Goal: Communication & Community: Answer question/provide support

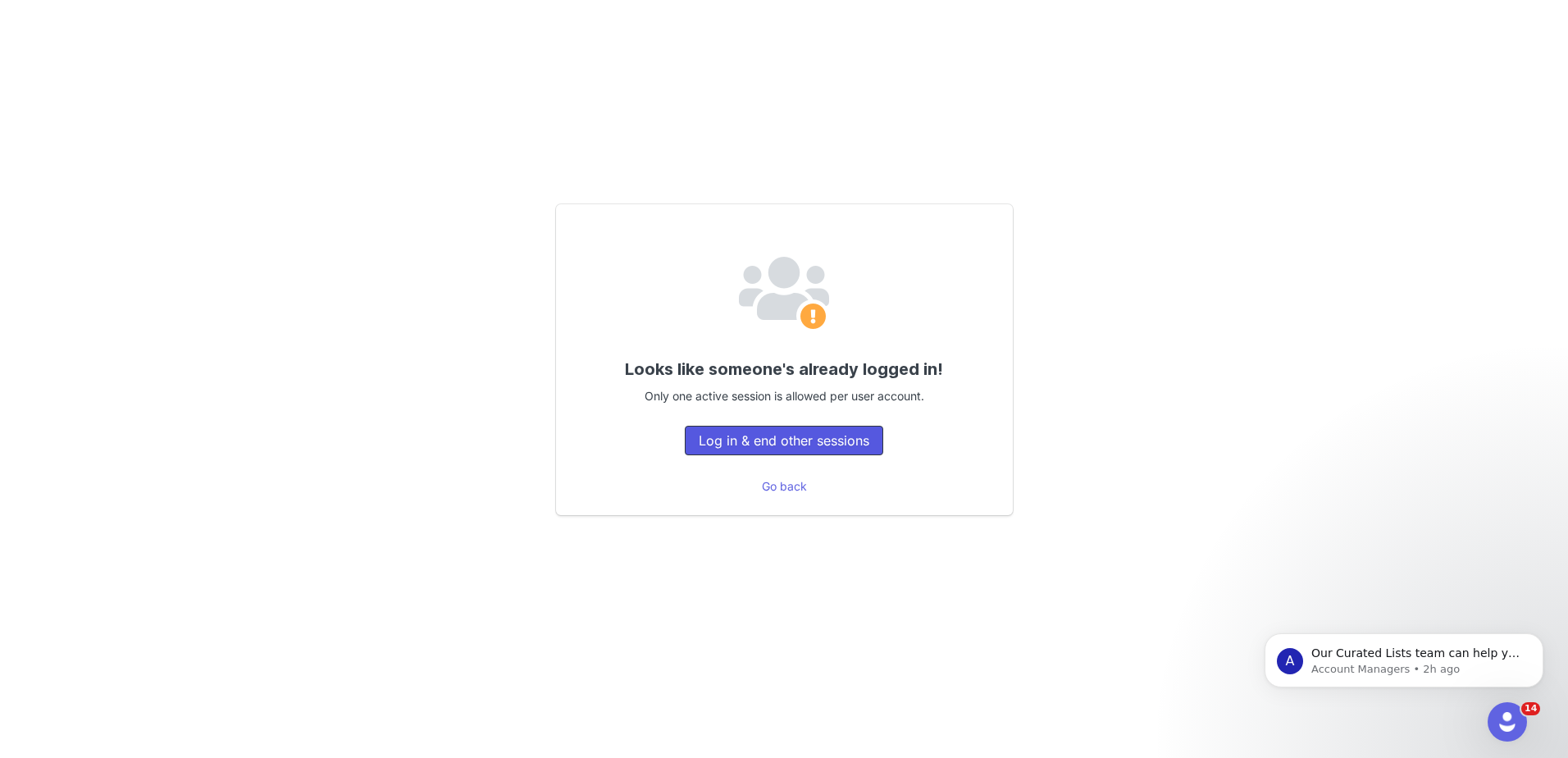
click at [871, 451] on button "Log in & end other sessions" at bounding box center [784, 440] width 199 height 30
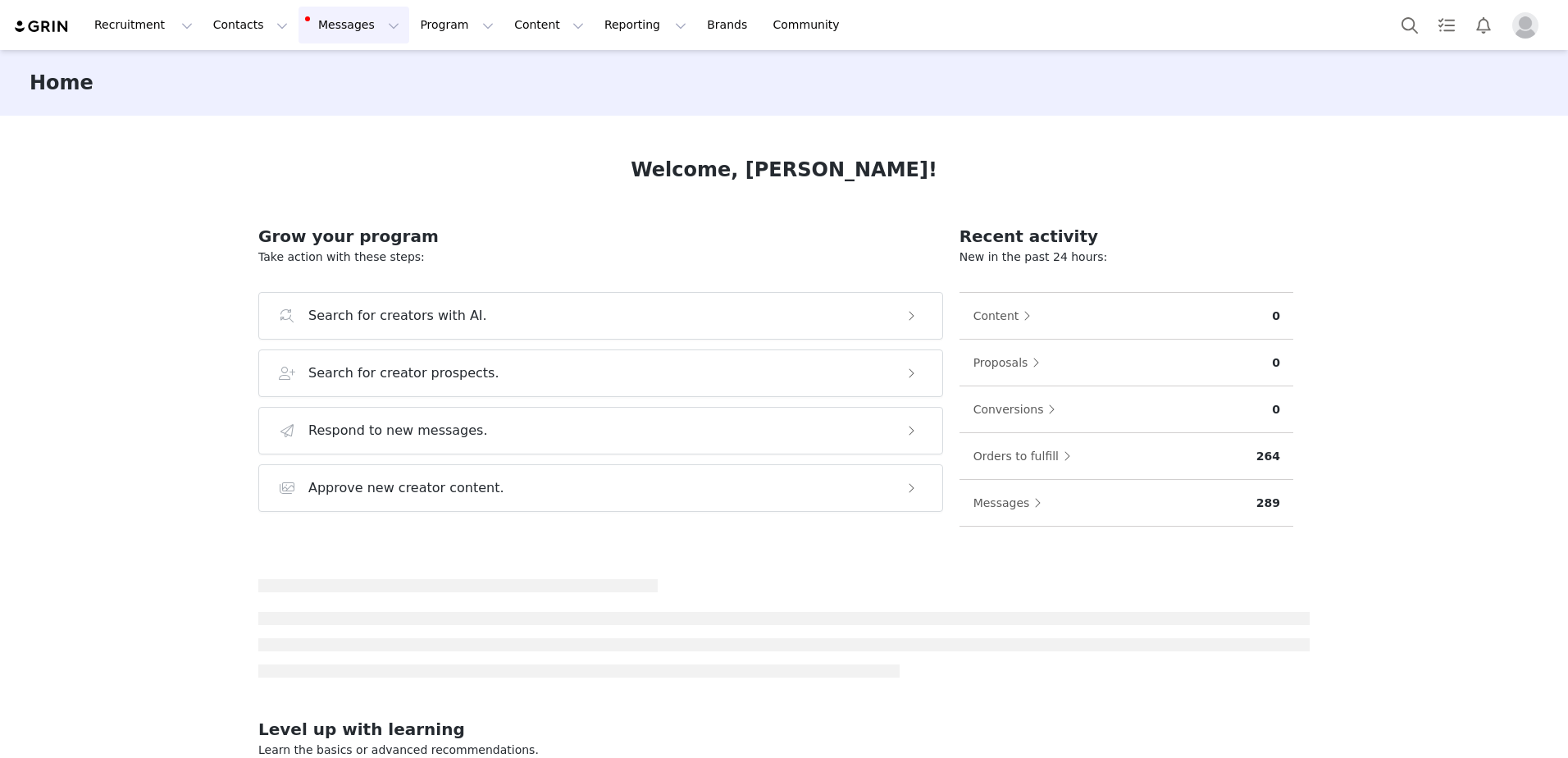
click at [334, 32] on button "Messages Messages" at bounding box center [354, 24] width 111 height 37
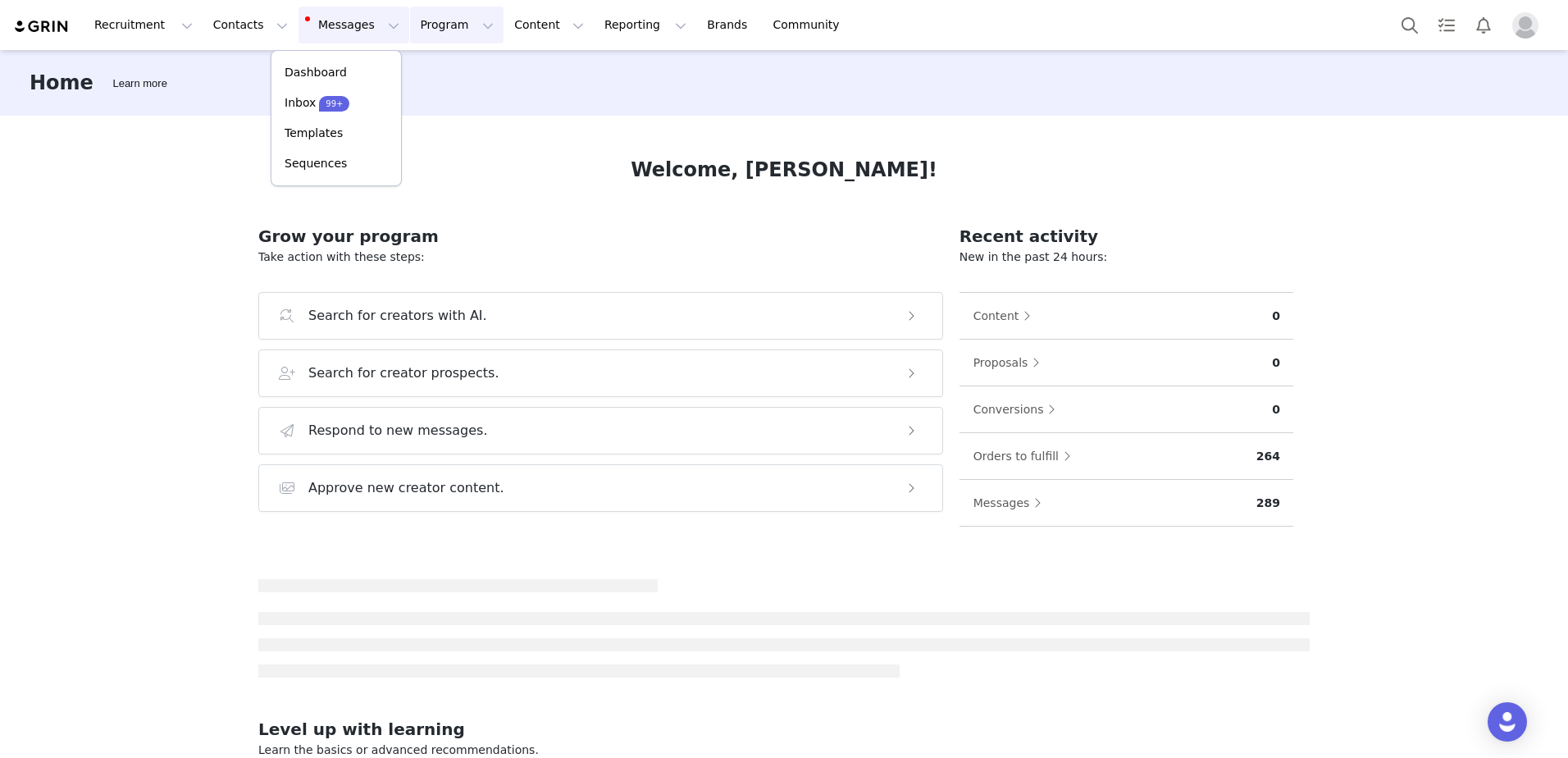
click at [413, 28] on button "Program Program" at bounding box center [456, 24] width 93 height 37
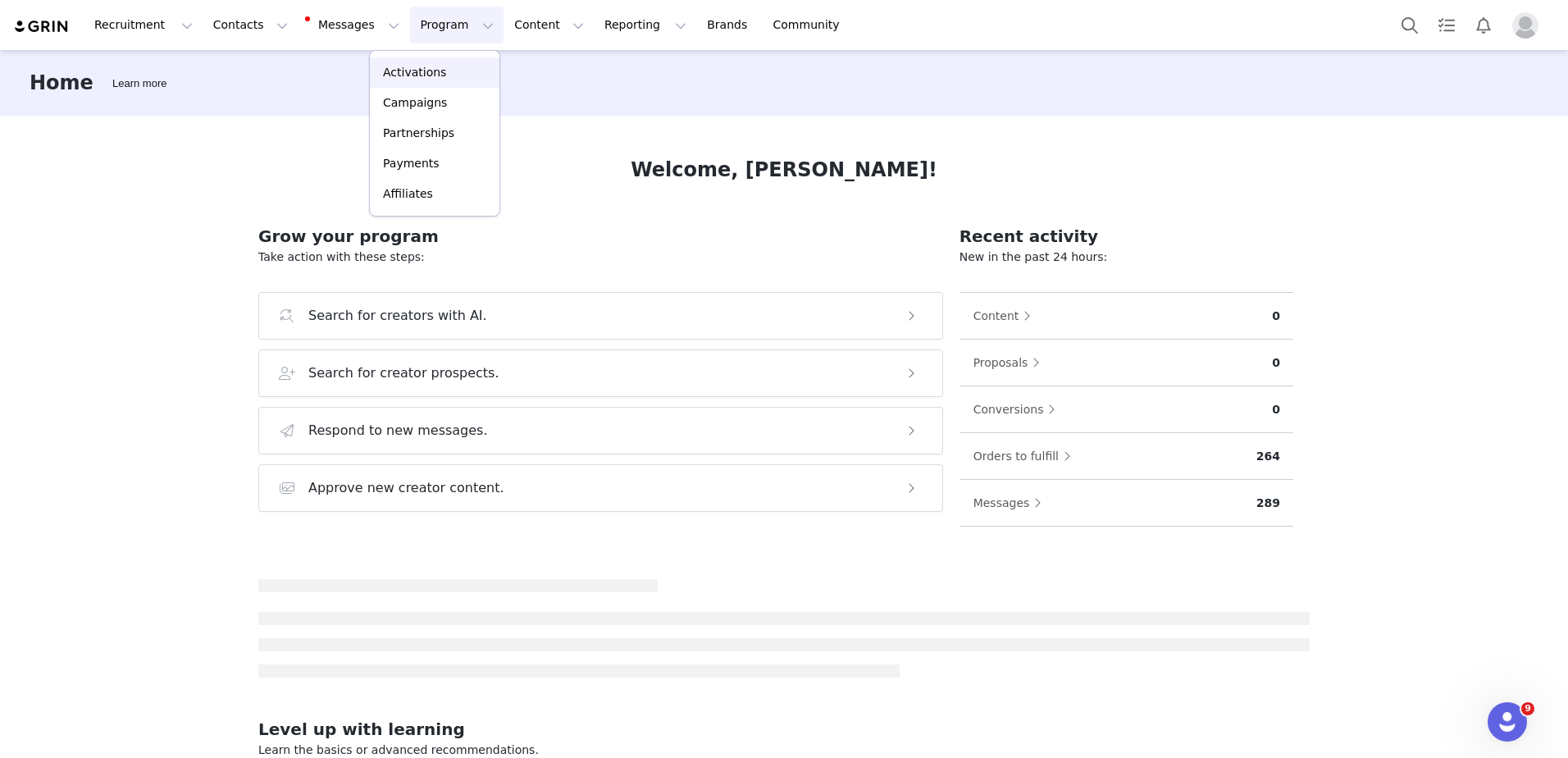
click at [433, 72] on p "Activations" at bounding box center [414, 73] width 63 height 17
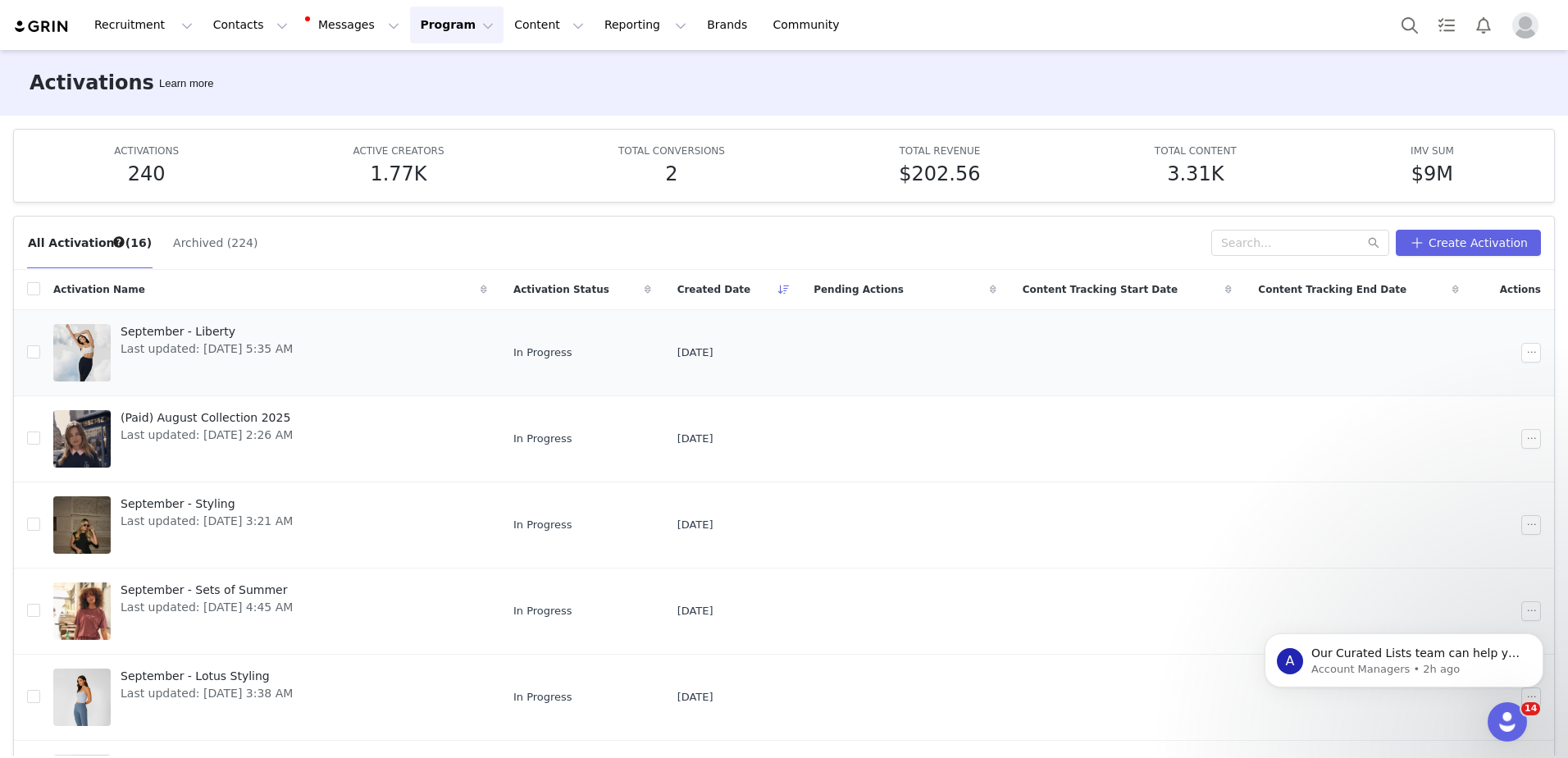
click at [208, 334] on span "September - Liberty" at bounding box center [207, 331] width 172 height 17
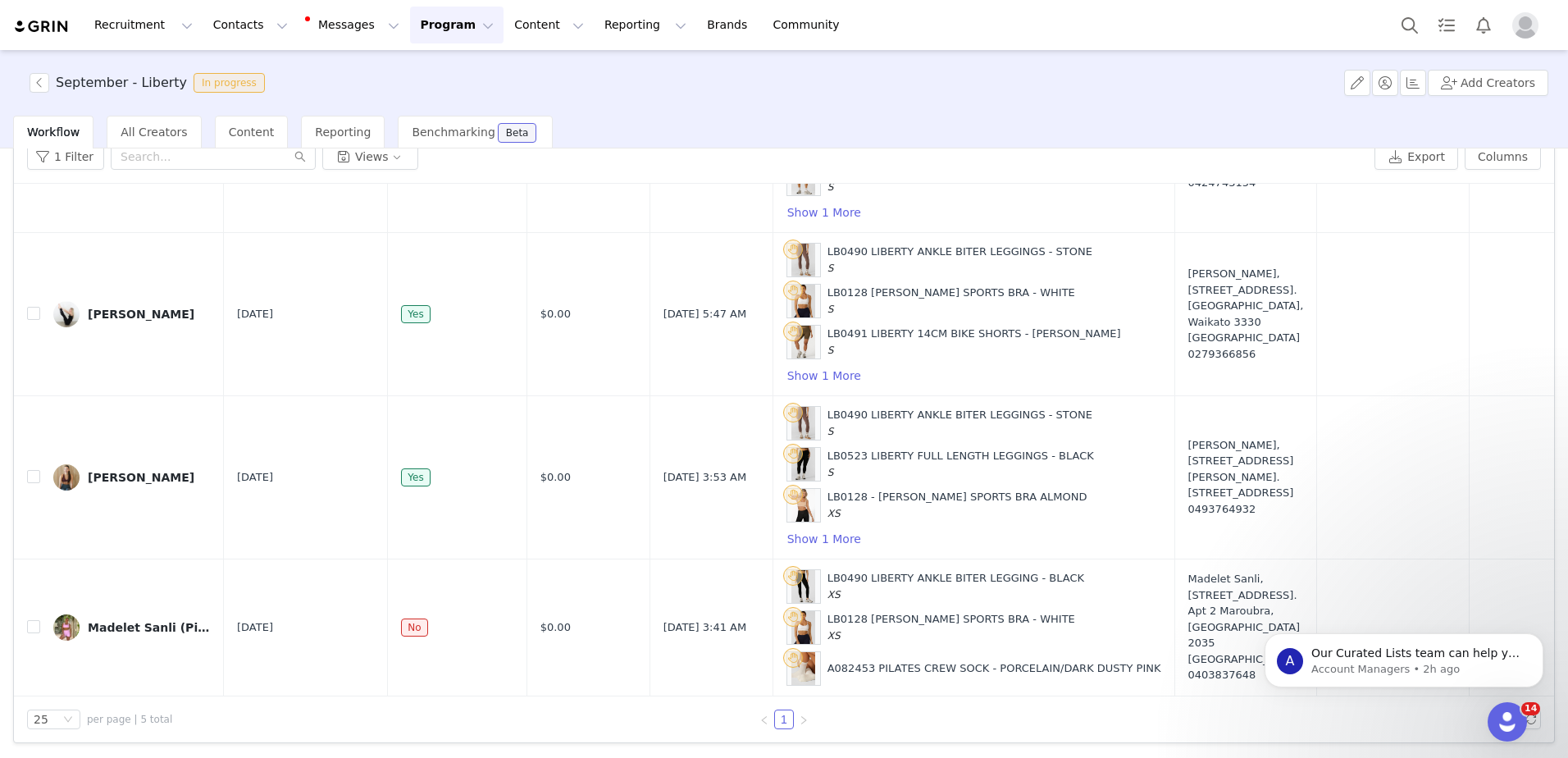
scroll to position [329, 0]
click at [129, 621] on div "Madelet Sanli (Pilates)" at bounding box center [150, 627] width 123 height 13
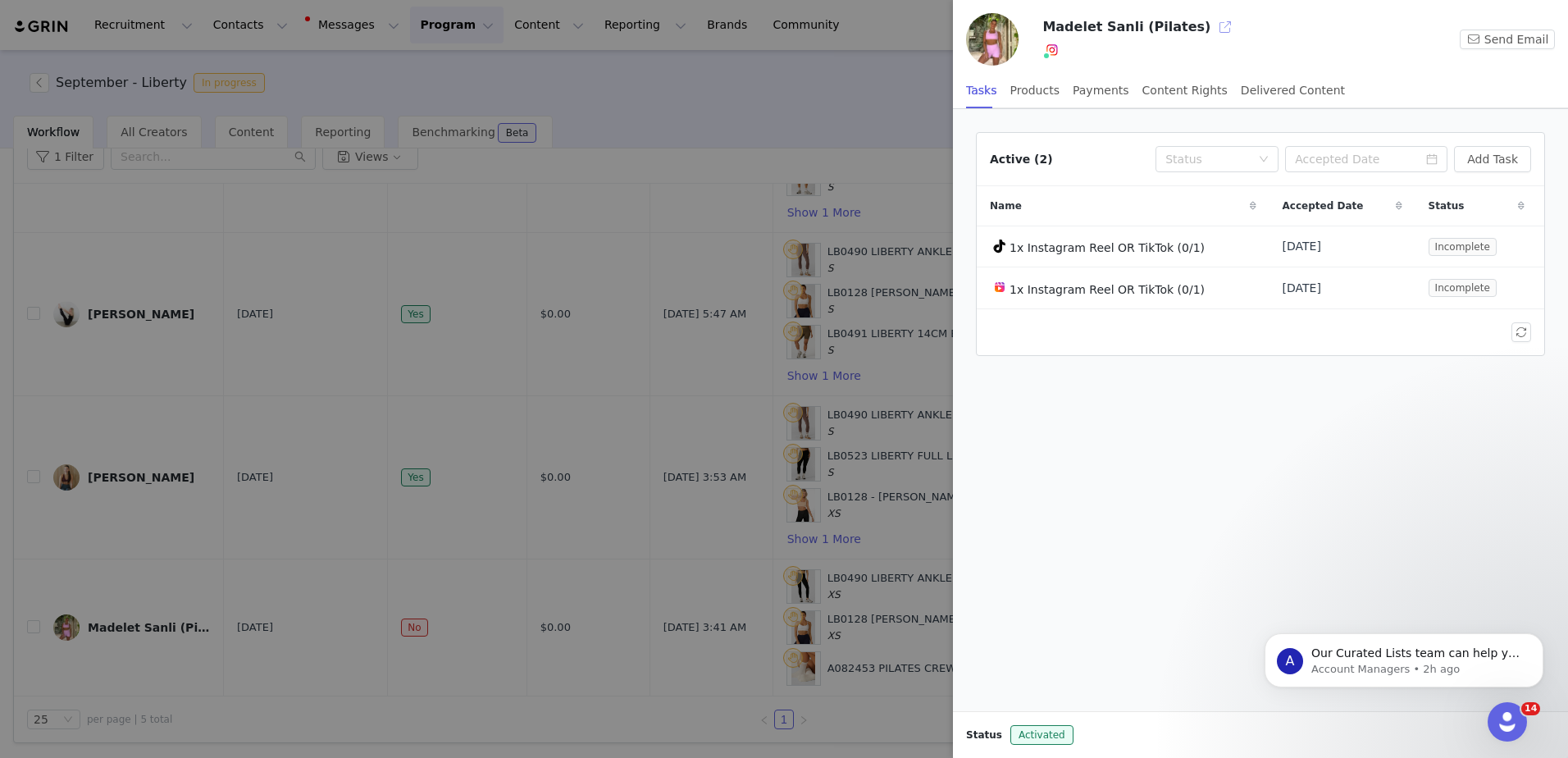
click at [1213, 23] on button "button" at bounding box center [1225, 26] width 26 height 26
click at [786, 569] on div at bounding box center [784, 379] width 1568 height 758
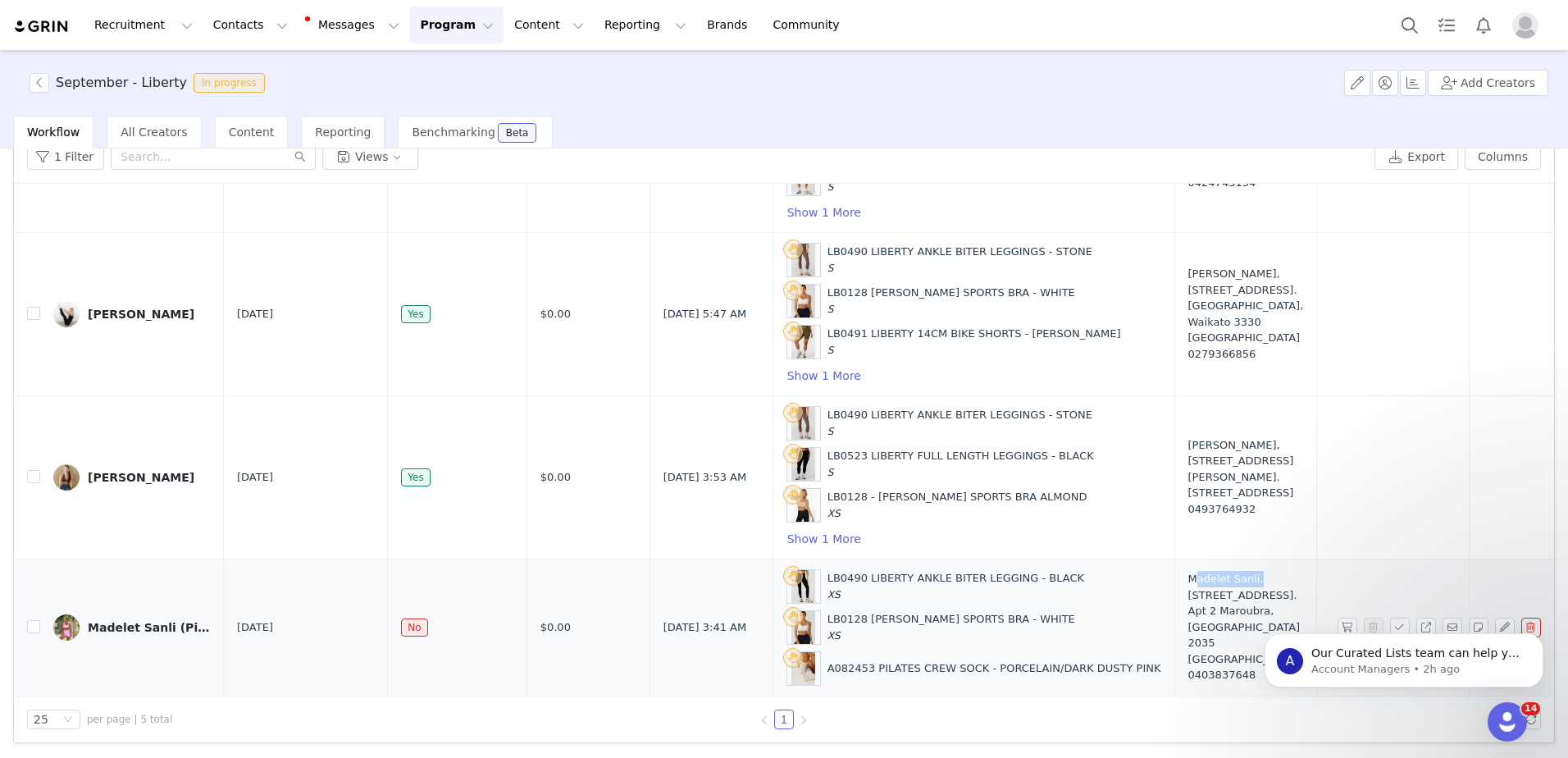
drag, startPoint x: 1106, startPoint y: 568, endPoint x: 1172, endPoint y: 568, distance: 66.0
click at [1174, 568] on td "Madelet Sanli, 2/177 Bunnerong Road Maroubra. Apt 2 Maroubra, New South Wales 2…" at bounding box center [1245, 627] width 142 height 137
copy div "Madelet Sanli"
drag, startPoint x: 1105, startPoint y: 579, endPoint x: 1160, endPoint y: 648, distance: 88.2
click at [1174, 648] on td "Madelet Sanli, 2/177 Bunnerong Road Maroubra. Apt 2 Maroubra, New South Wales 2…" at bounding box center [1245, 627] width 142 height 137
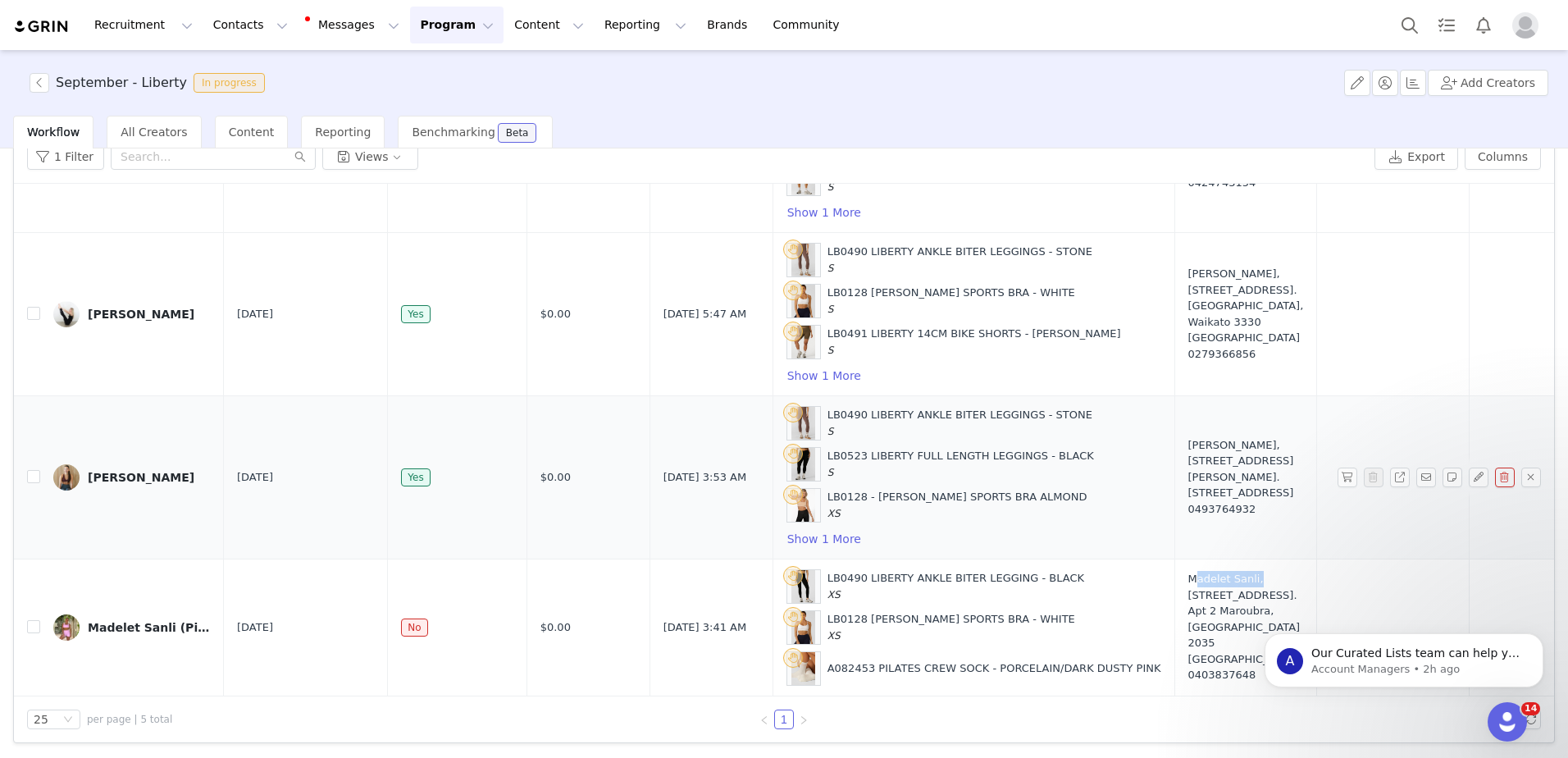
copy div "2/177 Bunnerong Road Maroubra. Apt 2 Maroubra, New South Wales 2035 Australia"
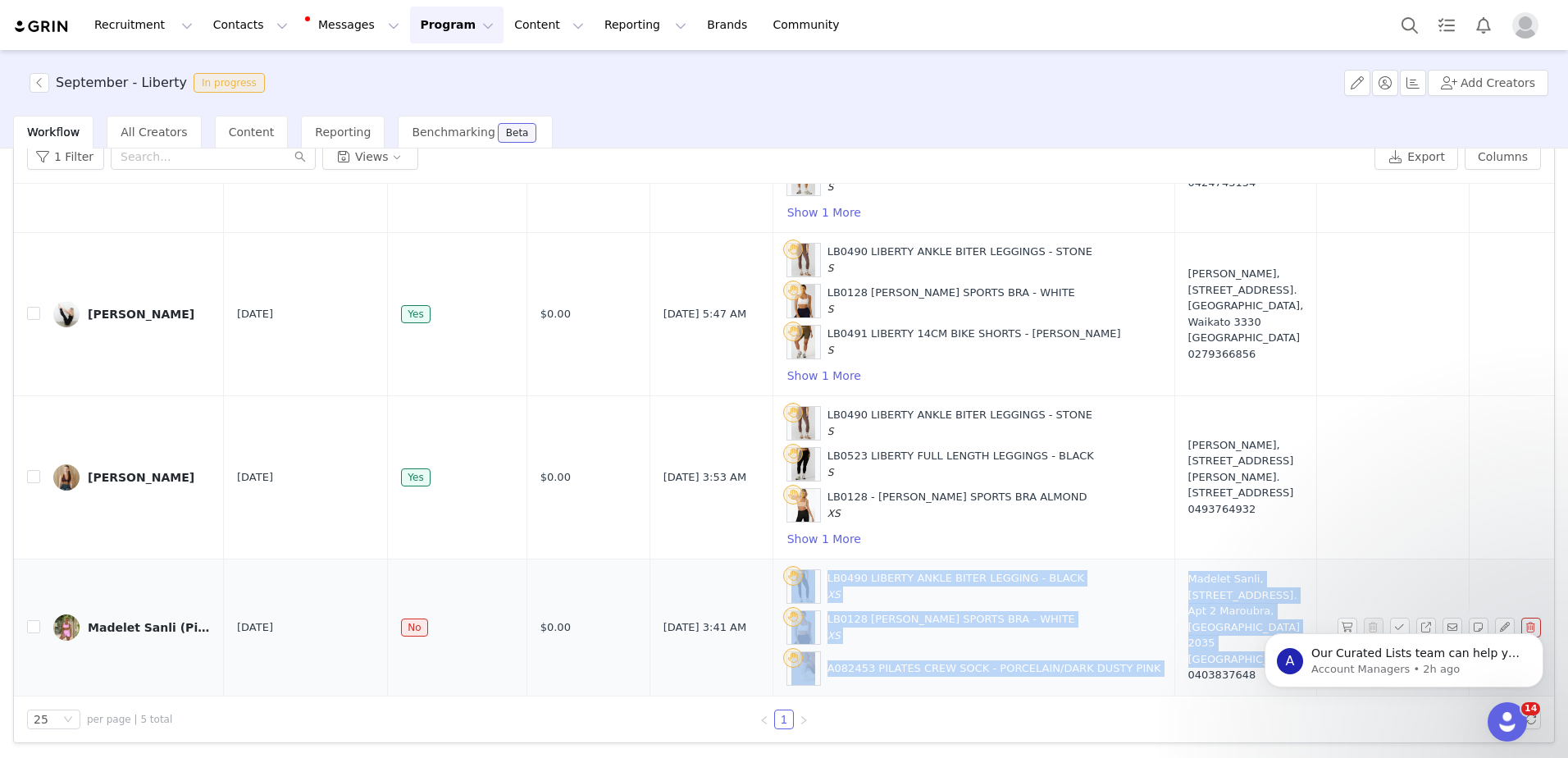
drag, startPoint x: 777, startPoint y: 570, endPoint x: 1099, endPoint y: 659, distance: 334.1
click at [1099, 659] on tr "Madelet Sanli (Pilates) Aug 30, 2025 No $0.00 Aug 31, 2025 3:41 AM LB0490 LIBER…" at bounding box center [1128, 627] width 2230 height 137
click at [989, 586] on div "LB0490 LIBERTY ANKLE BITER LEGGING - BLACK XS" at bounding box center [956, 586] width 257 height 32
drag, startPoint x: 783, startPoint y: 564, endPoint x: 1095, endPoint y: 649, distance: 323.4
click at [1095, 649] on tr "Madelet Sanli (Pilates) Aug 30, 2025 No $0.00 Aug 31, 2025 3:41 AM LB0490 LIBER…" at bounding box center [1128, 627] width 2230 height 137
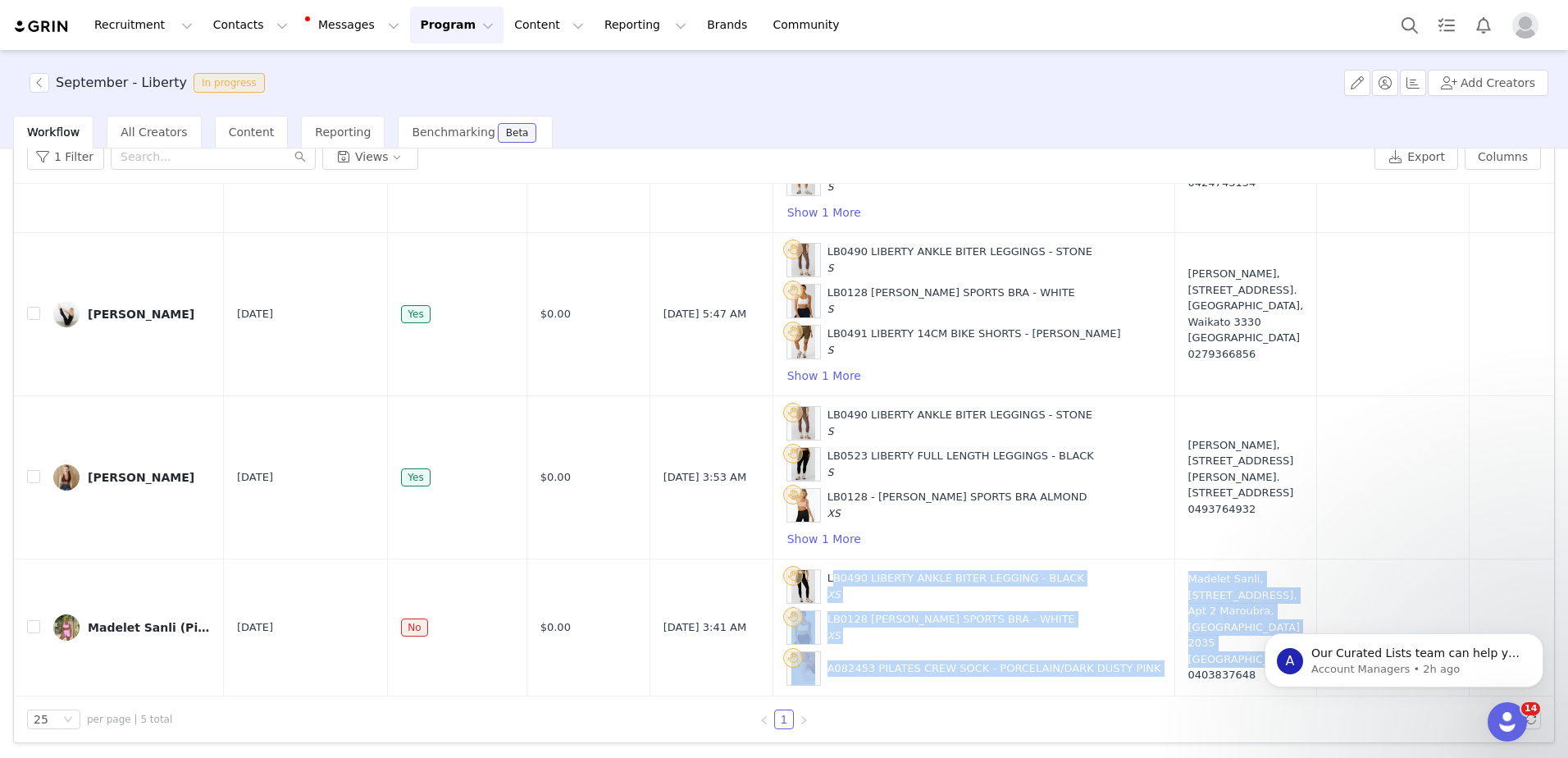
copy tr "LB0490 LIBERTY ANKLE BITER LEGGING - BLACK XS LB0128 SAMMY SPORTS BRA - WHITE X…"
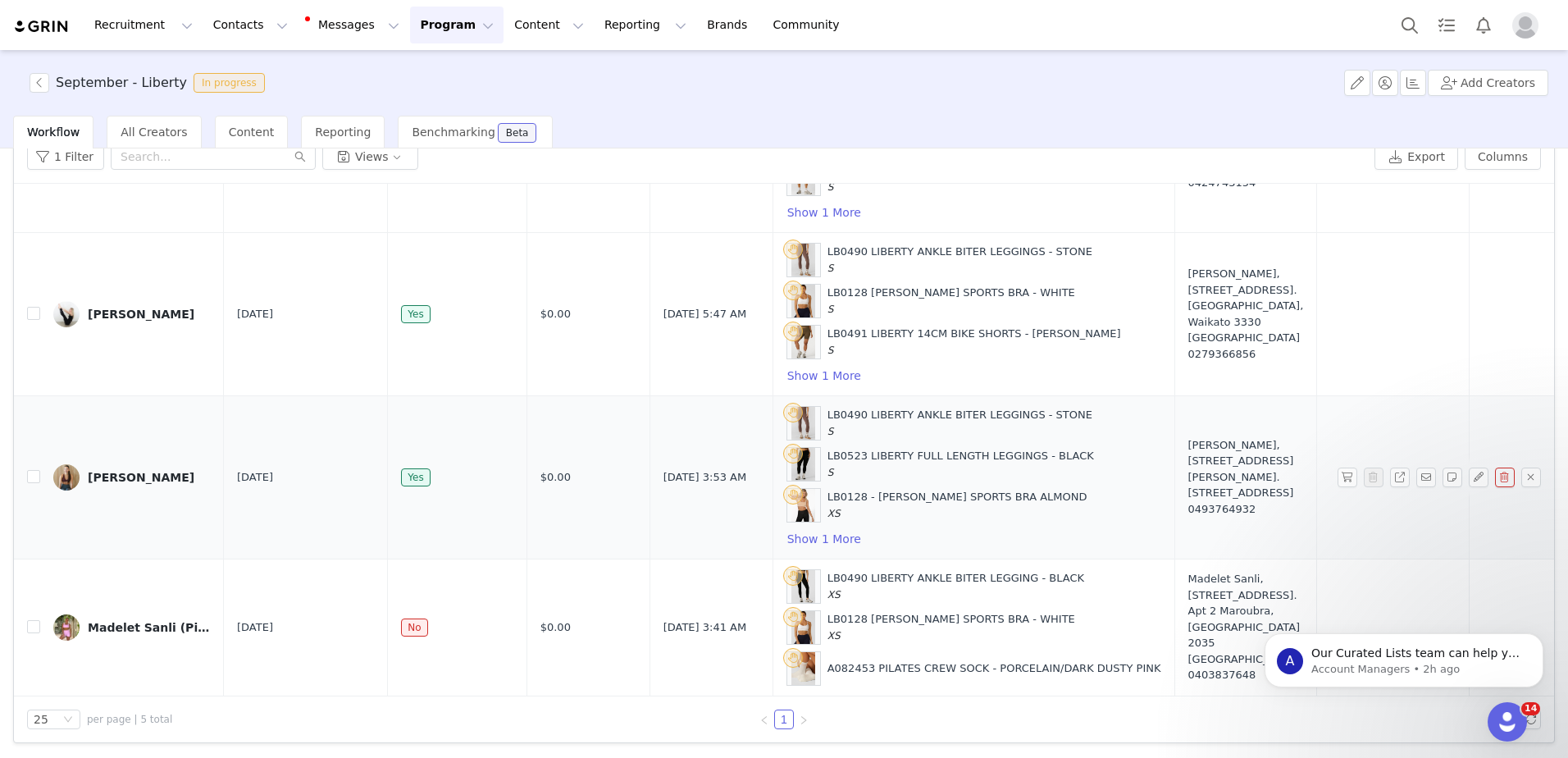
click at [1469, 525] on td at bounding box center [1531, 477] width 123 height 163
click at [1540, 631] on button "Dismiss notification" at bounding box center [1539, 638] width 22 height 22
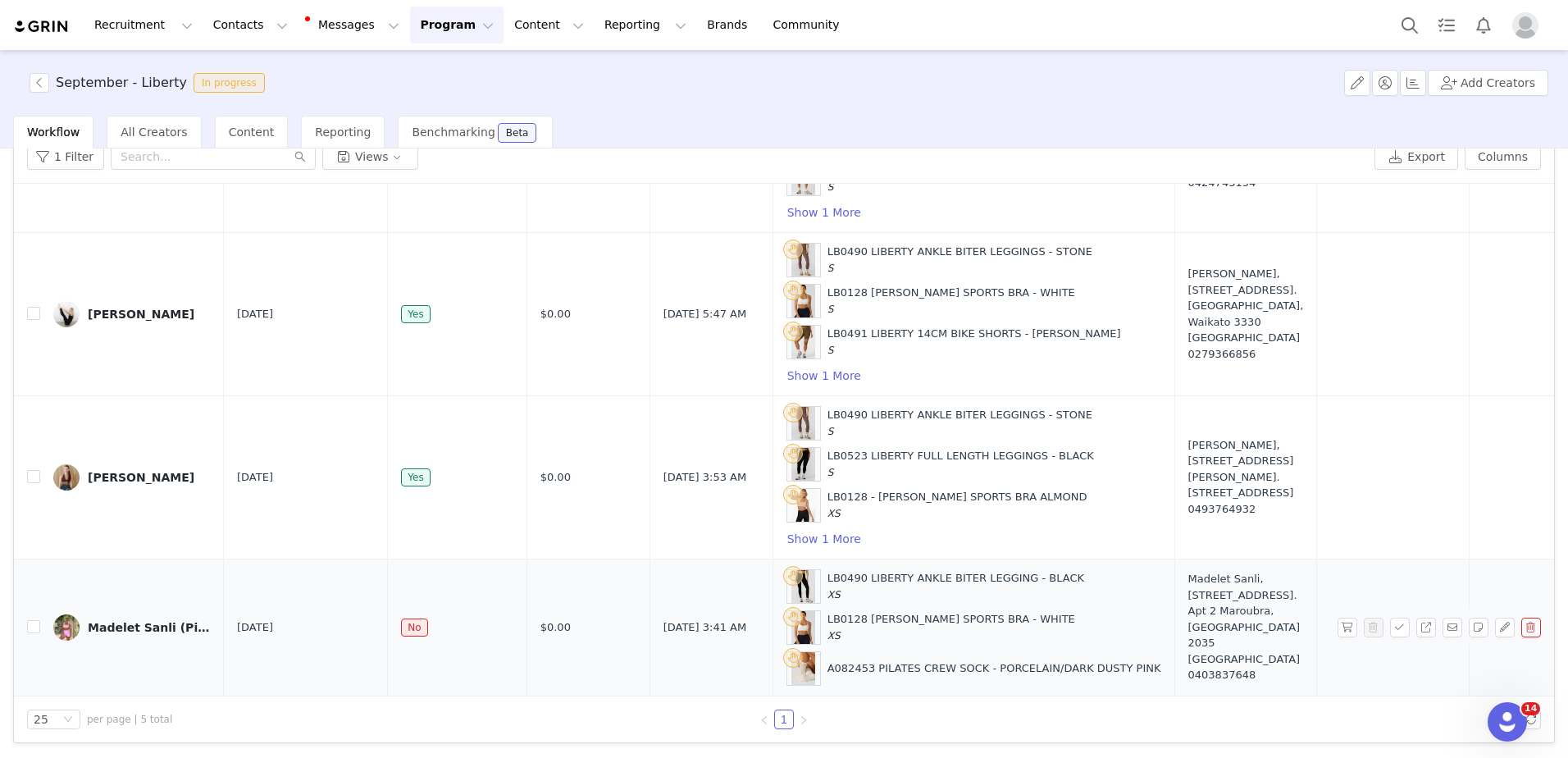
click at [1390, 617] on span at bounding box center [1403, 627] width 26 height 20
click at [1390, 617] on button "button" at bounding box center [1400, 627] width 20 height 20
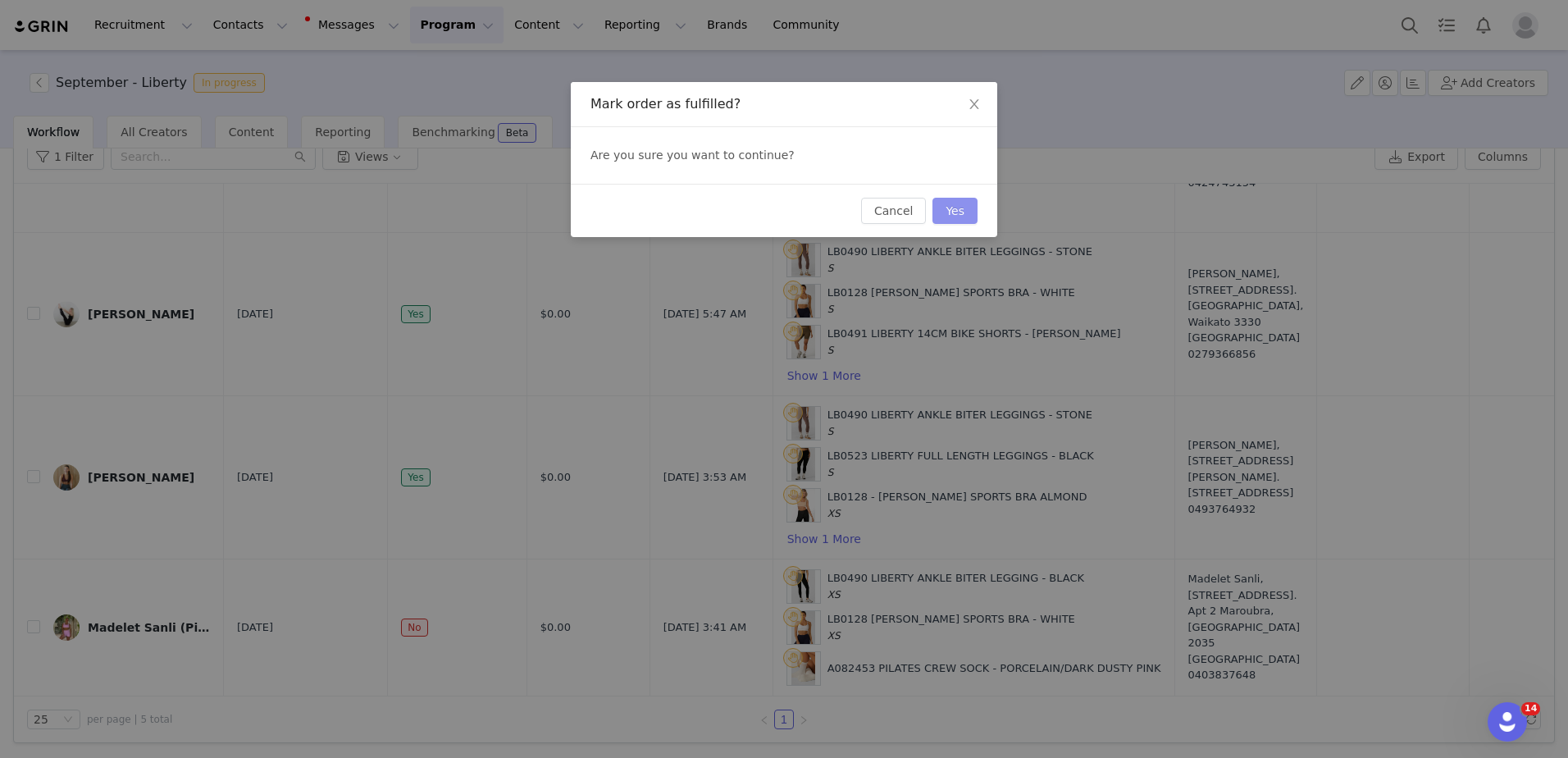
click at [950, 209] on button "Yes" at bounding box center [955, 210] width 45 height 26
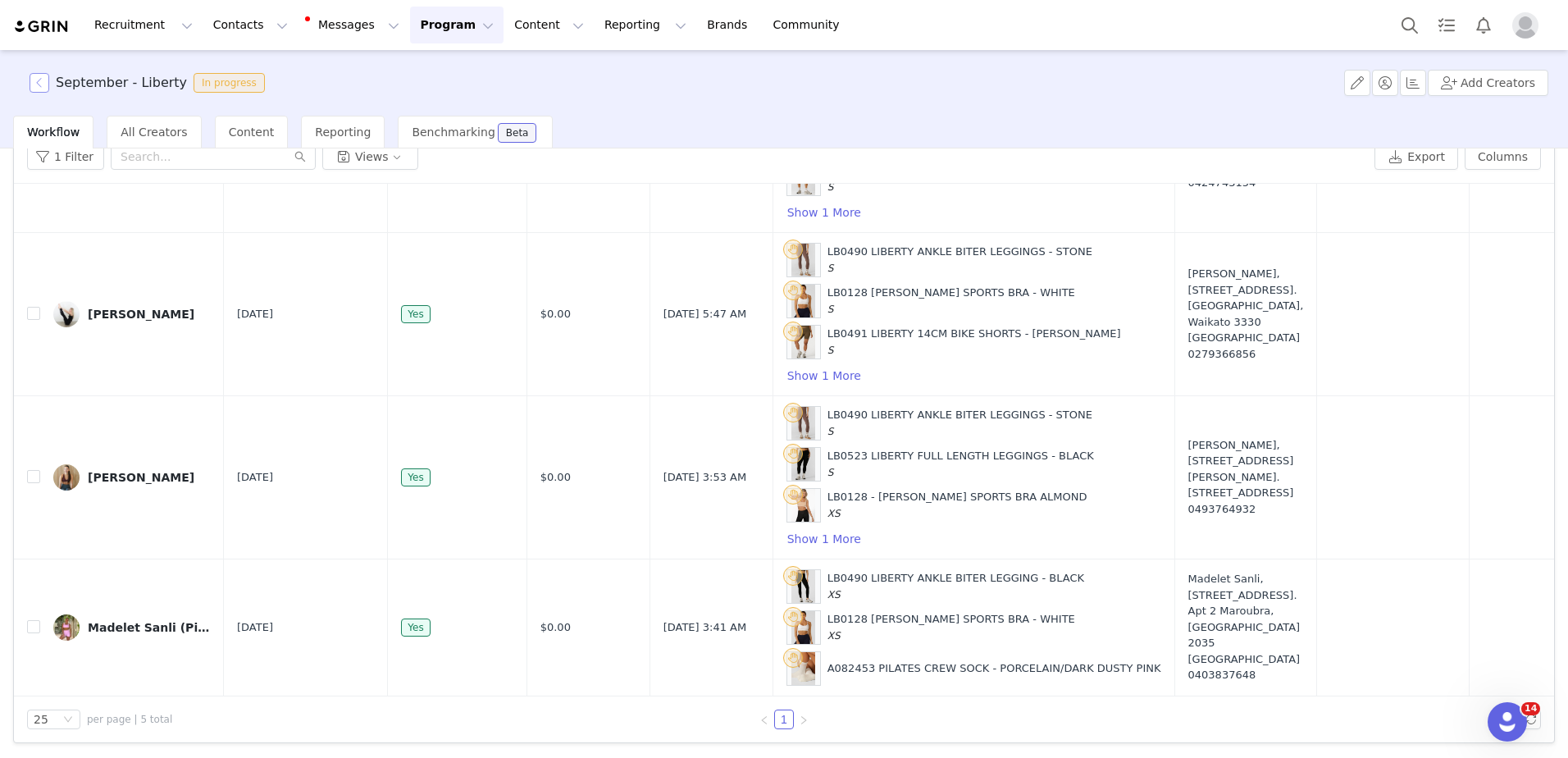
click at [45, 82] on button "button" at bounding box center [40, 83] width 20 height 20
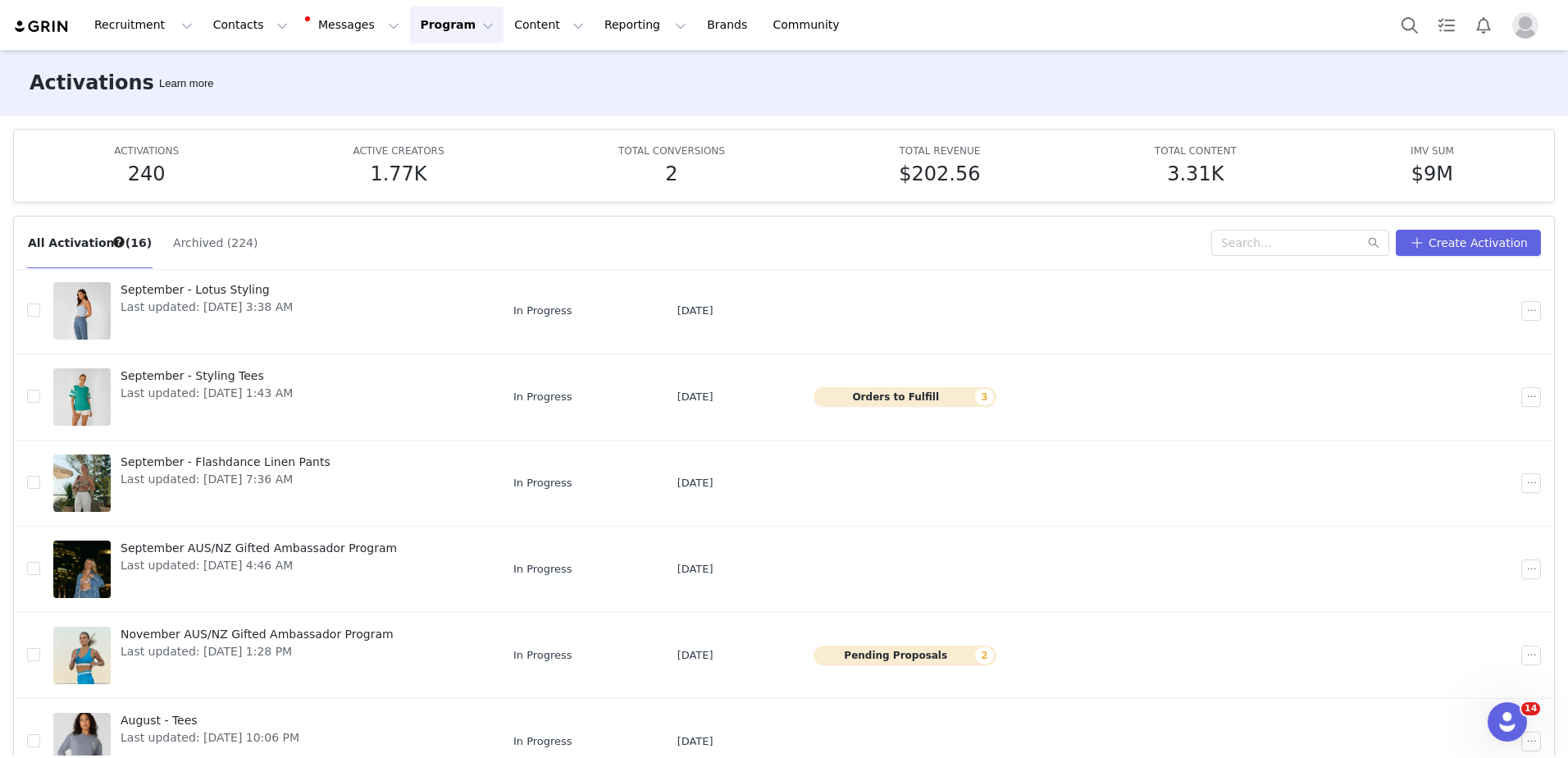
scroll to position [389, 0]
click at [920, 97] on div "Activations Learn more" at bounding box center [784, 83] width 1568 height 65
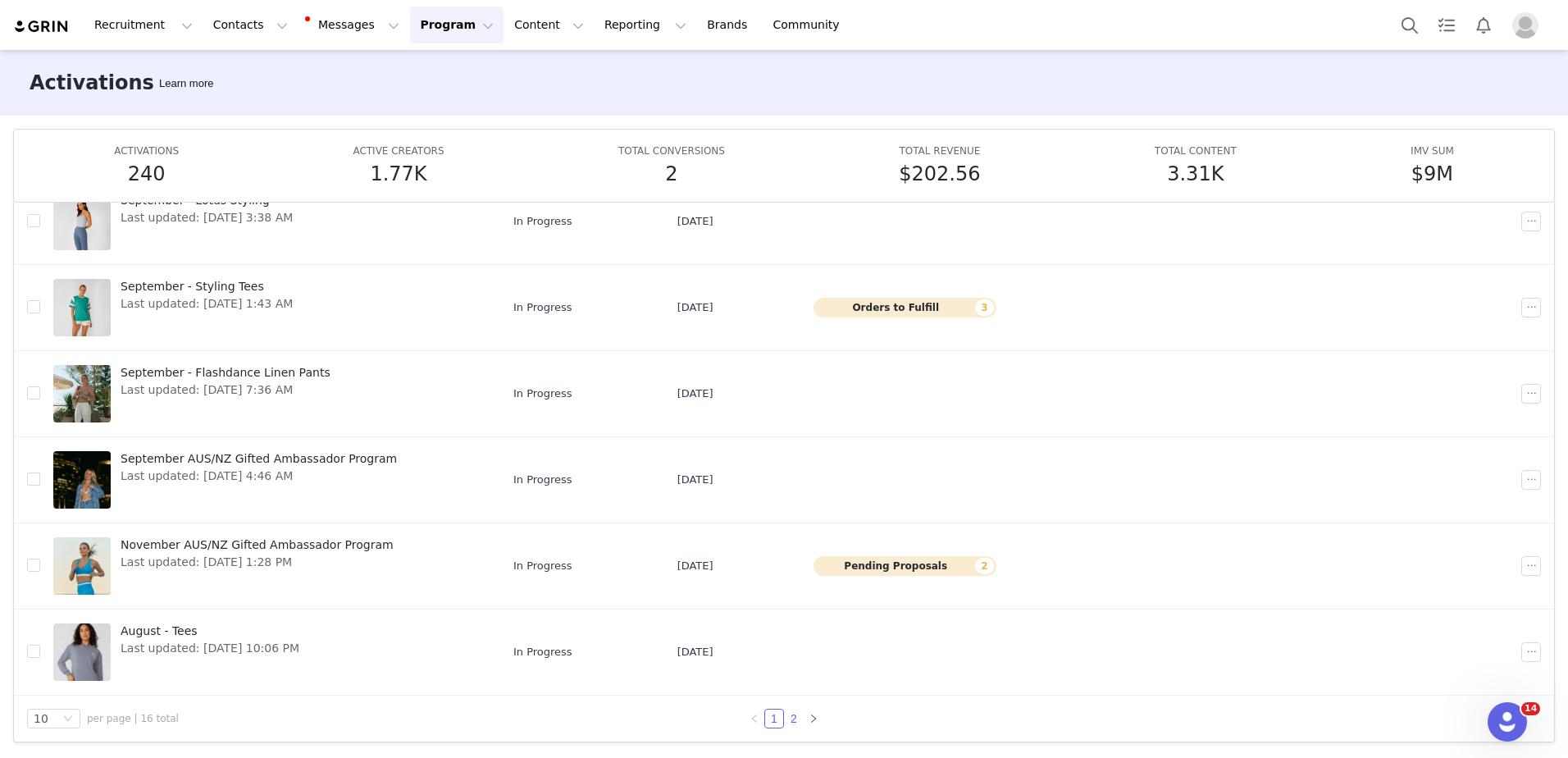
click at [785, 716] on link "2" at bounding box center [794, 718] width 18 height 18
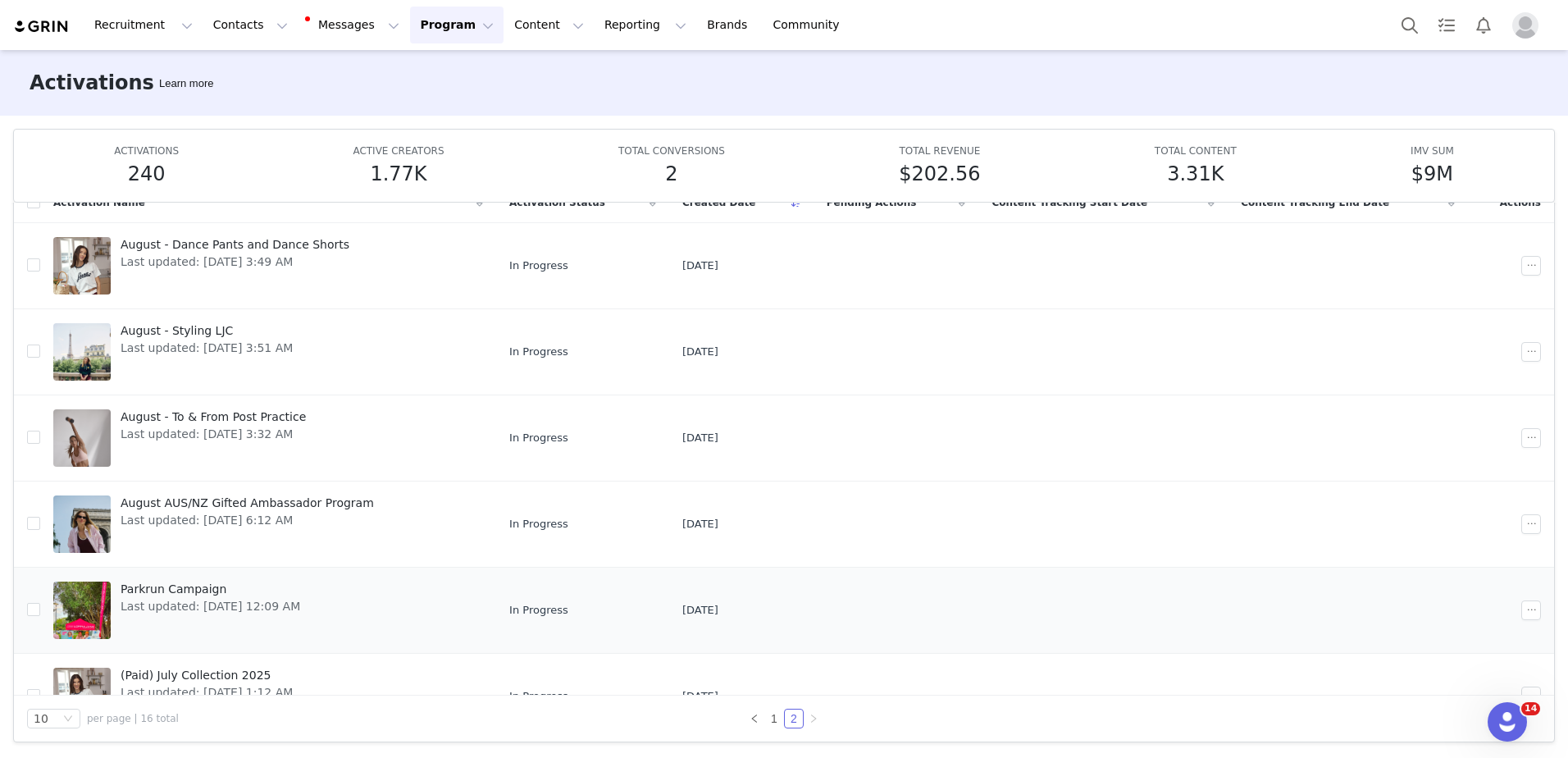
click at [200, 588] on span "Parkrun Campaign" at bounding box center [210, 588] width 180 height 17
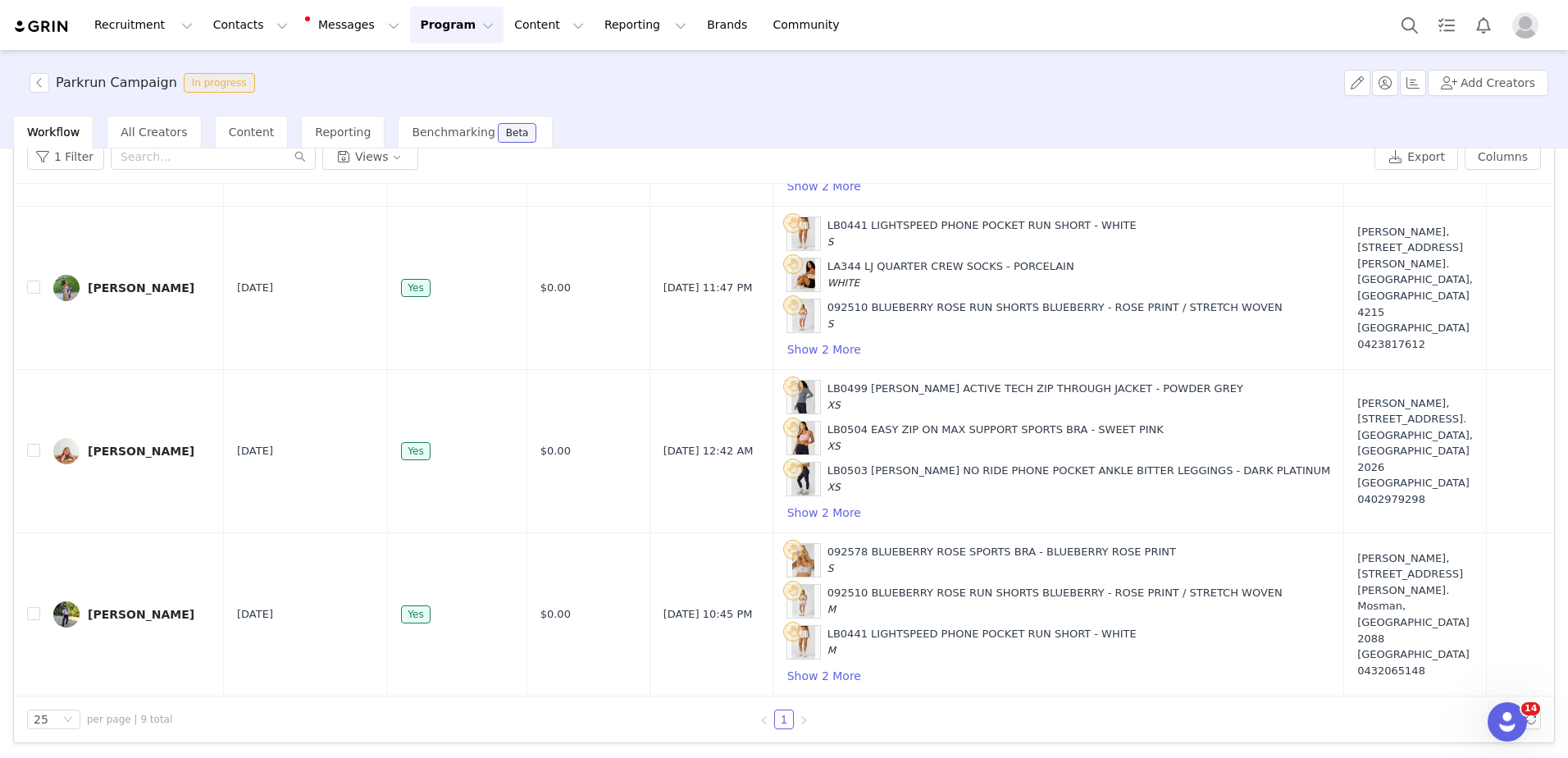
scroll to position [1008, 0]
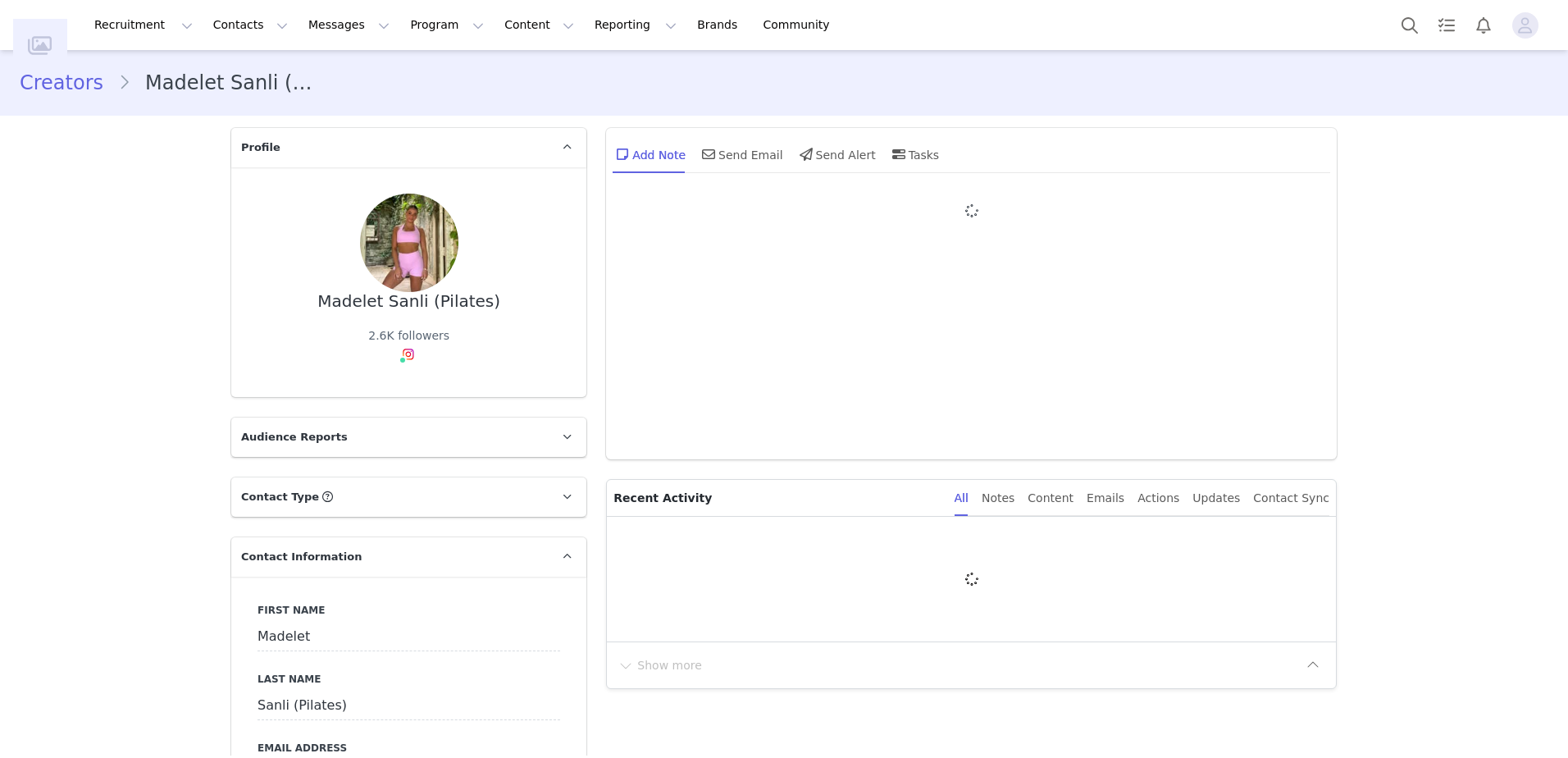
type input "+1 (United States)"
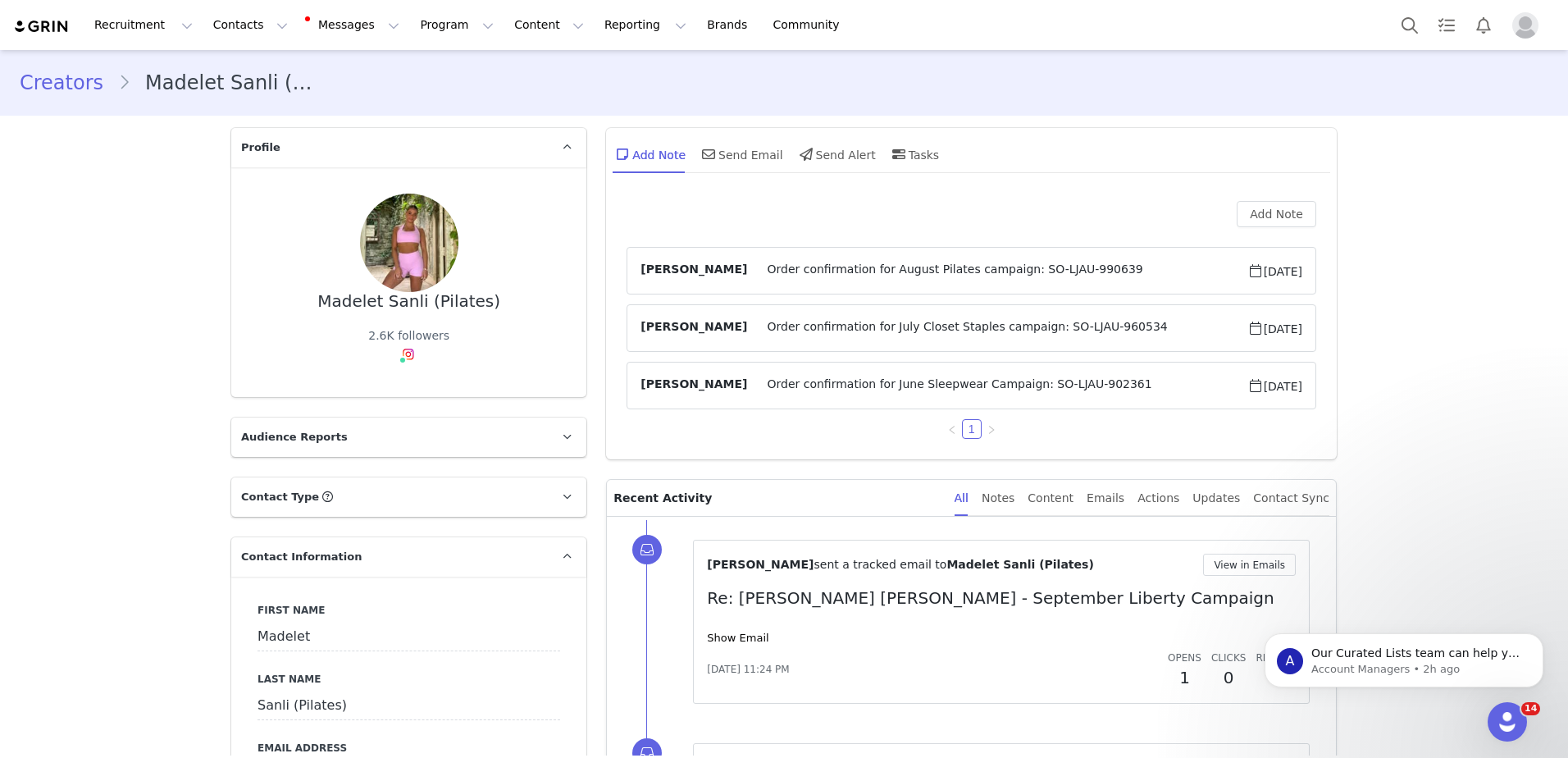
scroll to position [376, 0]
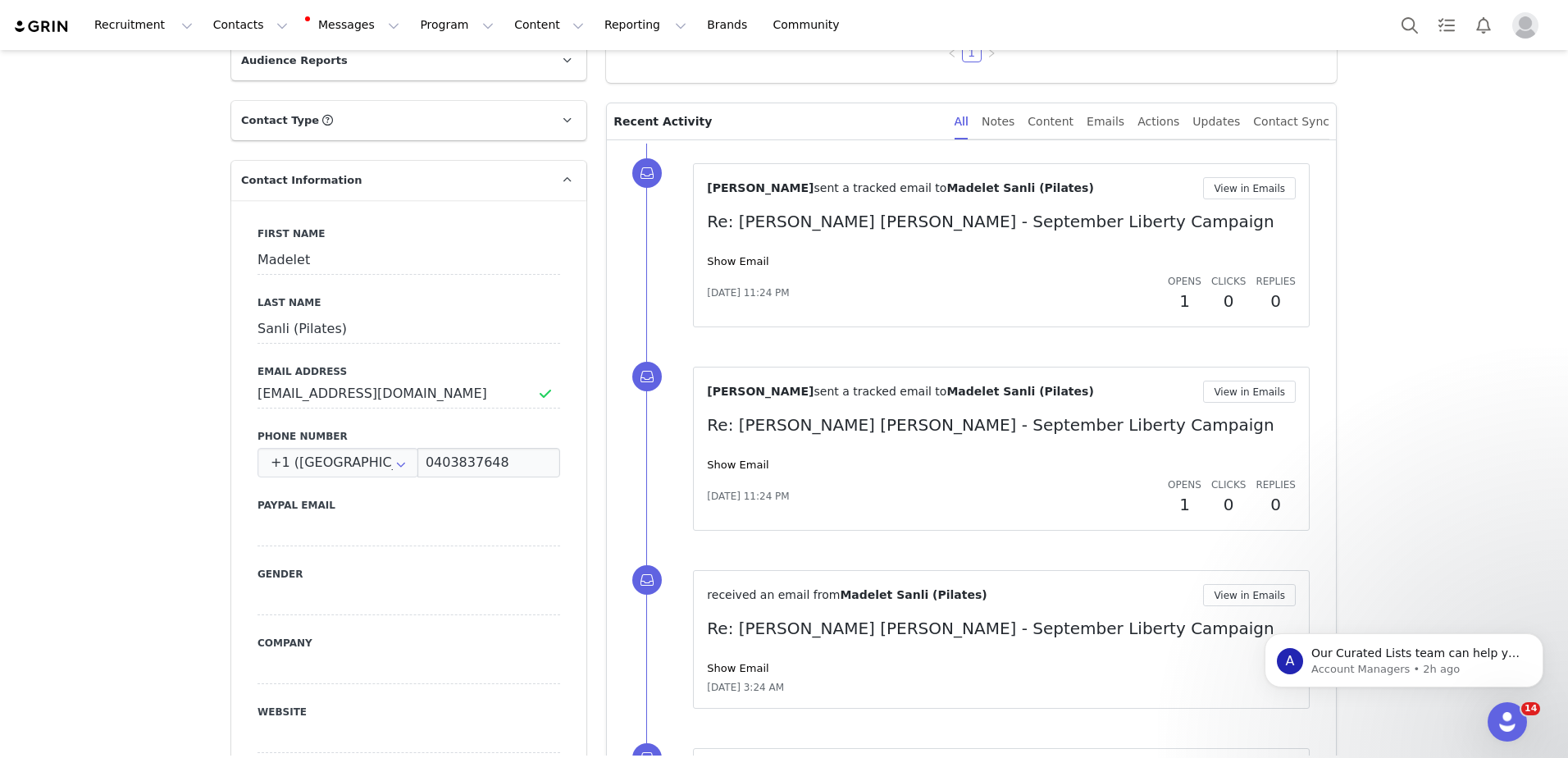
click at [759, 260] on div "Show Email" at bounding box center [1001, 261] width 589 height 16
click at [738, 261] on link "Show Email" at bounding box center [738, 261] width 62 height 13
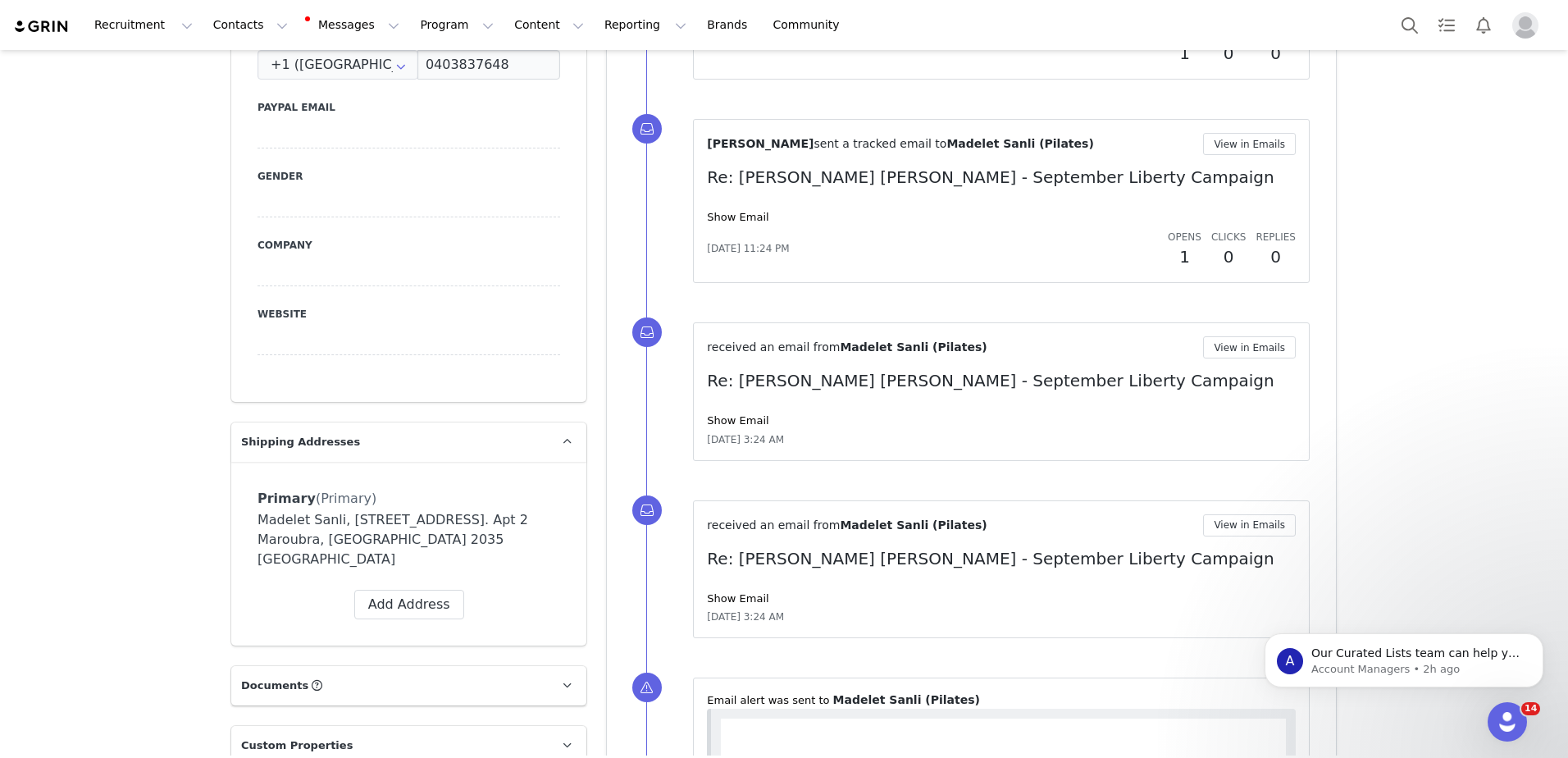
scroll to position [778, 0]
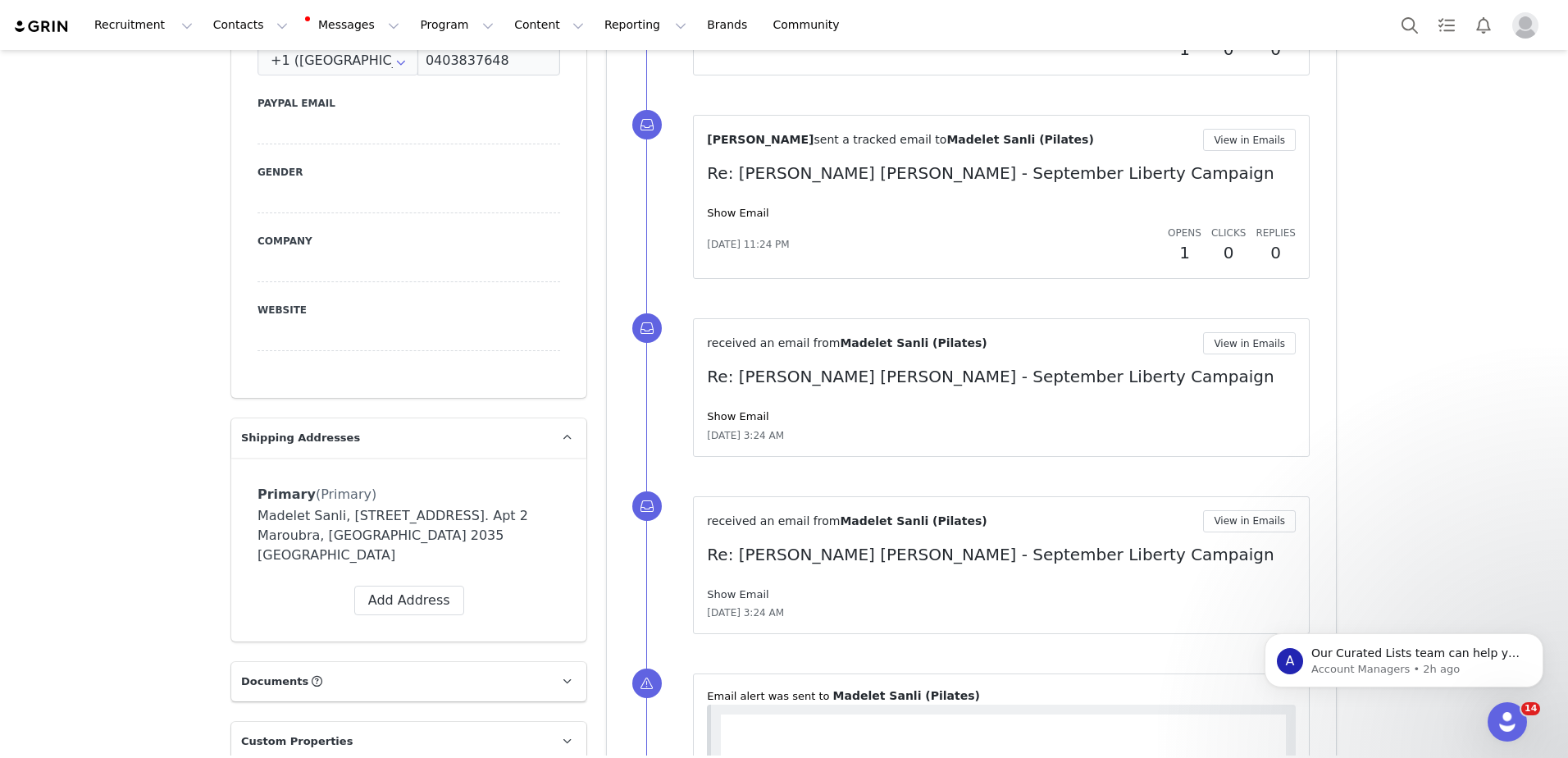
click at [735, 593] on link "Show Email" at bounding box center [738, 594] width 62 height 13
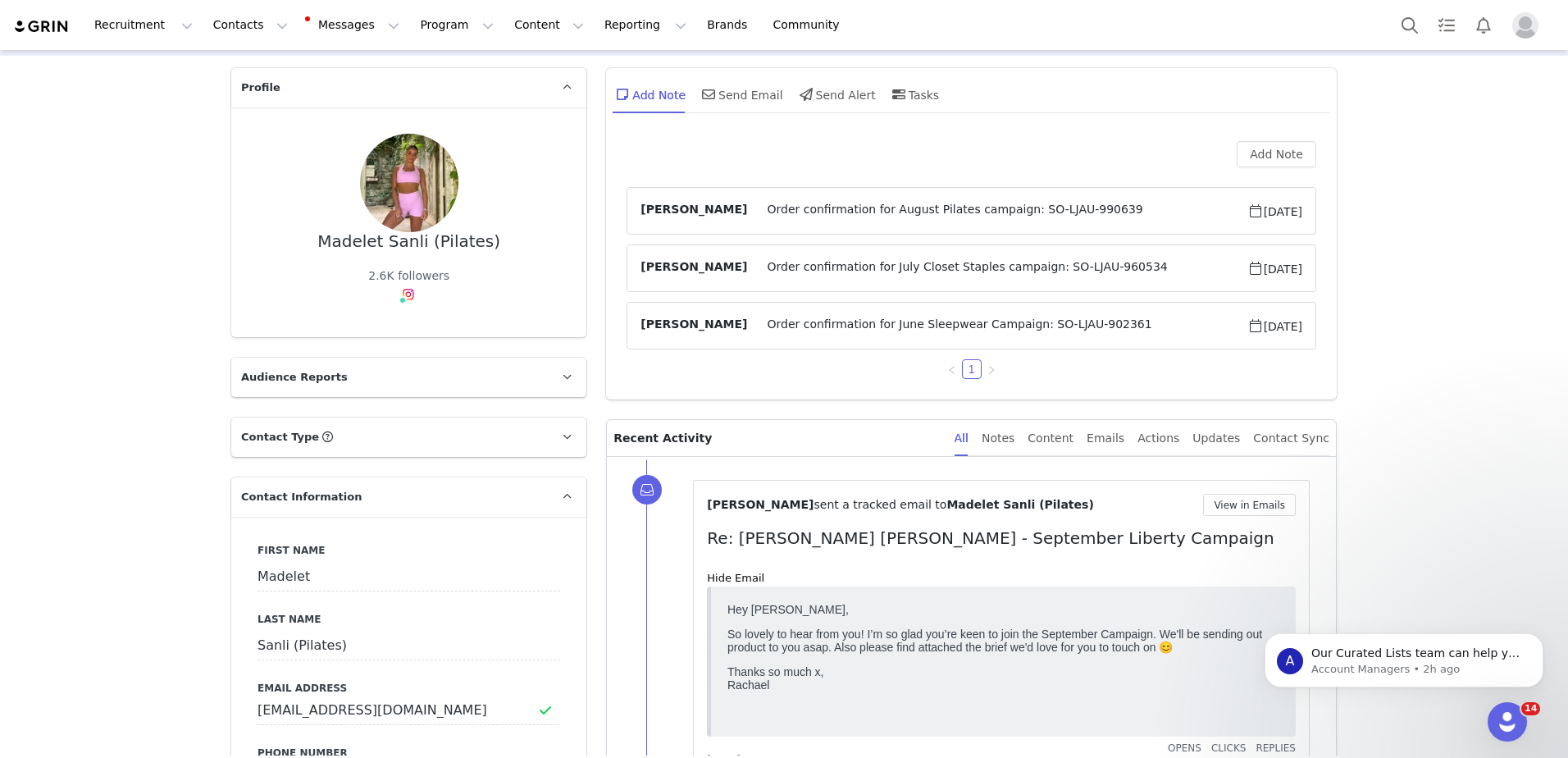
scroll to position [54, 0]
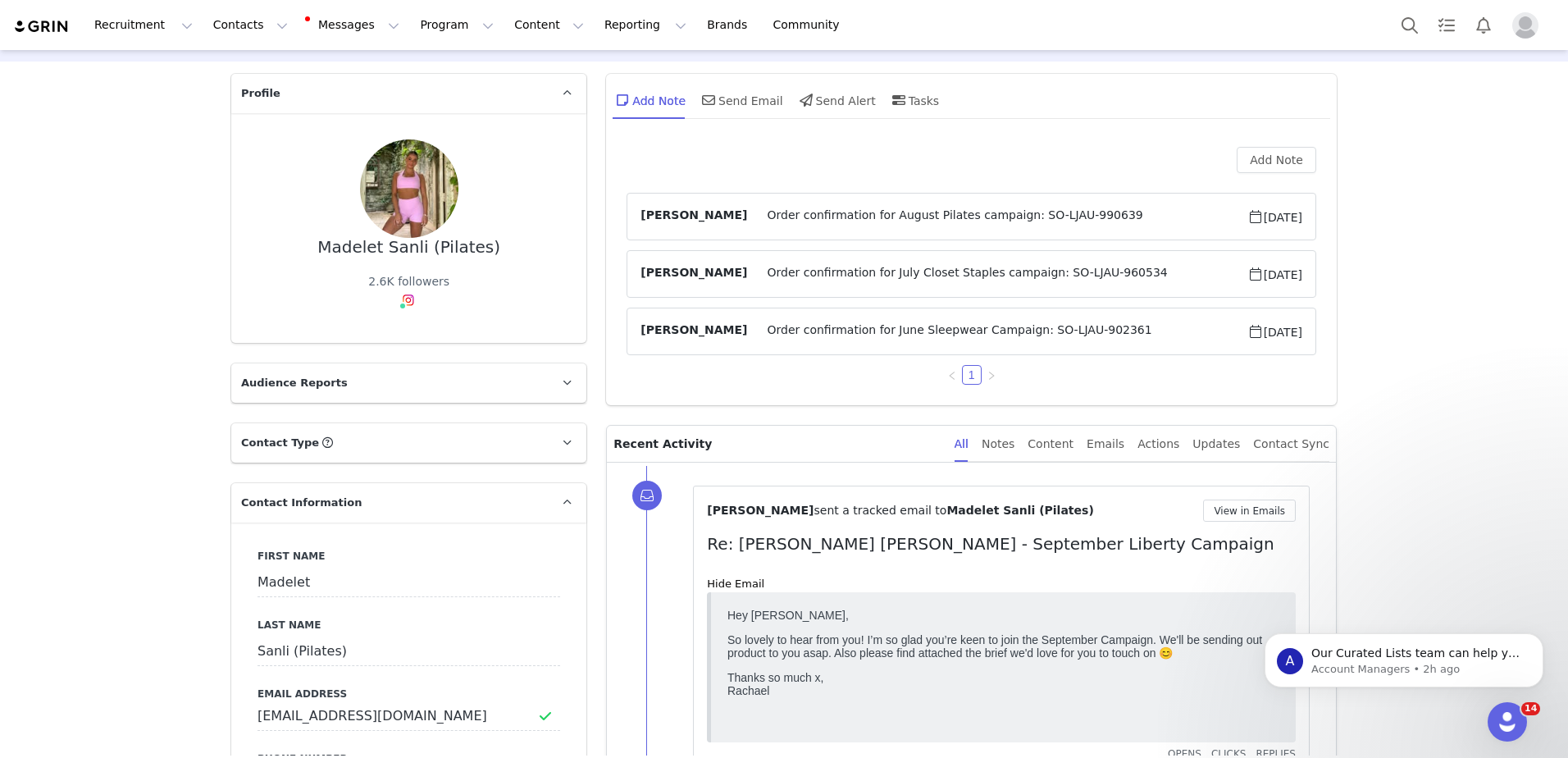
click at [1057, 520] on div "Sofia Zamora sent a tracked email to Madelet Sanli (Pilates) View in Emails" at bounding box center [1001, 510] width 589 height 22
click at [745, 106] on div "Send Email" at bounding box center [741, 100] width 84 height 39
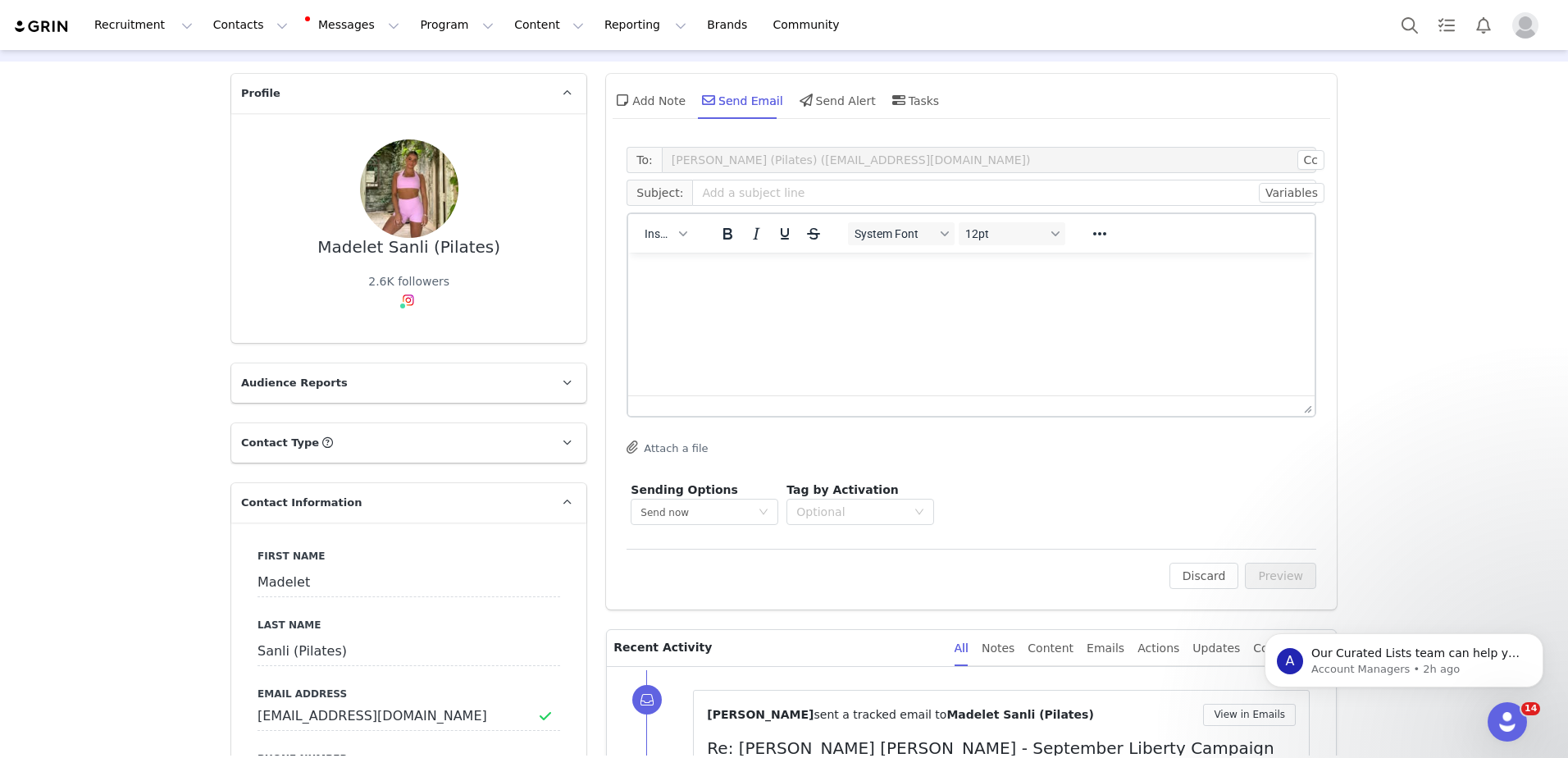
scroll to position [0, 0]
click at [679, 236] on icon "button" at bounding box center [683, 233] width 8 height 8
click at [709, 263] on div "Insert Template" at bounding box center [720, 263] width 148 height 20
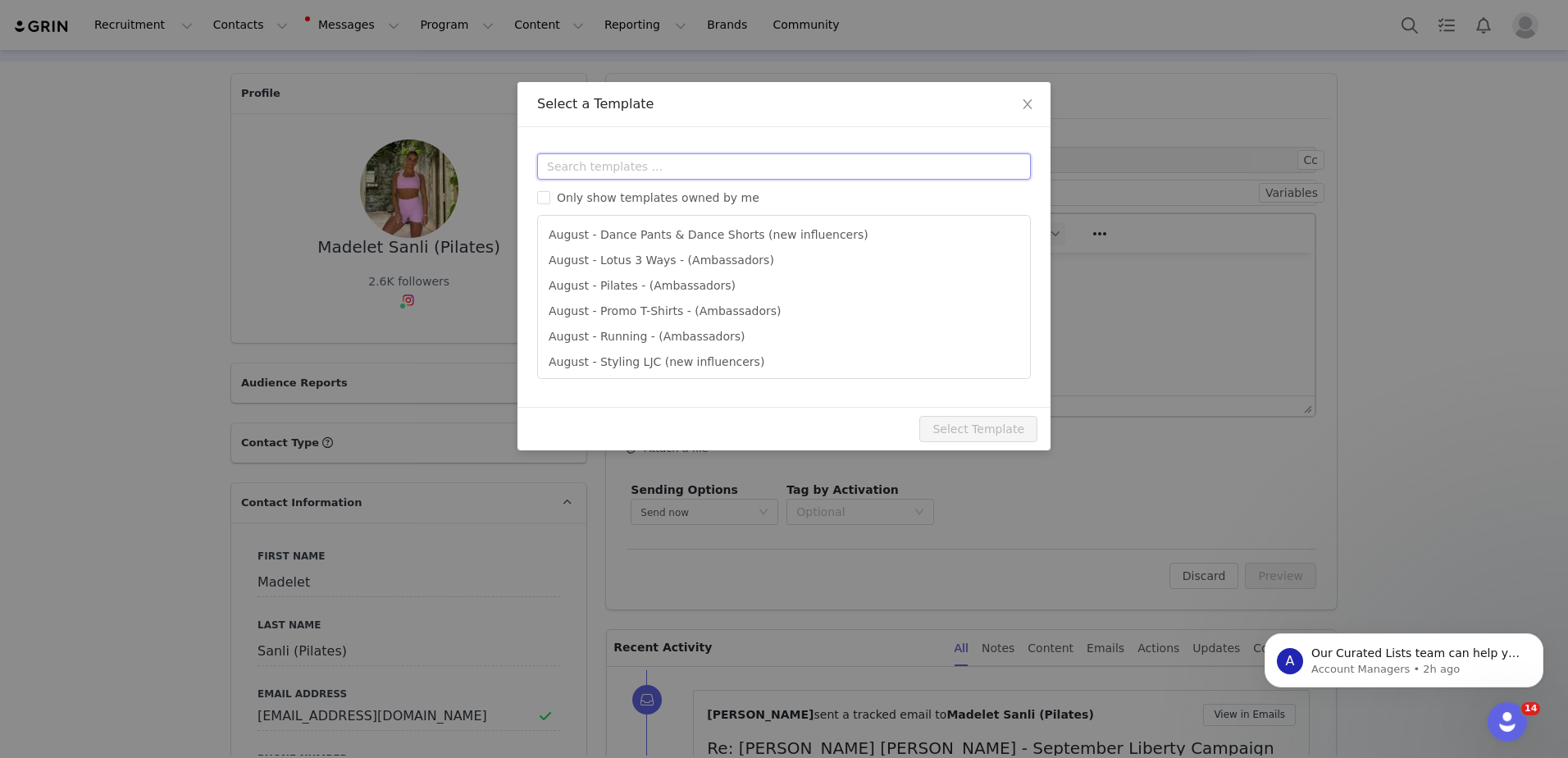
click at [691, 161] on input "text" at bounding box center [784, 166] width 493 height 26
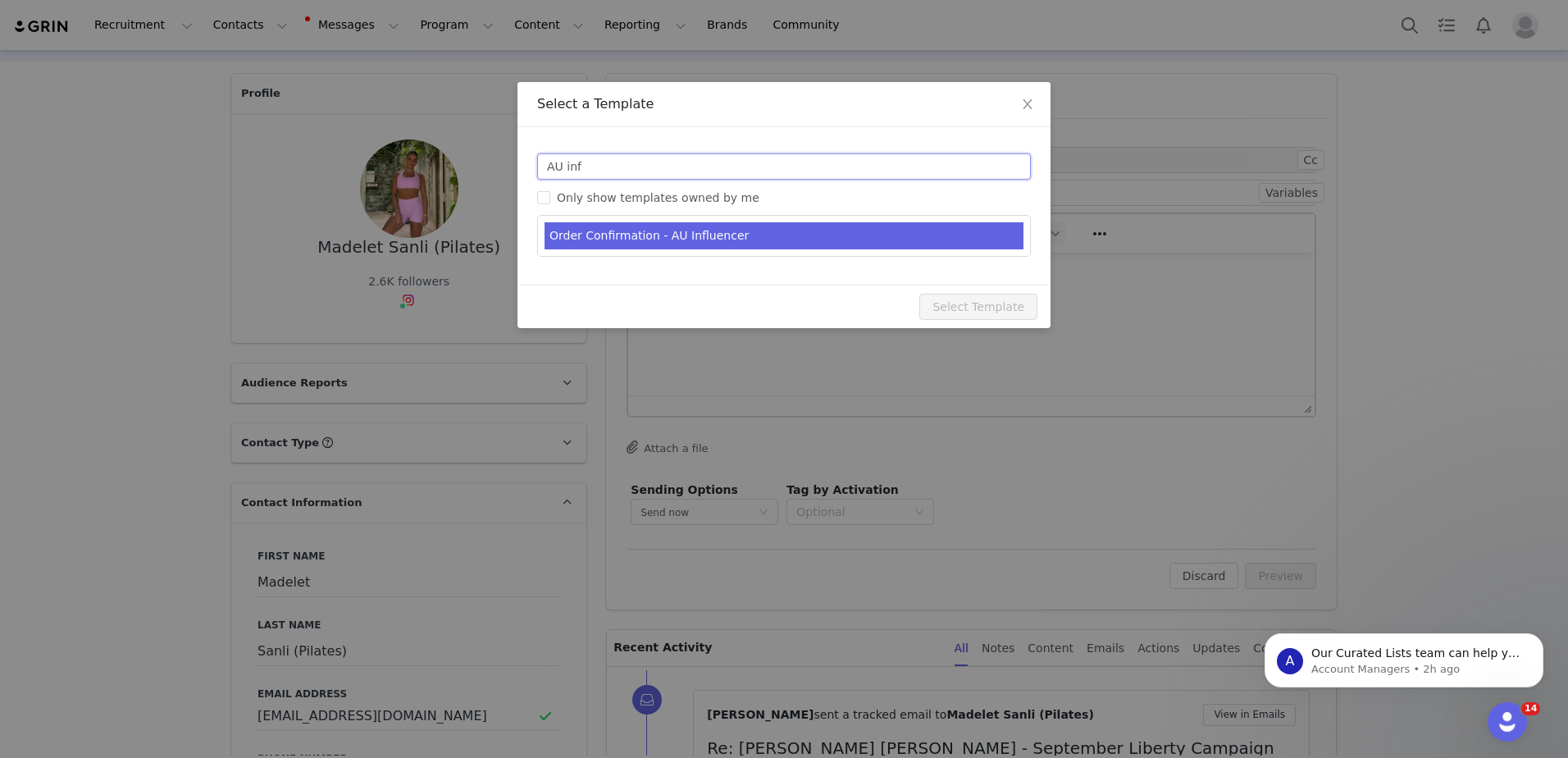
type input "AU inf"
type input "[PERSON_NAME] [PERSON_NAME] Order Confirmation"
click at [682, 233] on li "Order Confirmation - AU Influencer" at bounding box center [784, 236] width 479 height 27
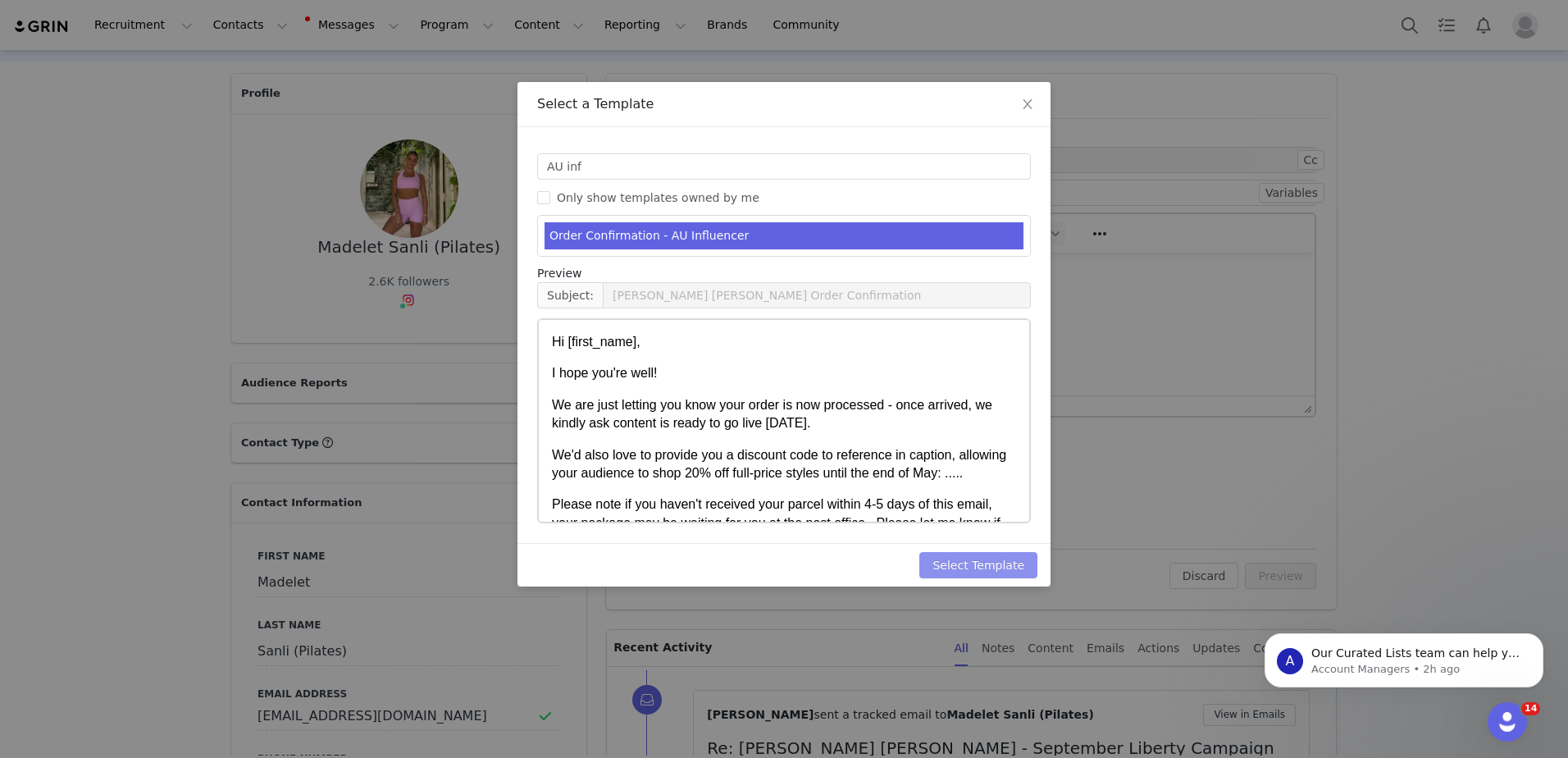
click at [991, 567] on button "Select Template" at bounding box center [979, 565] width 118 height 26
type input "[PERSON_NAME] [PERSON_NAME] Order Confirmation"
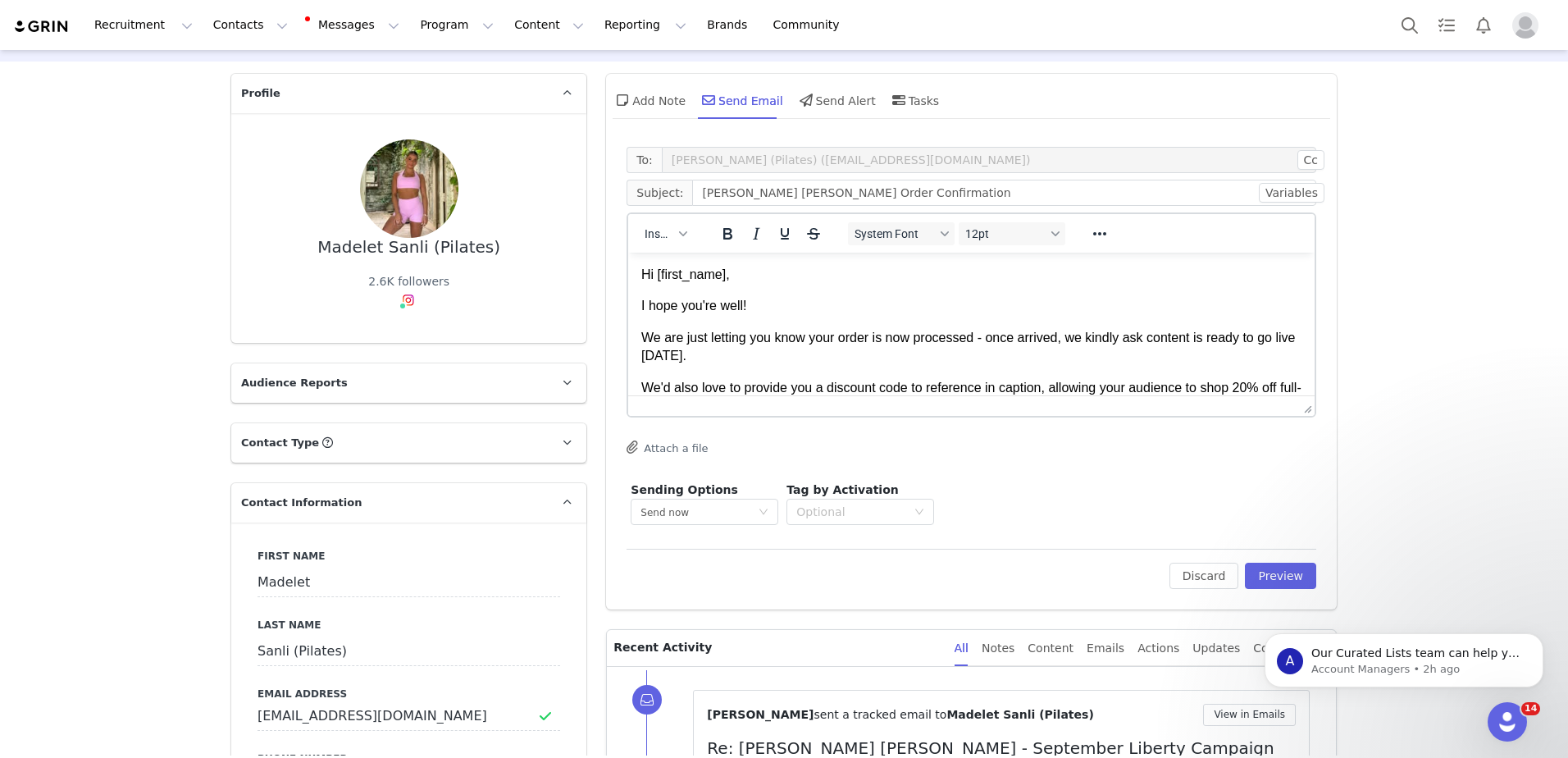
click at [949, 318] on body "Hi [first_name], I hope you're well! We are just letting you know your order is…" at bounding box center [971, 413] width 660 height 294
click at [699, 315] on p "I hope you're well!" at bounding box center [971, 306] width 660 height 18
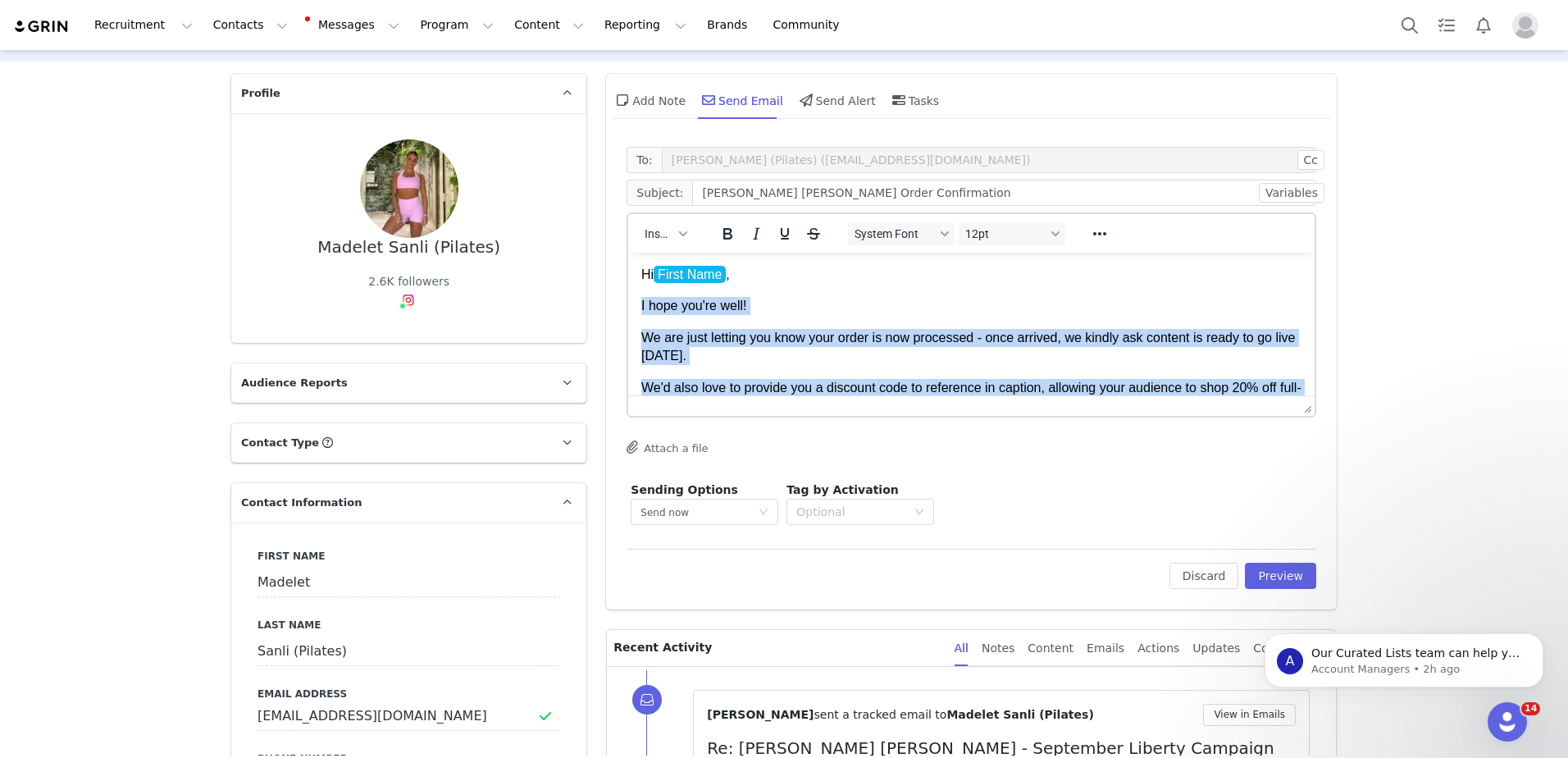
scroll to position [177, 0]
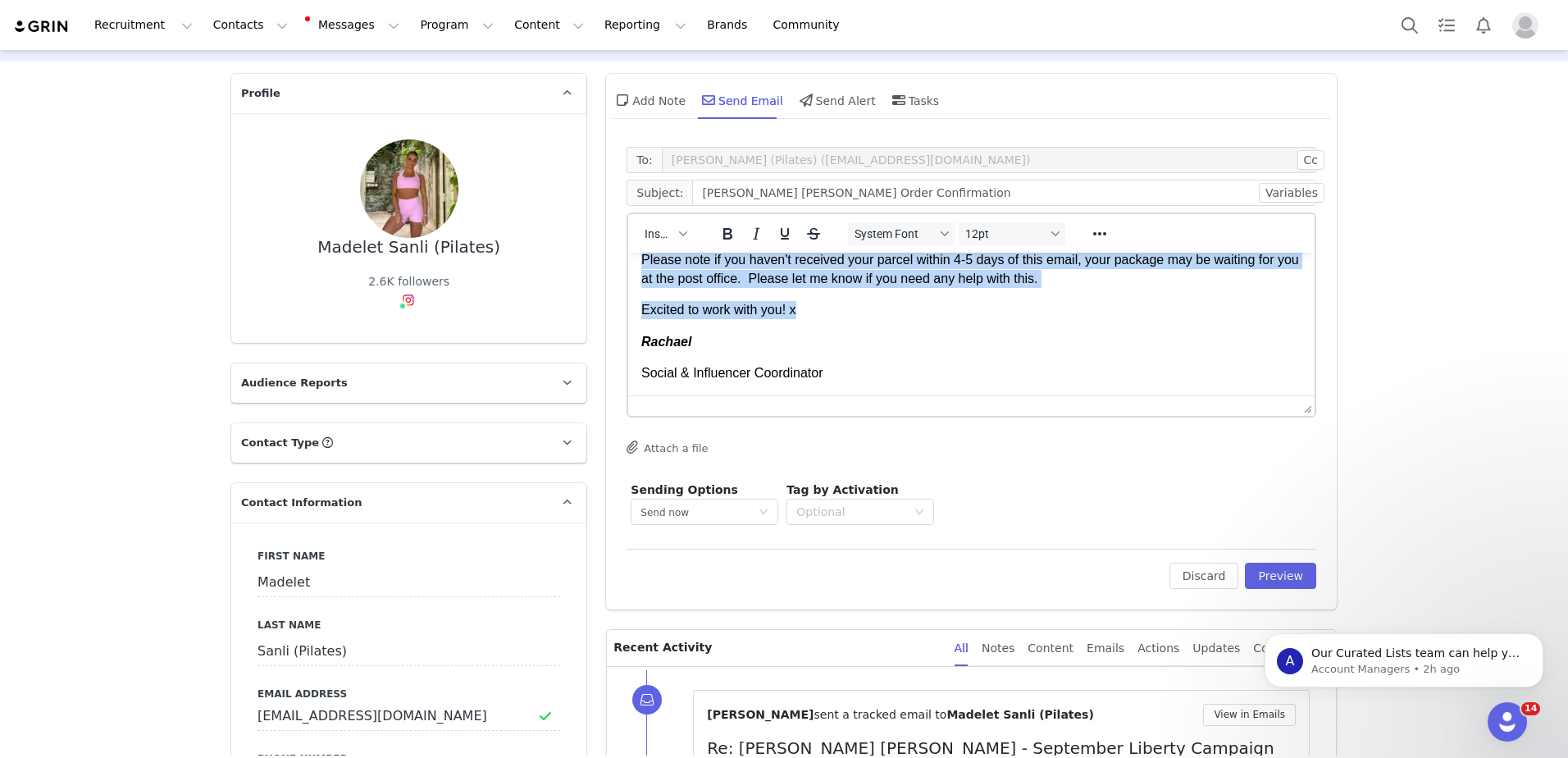
drag, startPoint x: 640, startPoint y: 307, endPoint x: 837, endPoint y: 316, distance: 197.2
click at [837, 316] on body "Hi First Name , I hope you're well! We are just letting you know your order is …" at bounding box center [971, 236] width 660 height 294
paste body "Rich Text Area. Press ALT-0 for help."
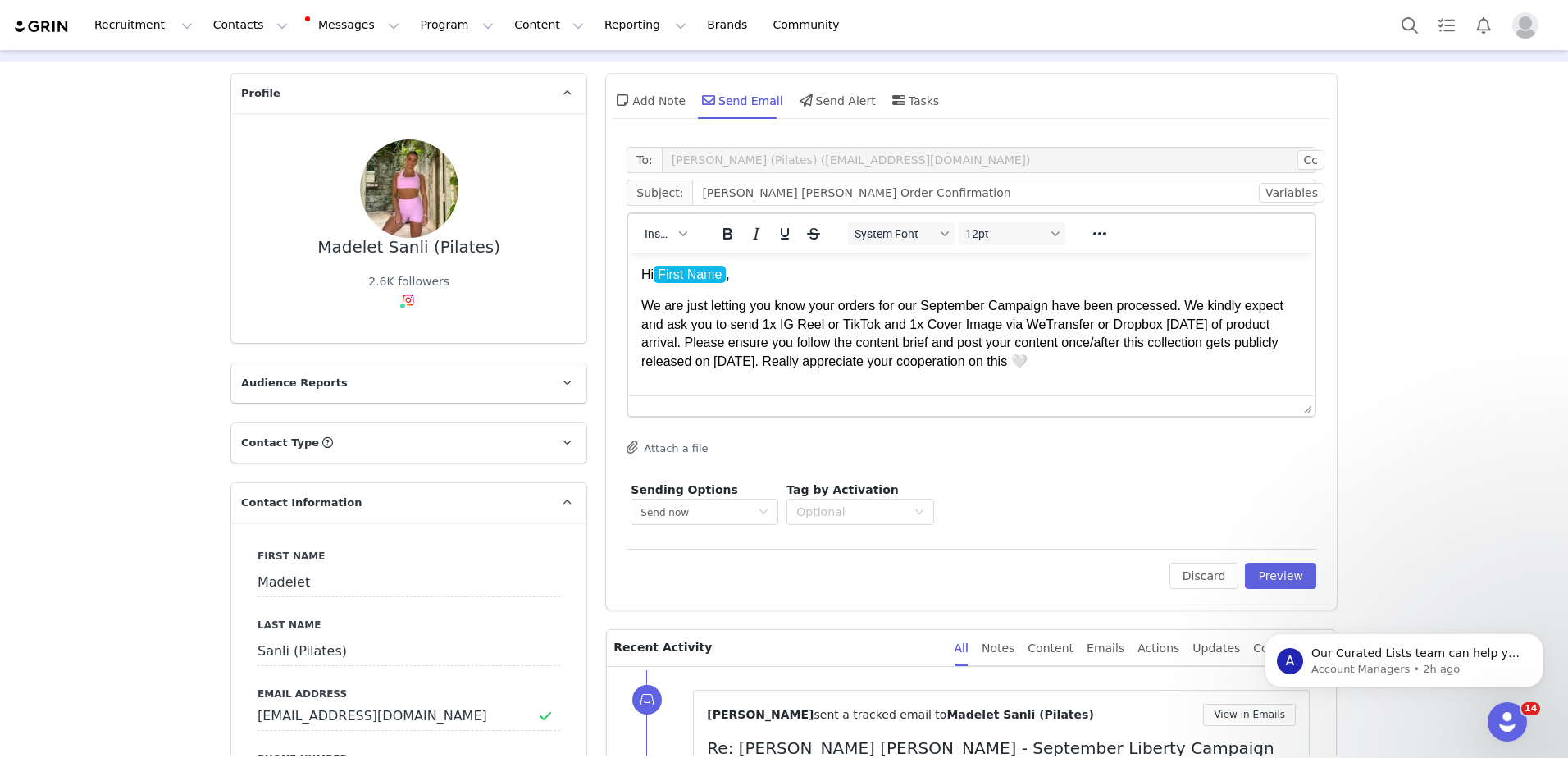
scroll to position [6, 0]
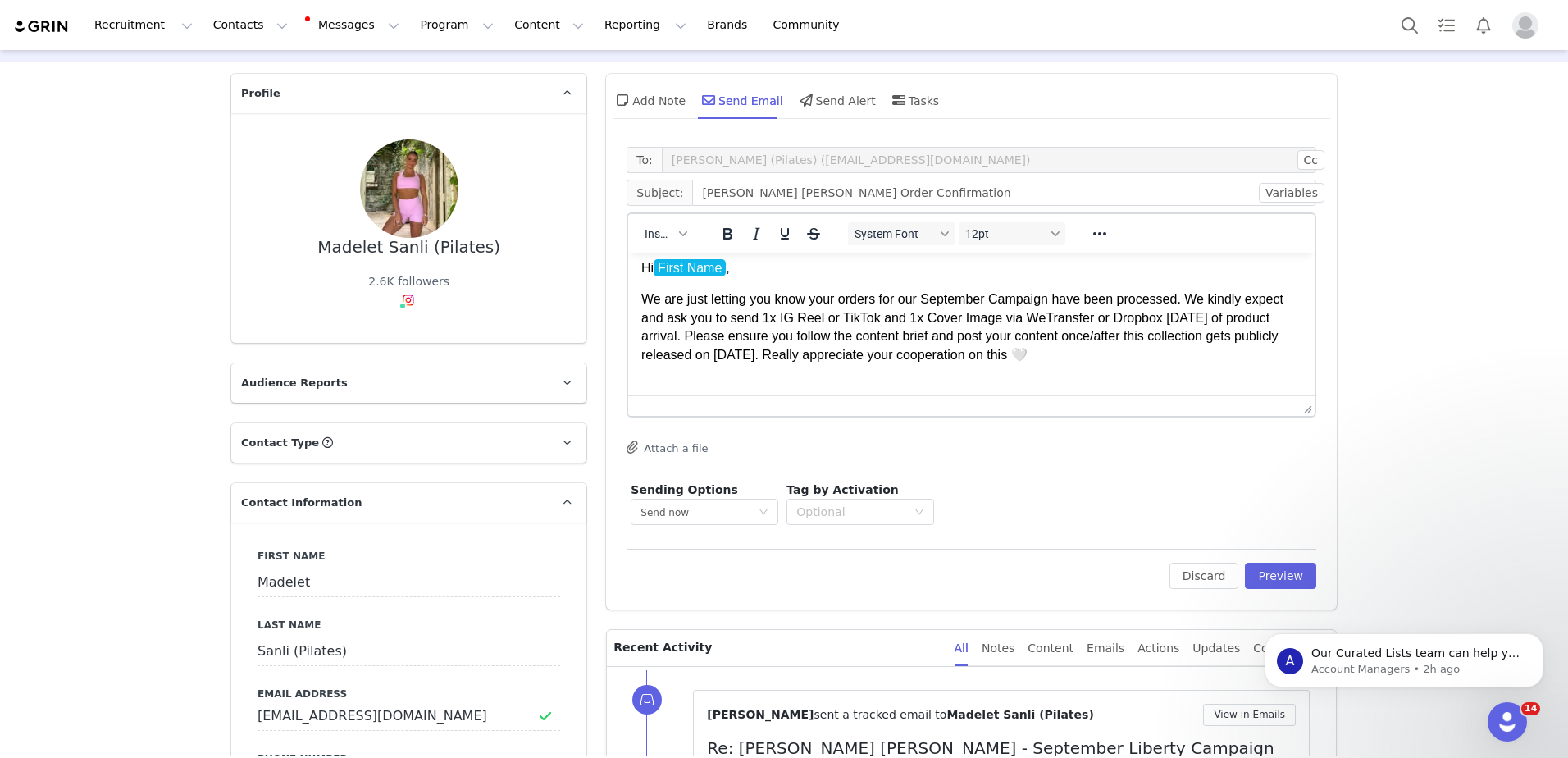
click at [992, 302] on p "We are just letting you know your orders for our September Campaign have been p…" at bounding box center [971, 326] width 660 height 73
drag, startPoint x: 1156, startPoint y: 338, endPoint x: 1171, endPoint y: 355, distance: 22.7
click at [1171, 355] on p "We are just letting you know your orders for our September Liberty Campaign hav…" at bounding box center [971, 326] width 660 height 73
drag, startPoint x: 1158, startPoint y: 337, endPoint x: 921, endPoint y: 357, distance: 237.8
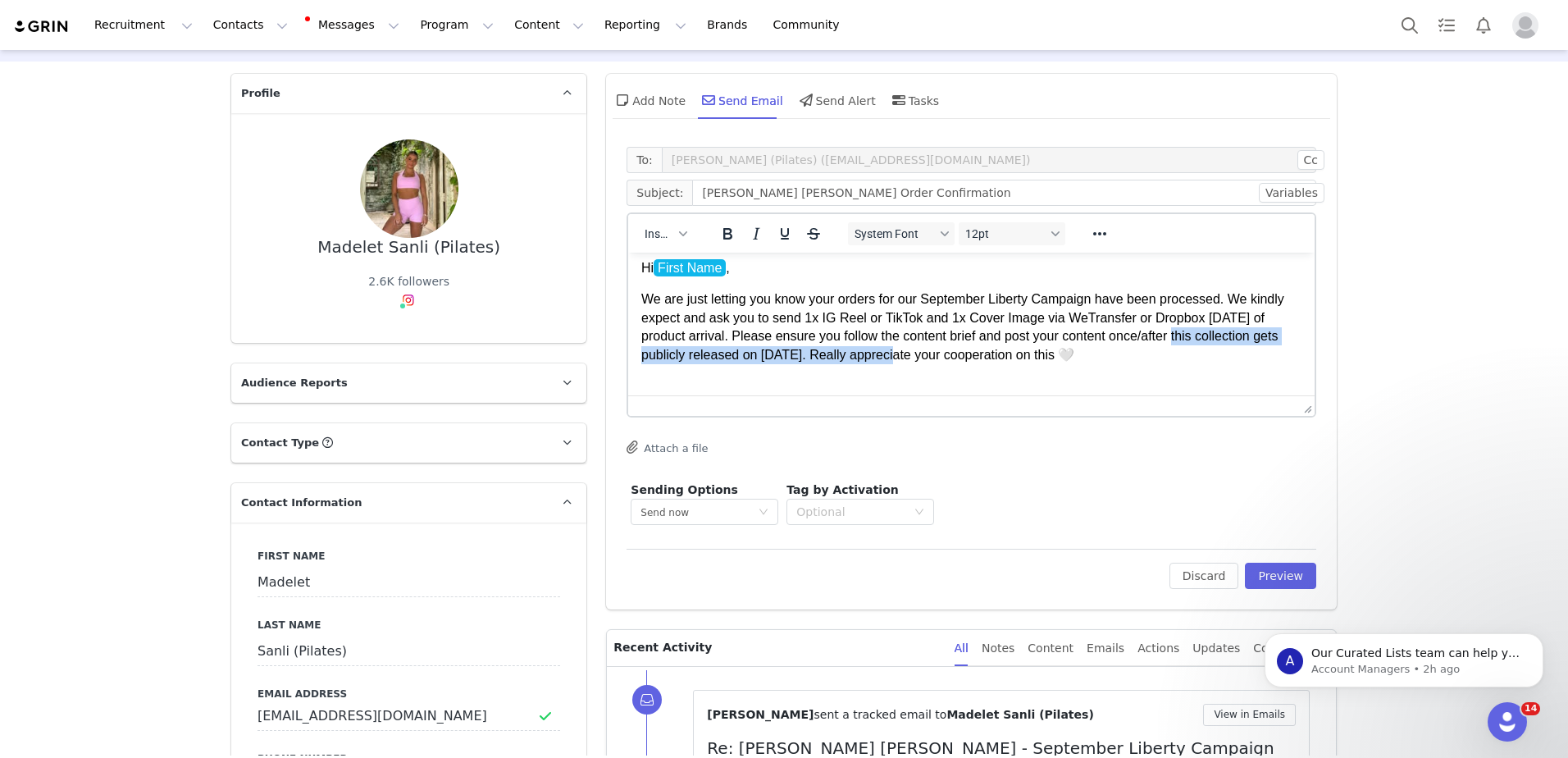
click at [921, 357] on p "We are just letting you know your orders for our September Liberty Campaign hav…" at bounding box center [971, 326] width 660 height 73
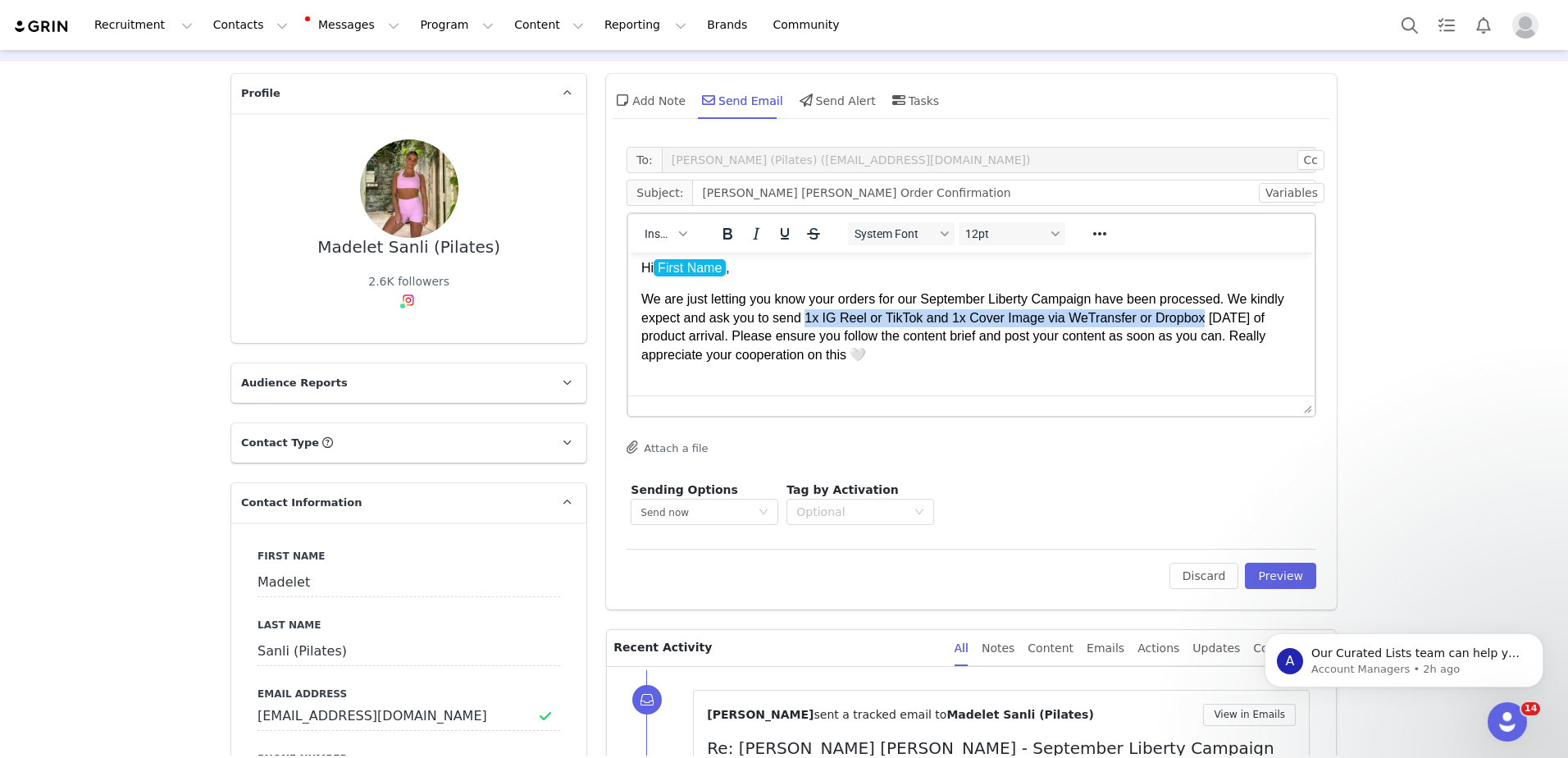
drag, startPoint x: 803, startPoint y: 317, endPoint x: 1193, endPoint y: 318, distance: 390.0
click at [1193, 318] on p "We are just letting you know your orders for our September Liberty Campaign hav…" at bounding box center [971, 326] width 660 height 73
click at [1193, 318] on strong "1x IG Reel or TikTok and 1x Cover Image via WeTransfer or Dropbox" at bounding box center [1014, 317] width 424 height 14
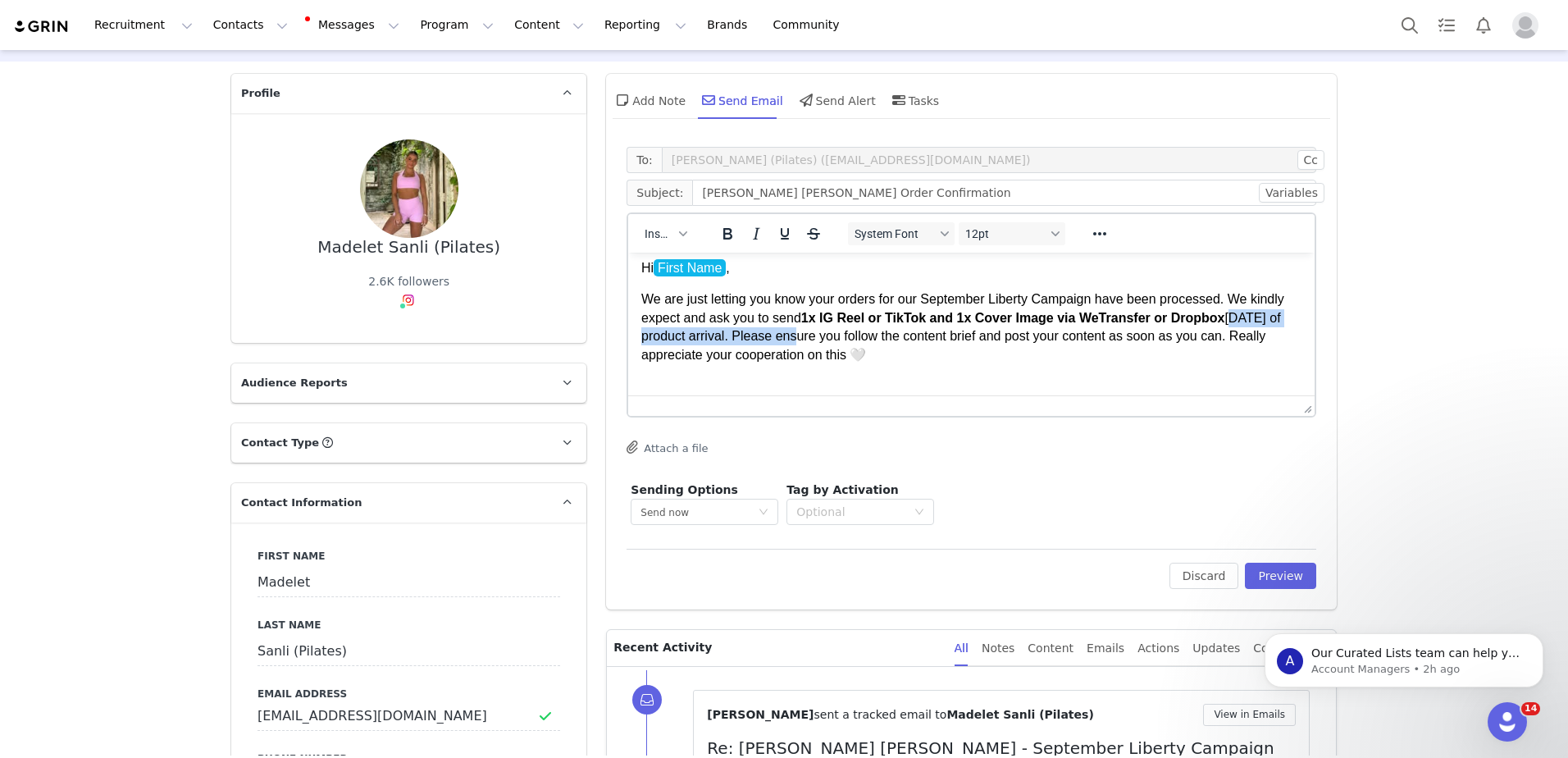
drag, startPoint x: 1228, startPoint y: 318, endPoint x: 806, endPoint y: 334, distance: 422.3
click at [806, 334] on p "We are just letting you know your orders for our September Liberty Campaign hav…" at bounding box center [971, 326] width 660 height 73
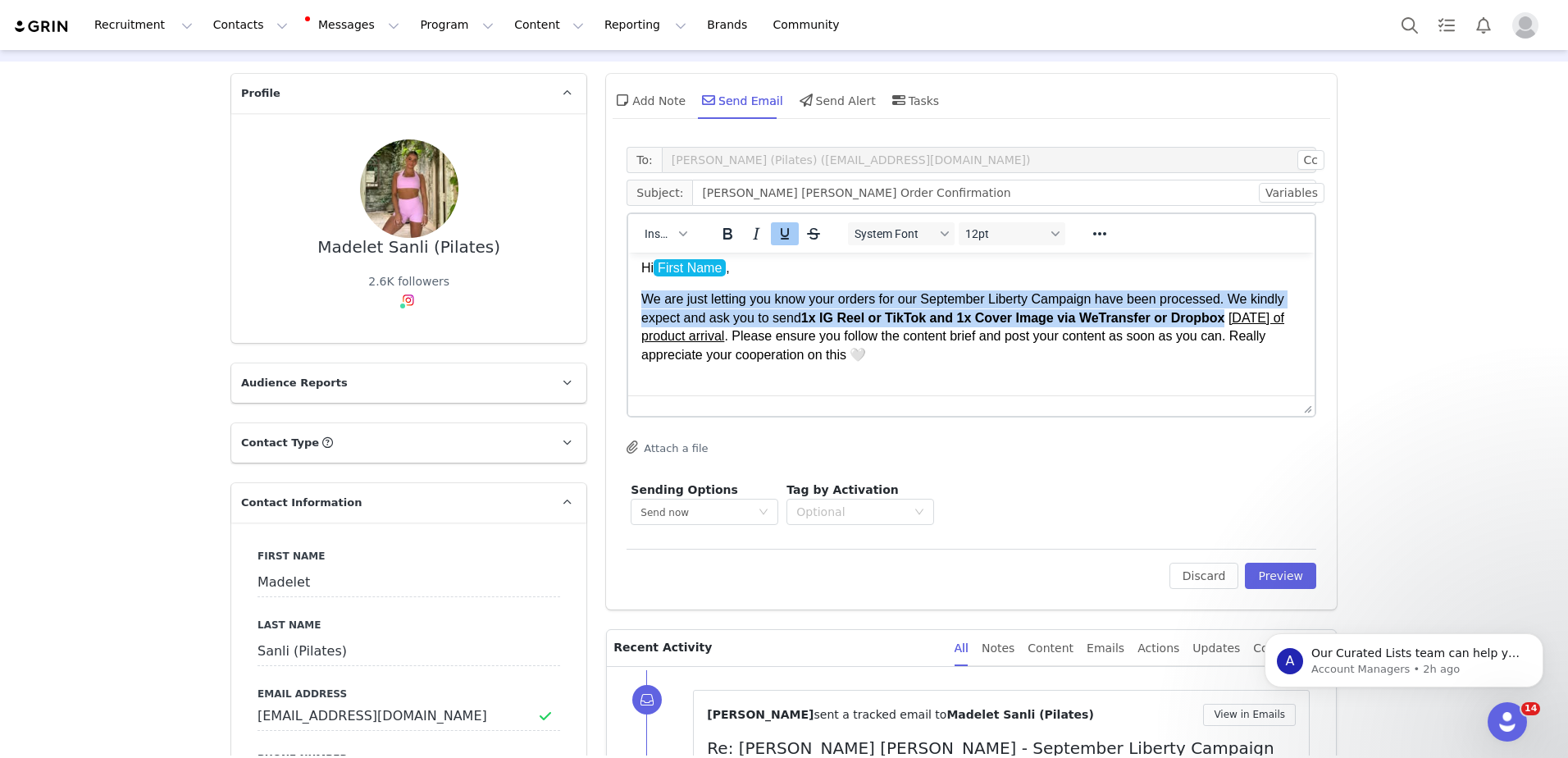
click at [806, 334] on span "[DATE] of product arrival" at bounding box center [962, 326] width 643 height 32
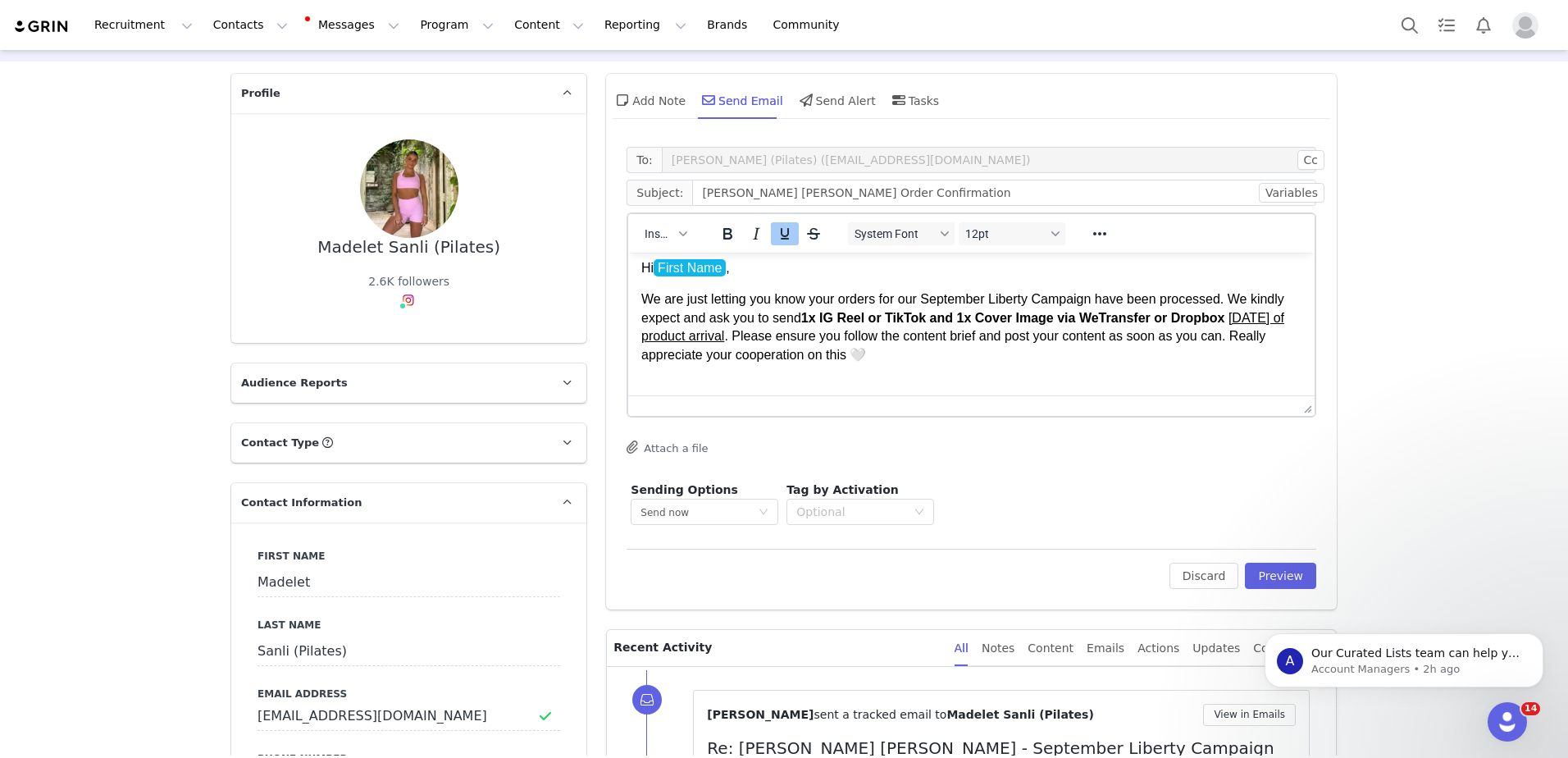
click at [884, 340] on p "We are just letting you know your orders for our September Liberty Campaign hav…" at bounding box center [971, 326] width 660 height 73
click at [965, 361] on p "We are just letting you know your orders for our September Liberty Campaign hav…" at bounding box center [971, 326] width 660 height 73
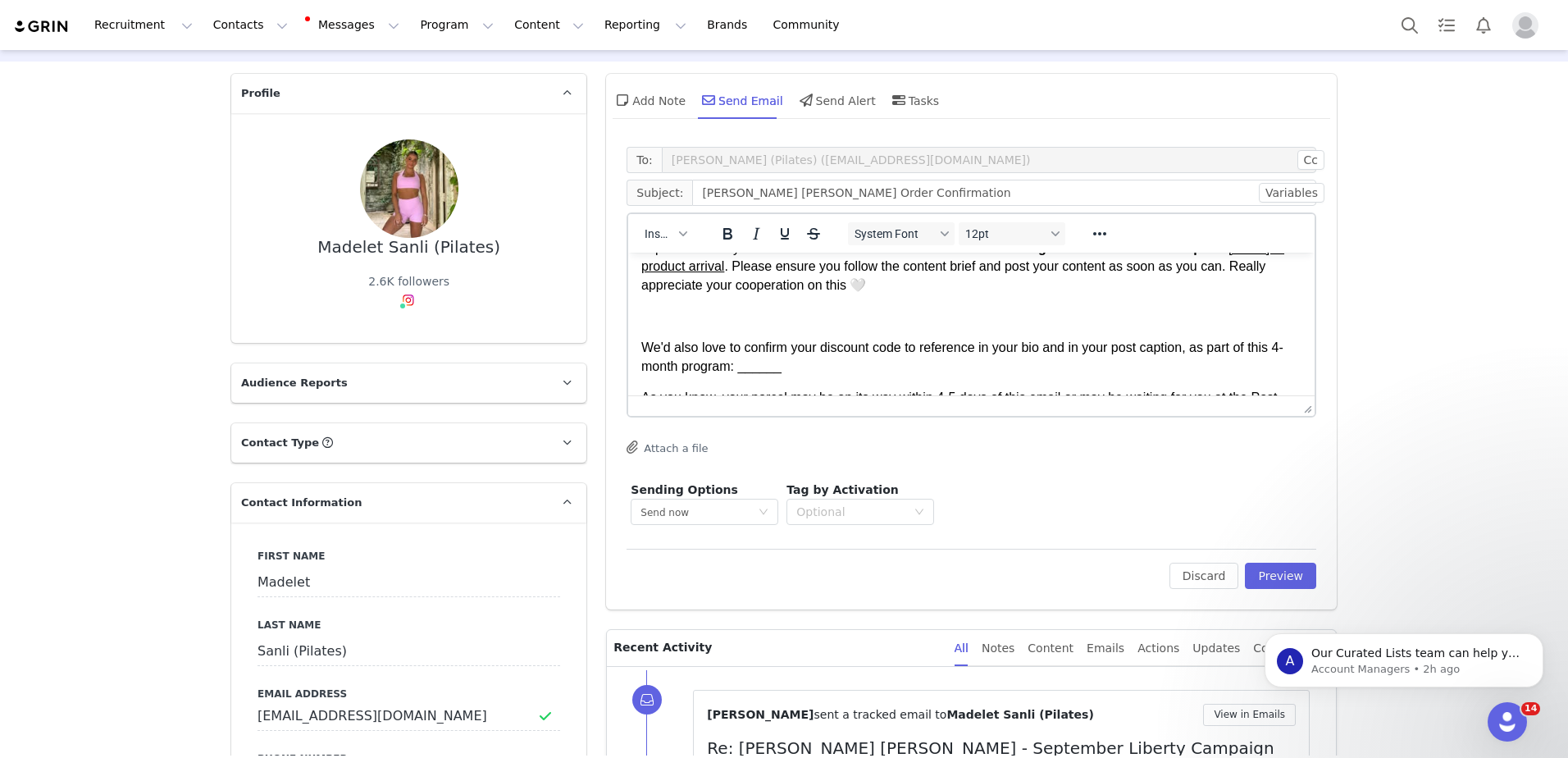
scroll to position [71, 0]
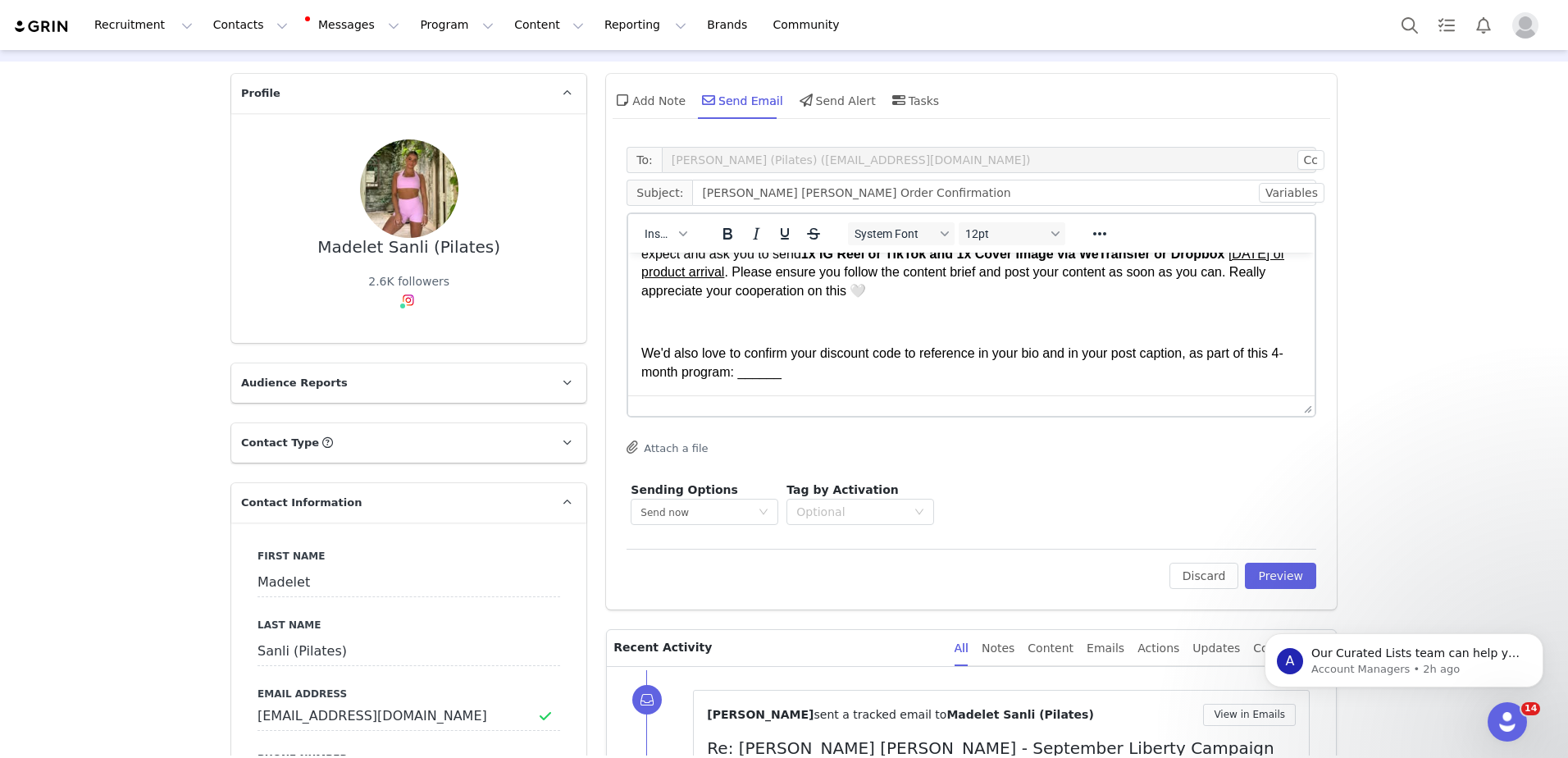
click at [1087, 334] on body "Hi First Name , We are just letting you know your orders for our September Libe…" at bounding box center [971, 385] width 660 height 381
click at [1063, 326] on p "Rich Text Area. Press ALT-0 for help." at bounding box center [971, 322] width 660 height 18
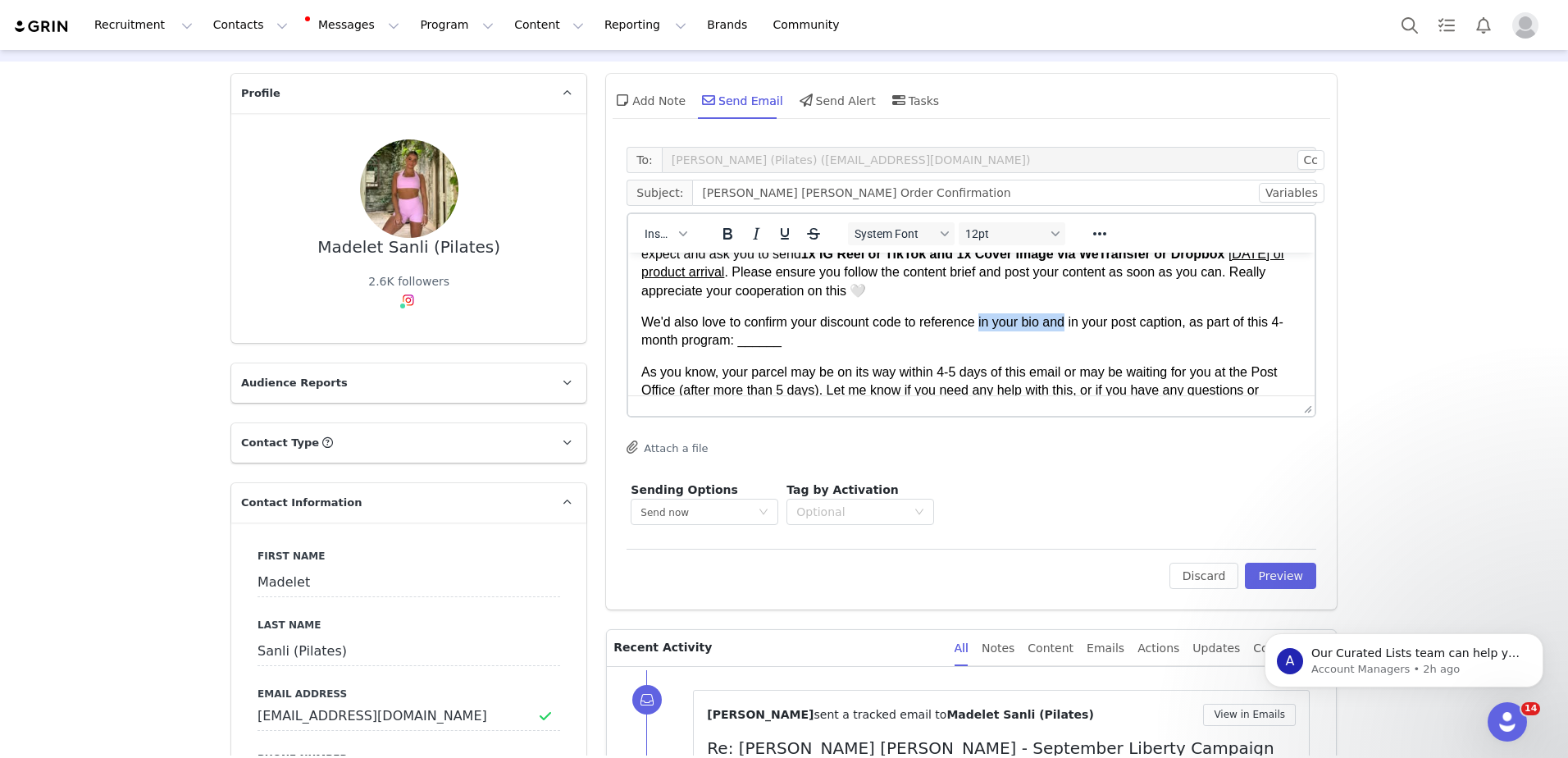
drag, startPoint x: 980, startPoint y: 323, endPoint x: 1068, endPoint y: 326, distance: 88.1
click at [1068, 326] on p "We'd also love to confirm your discount code to reference in your bio and in yo…" at bounding box center [971, 331] width 660 height 37
drag, startPoint x: 1095, startPoint y: 326, endPoint x: 688, endPoint y: 340, distance: 407.2
click at [688, 340] on p "We'd also love to confirm your discount code to reference in your post caption,…" at bounding box center [971, 331] width 660 height 37
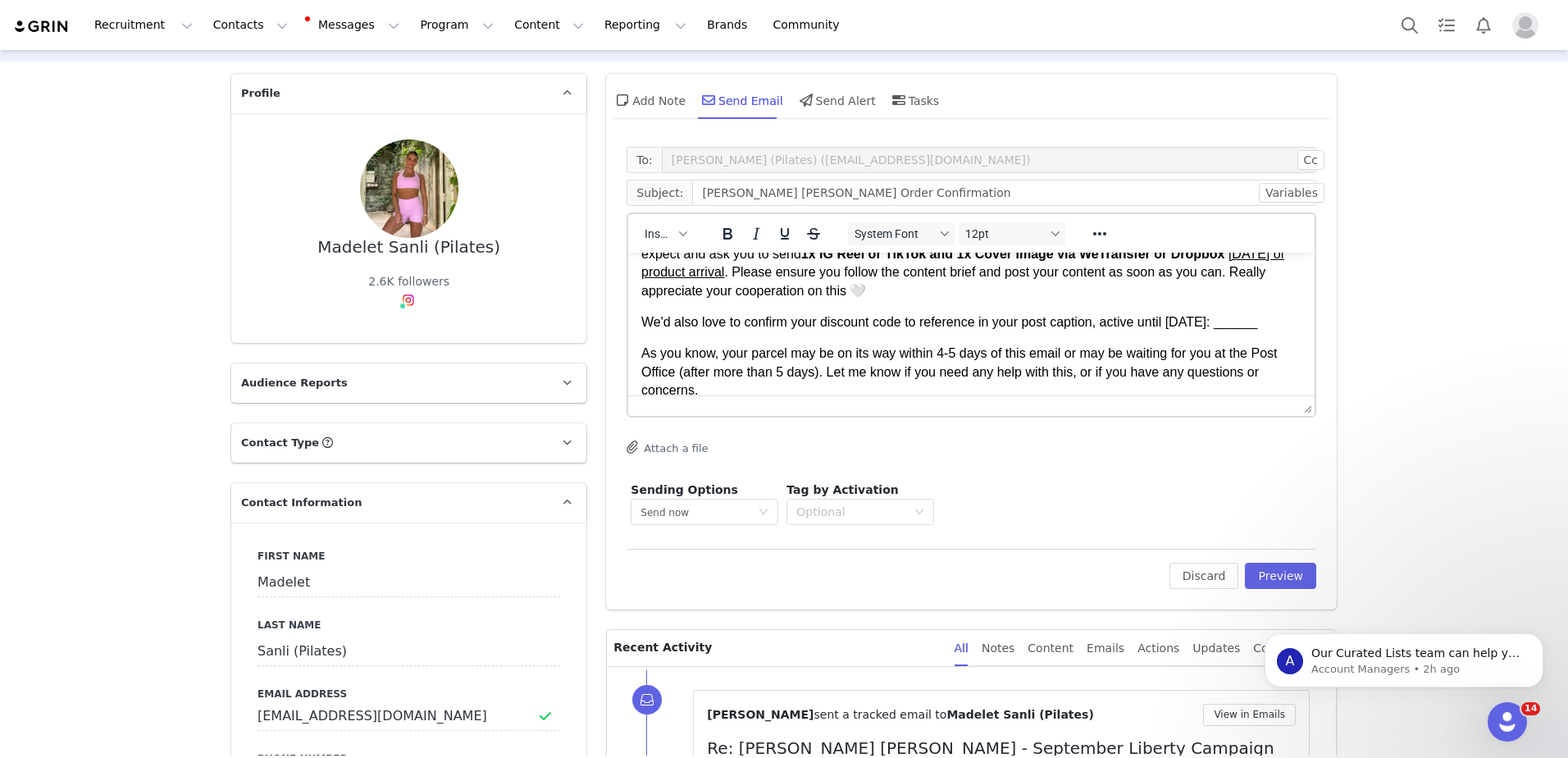
click at [1283, 325] on p "We'd also love to confirm your discount code to reference in your post caption,…" at bounding box center [971, 322] width 660 height 18
drag, startPoint x: 717, startPoint y: 338, endPoint x: 1246, endPoint y: 598, distance: 589.4
click at [628, 345] on html "Hi First Name , We are just letting you know your orders for our September Libe…" at bounding box center [971, 360] width 687 height 356
click at [930, 331] on p "We'd also love to confirm your discount code to reference in your post caption,…" at bounding box center [971, 322] width 660 height 18
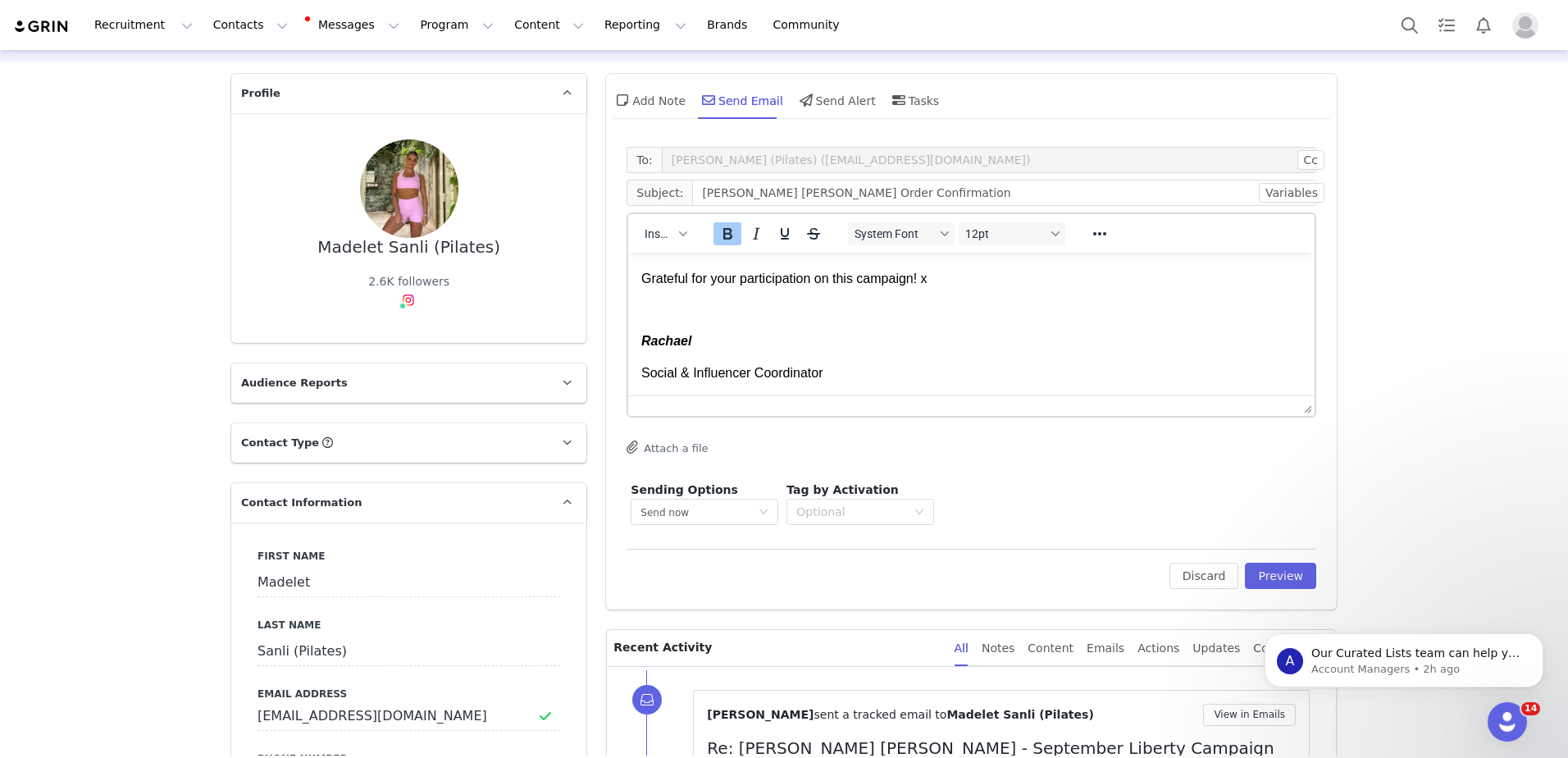
scroll to position [0, 0]
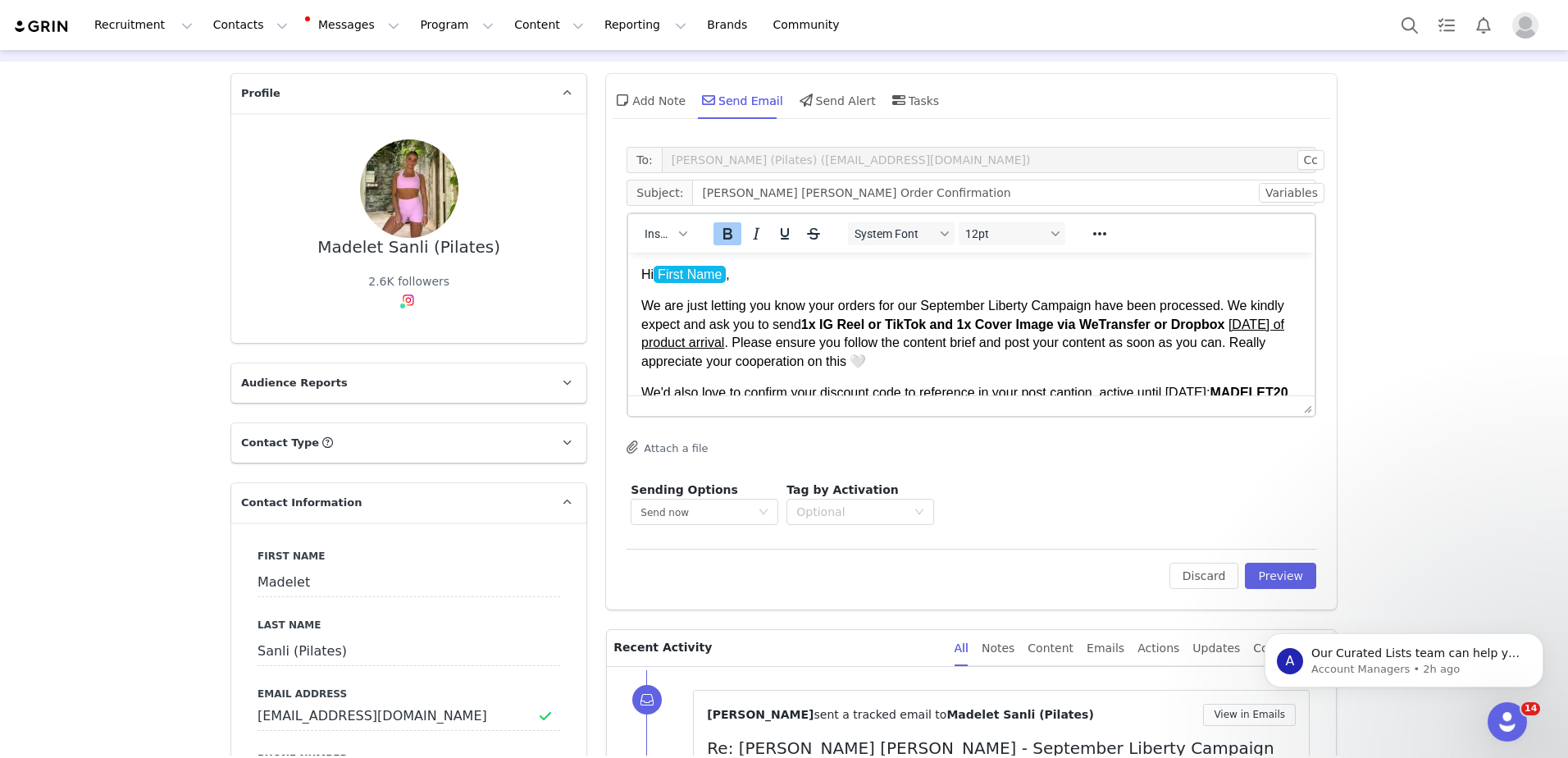
drag, startPoint x: 1306, startPoint y: 309, endPoint x: 1937, endPoint y: 543, distance: 673.0
click at [1266, 577] on button "Preview" at bounding box center [1281, 575] width 72 height 26
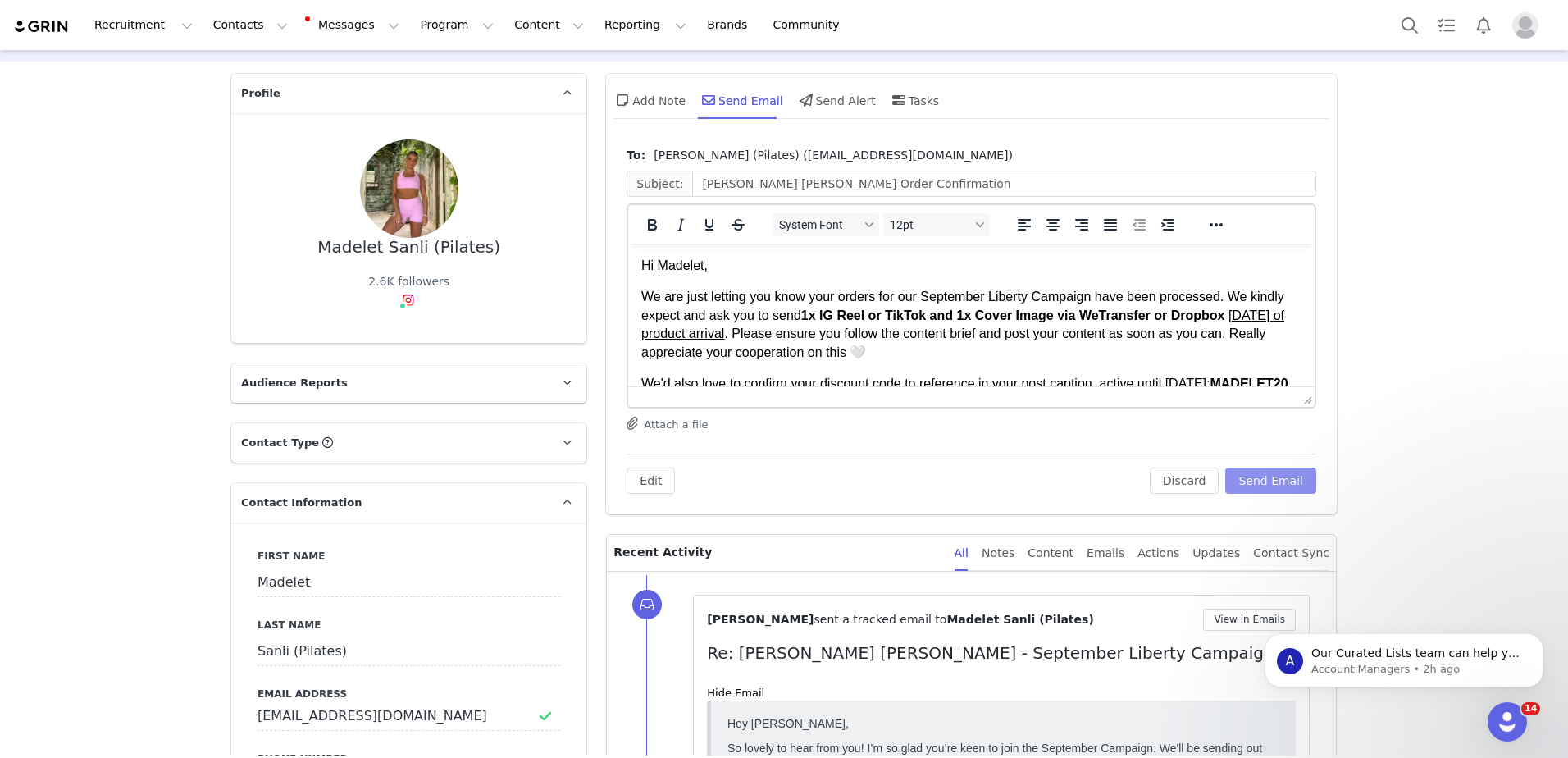
click at [1305, 476] on button "Send Email" at bounding box center [1271, 481] width 91 height 26
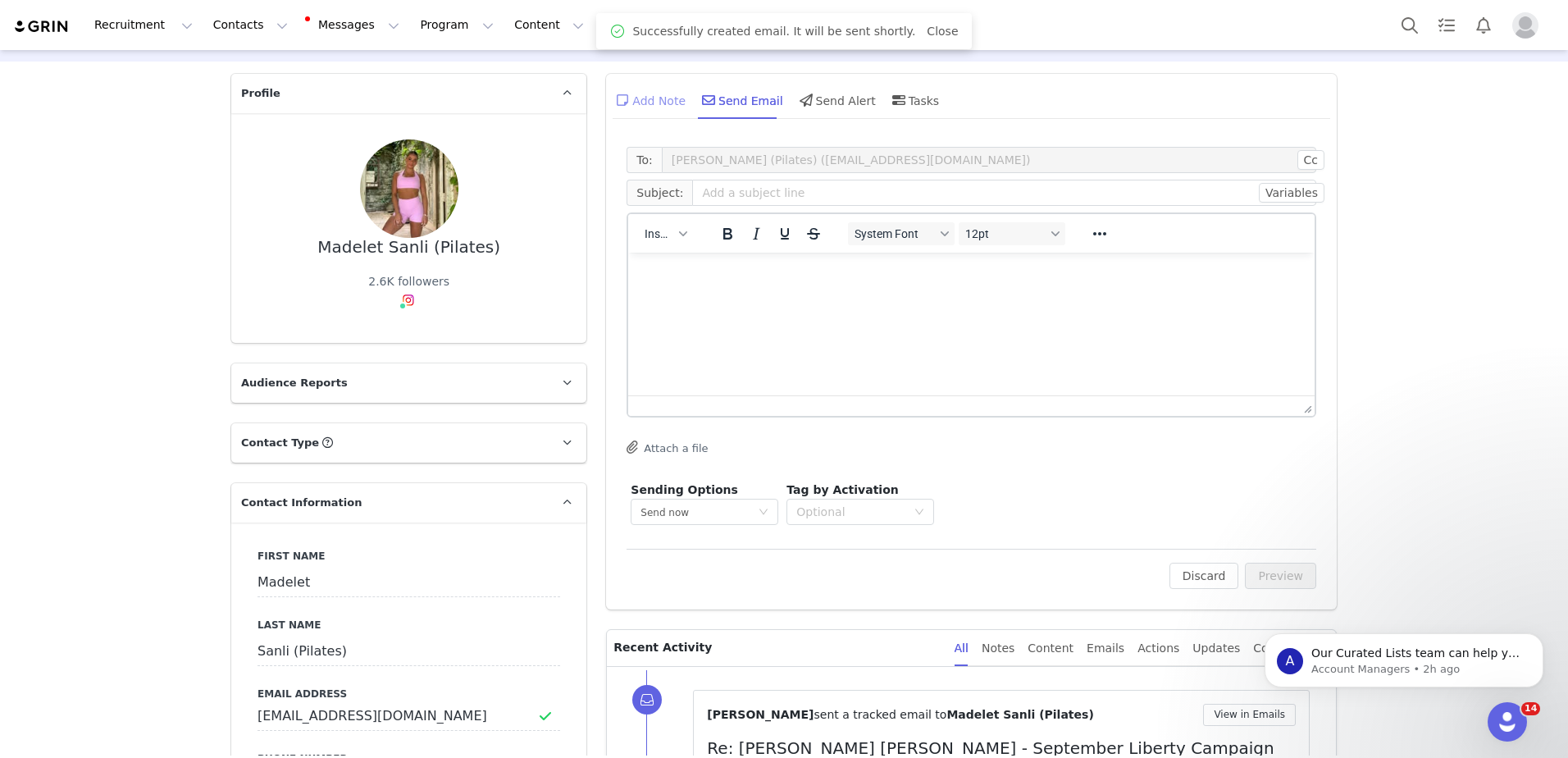
click at [645, 100] on div "Add Note" at bounding box center [649, 100] width 73 height 39
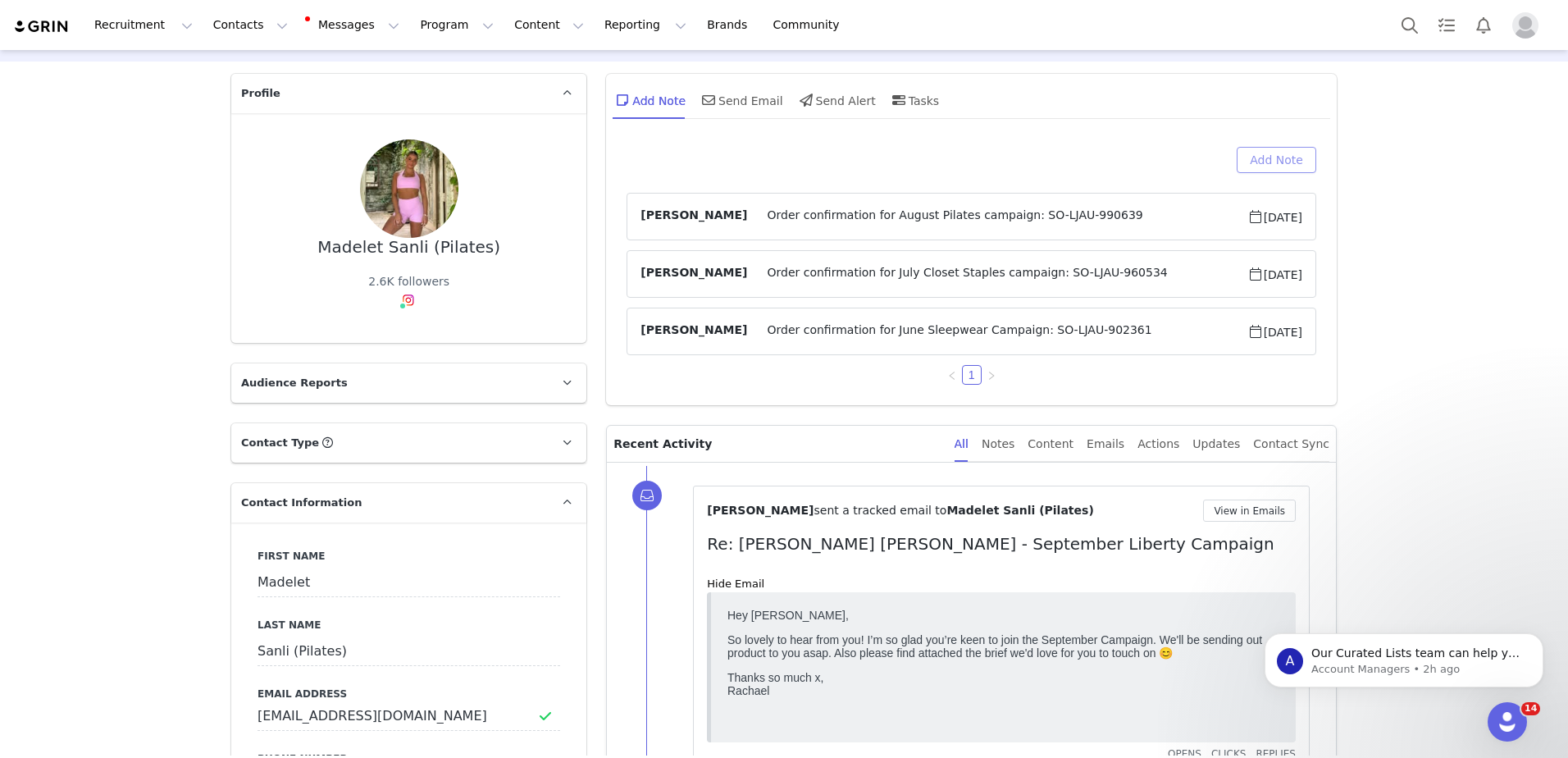
click at [1252, 153] on button "Add Note" at bounding box center [1277, 160] width 80 height 26
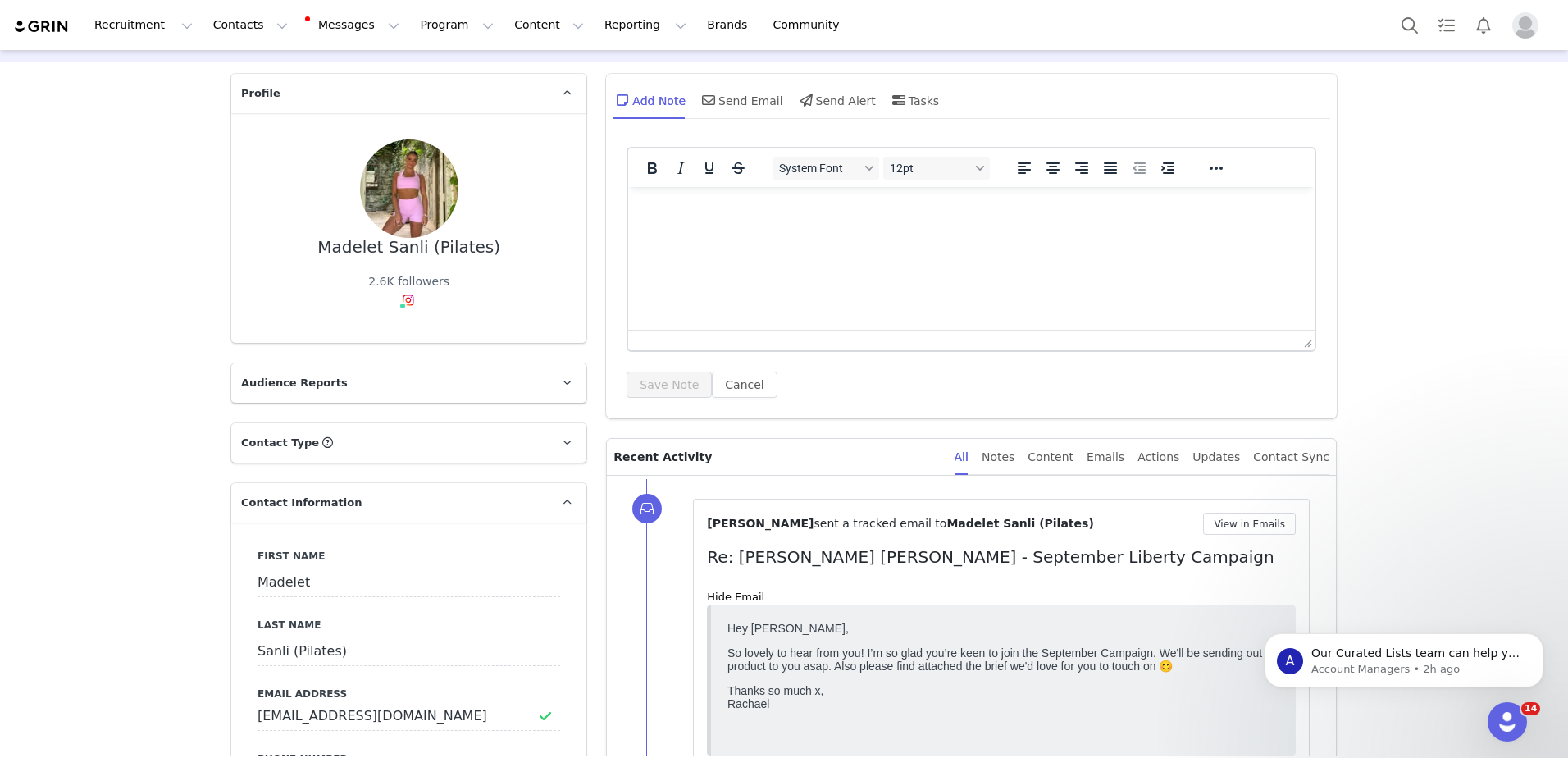
click at [990, 199] on html at bounding box center [971, 209] width 687 height 44
click at [659, 389] on button "Save Note" at bounding box center [669, 384] width 85 height 26
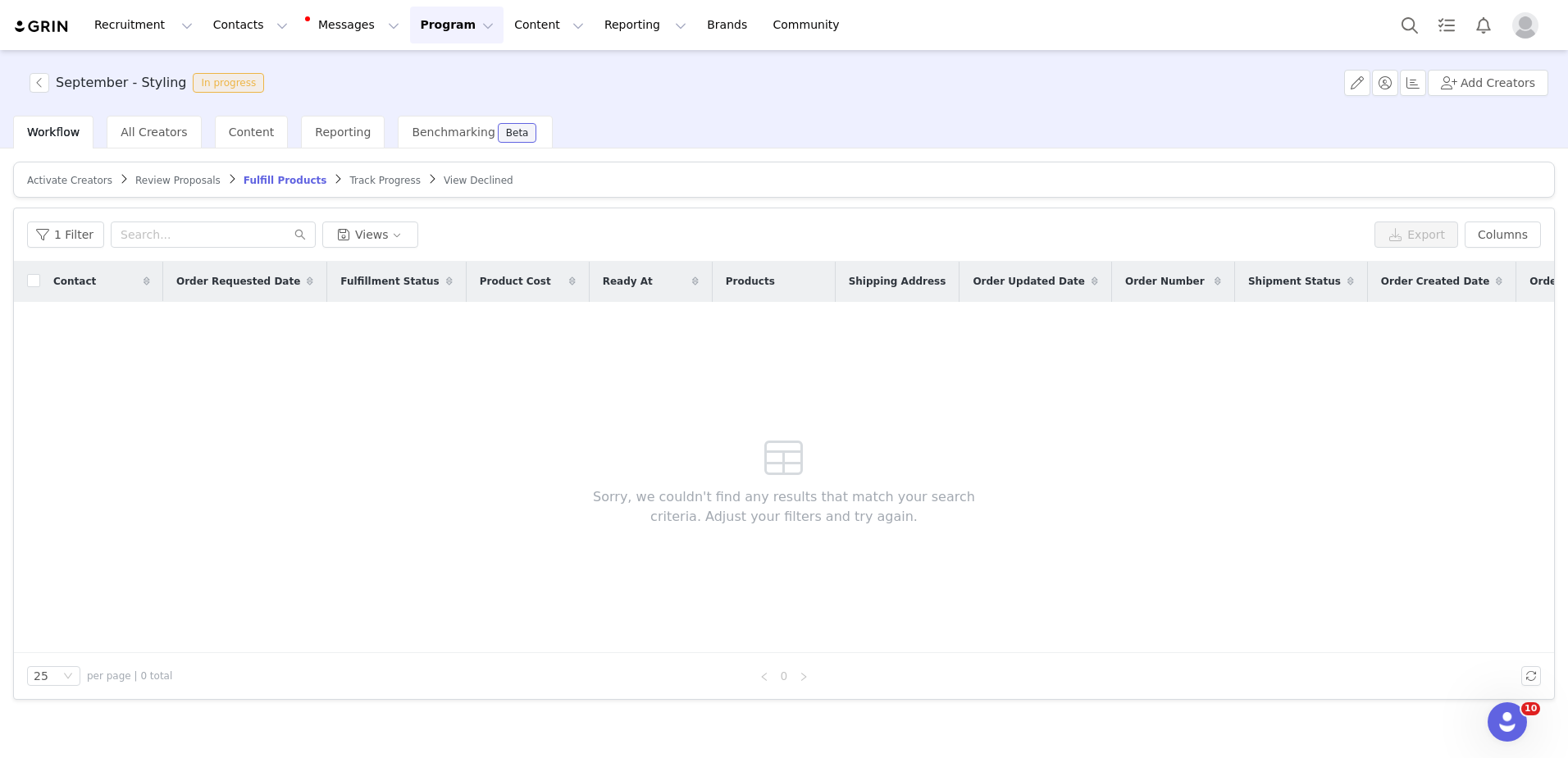
click at [940, 382] on div "Sorry, we couldn't find any results that match your search criteria. Adjust you…" at bounding box center [784, 477] width 472 height 351
click at [36, 92] on div "September - Styling In progress Add Creators" at bounding box center [784, 83] width 1568 height 65
click at [39, 82] on button "button" at bounding box center [40, 83] width 20 height 20
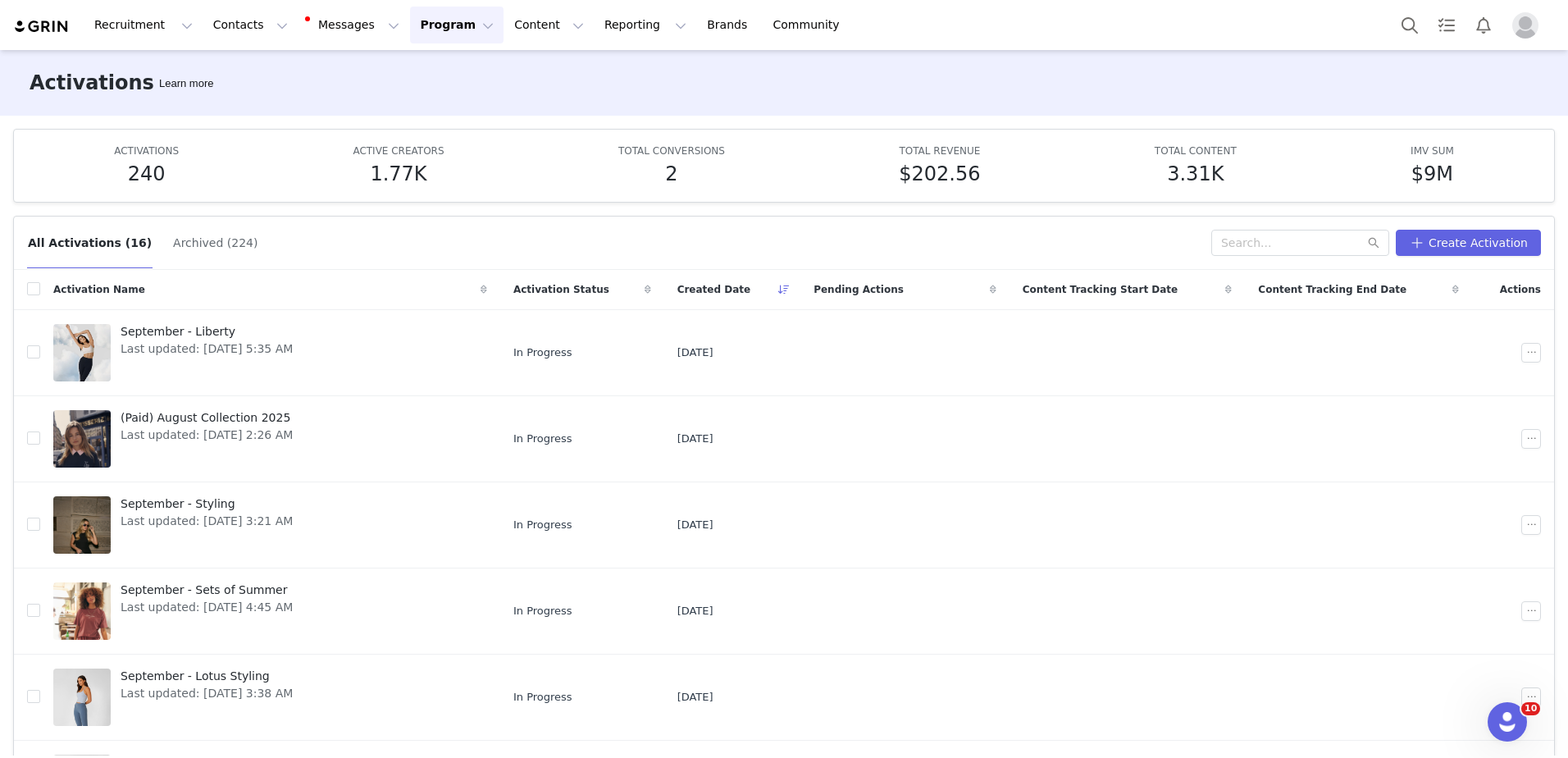
scroll to position [87, 0]
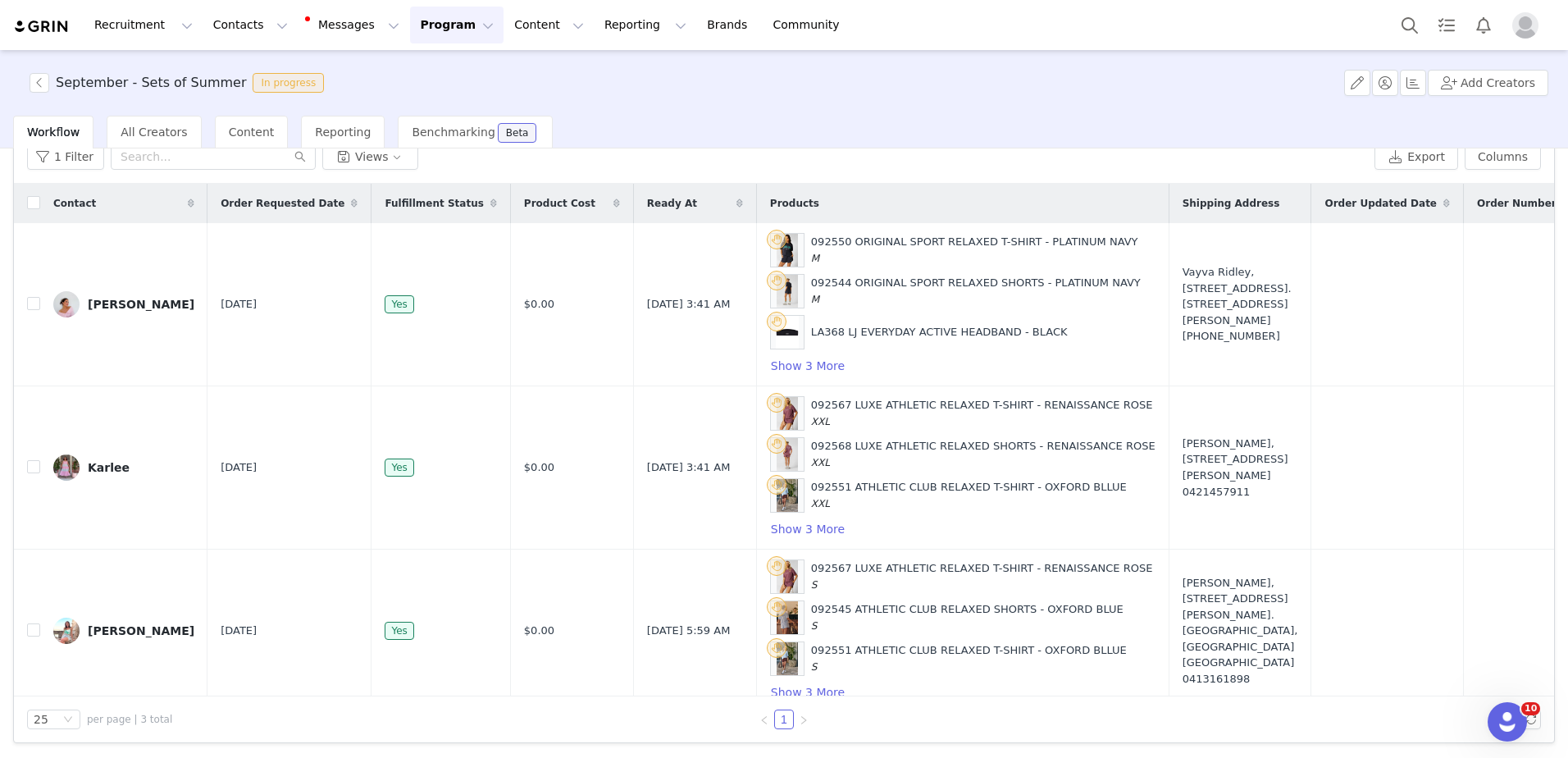
scroll to position [29, 0]
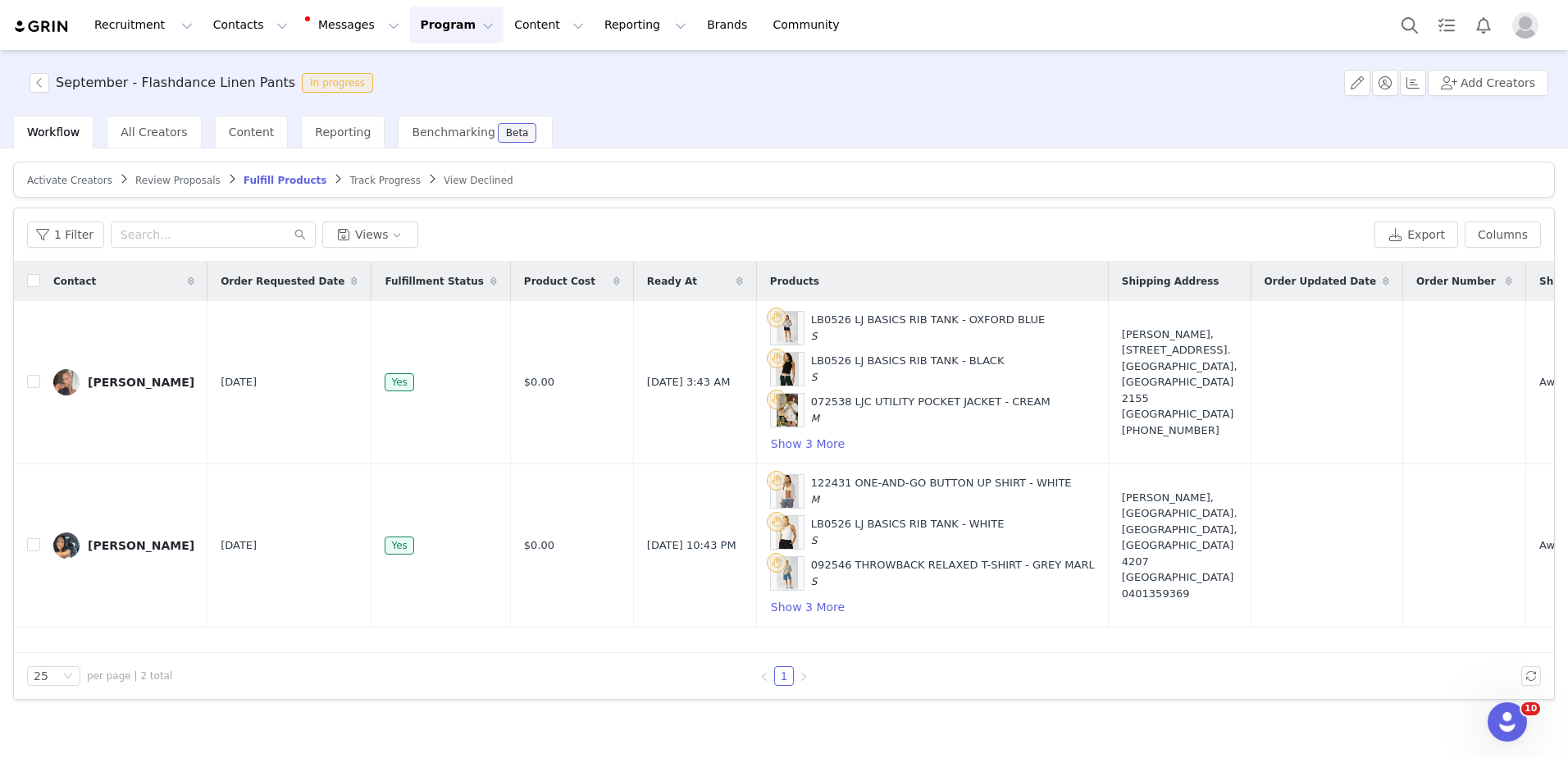
click at [1113, 187] on article "Activate Creators Review Proposals Fulfill Products Track Progress View Declined" at bounding box center [784, 180] width 1542 height 36
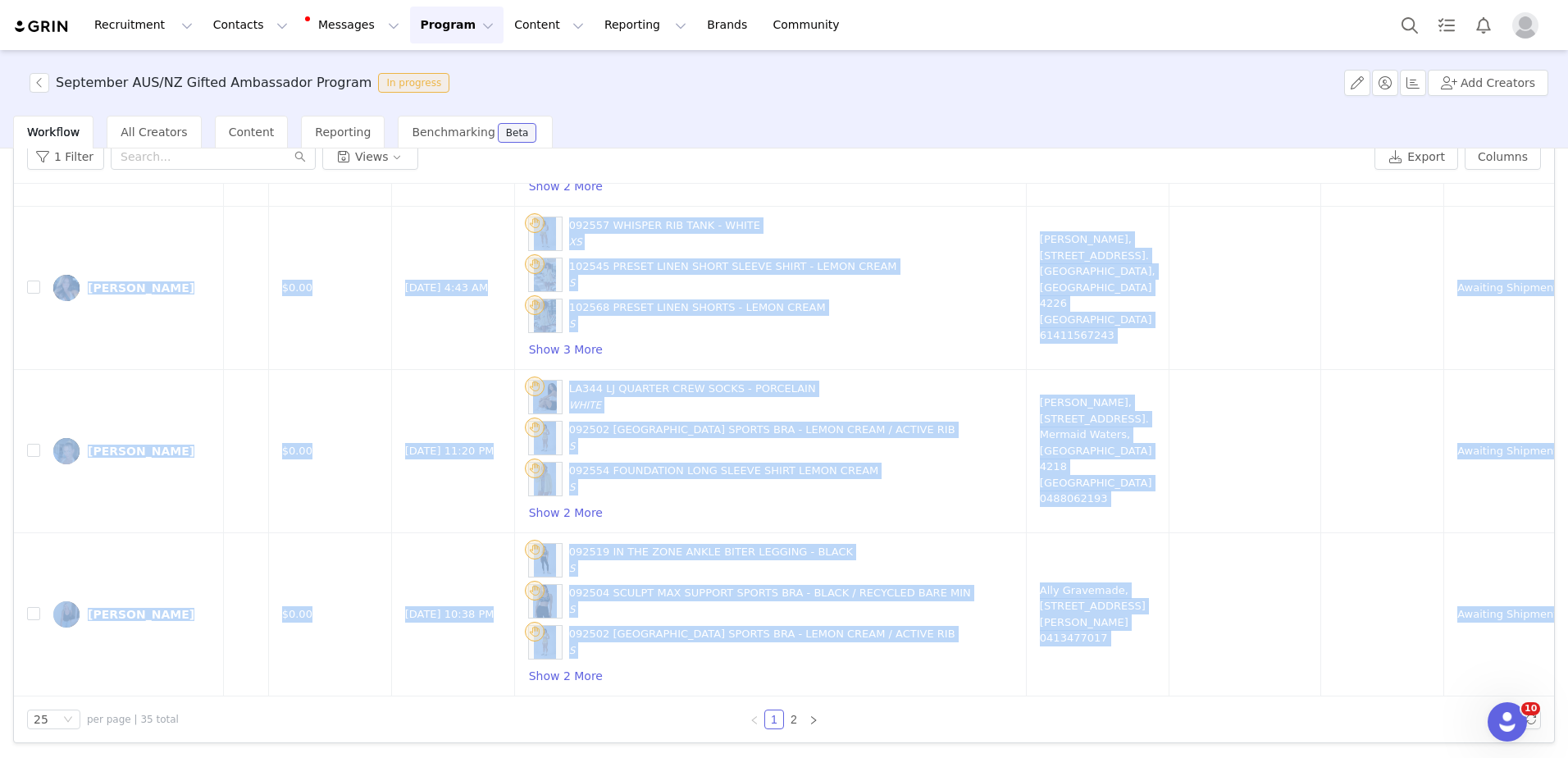
scroll to position [3589, 512]
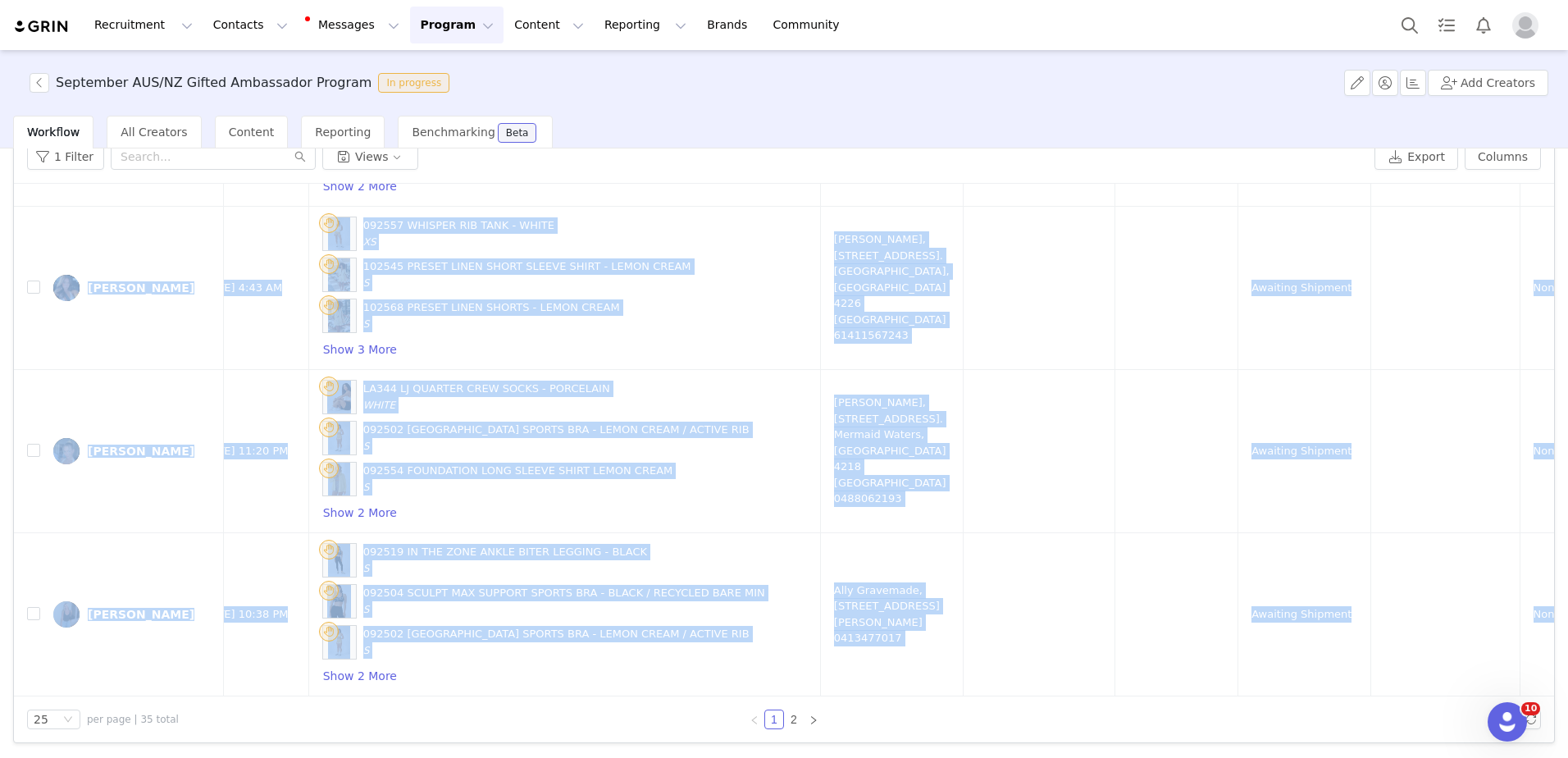
drag, startPoint x: 1528, startPoint y: 621, endPoint x: 1538, endPoint y: 574, distance: 48.1
click at [1538, 574] on div "Contact Order Requested Date Fulfillment Status Product Cost Ready At Products …" at bounding box center [784, 440] width 1540 height 512
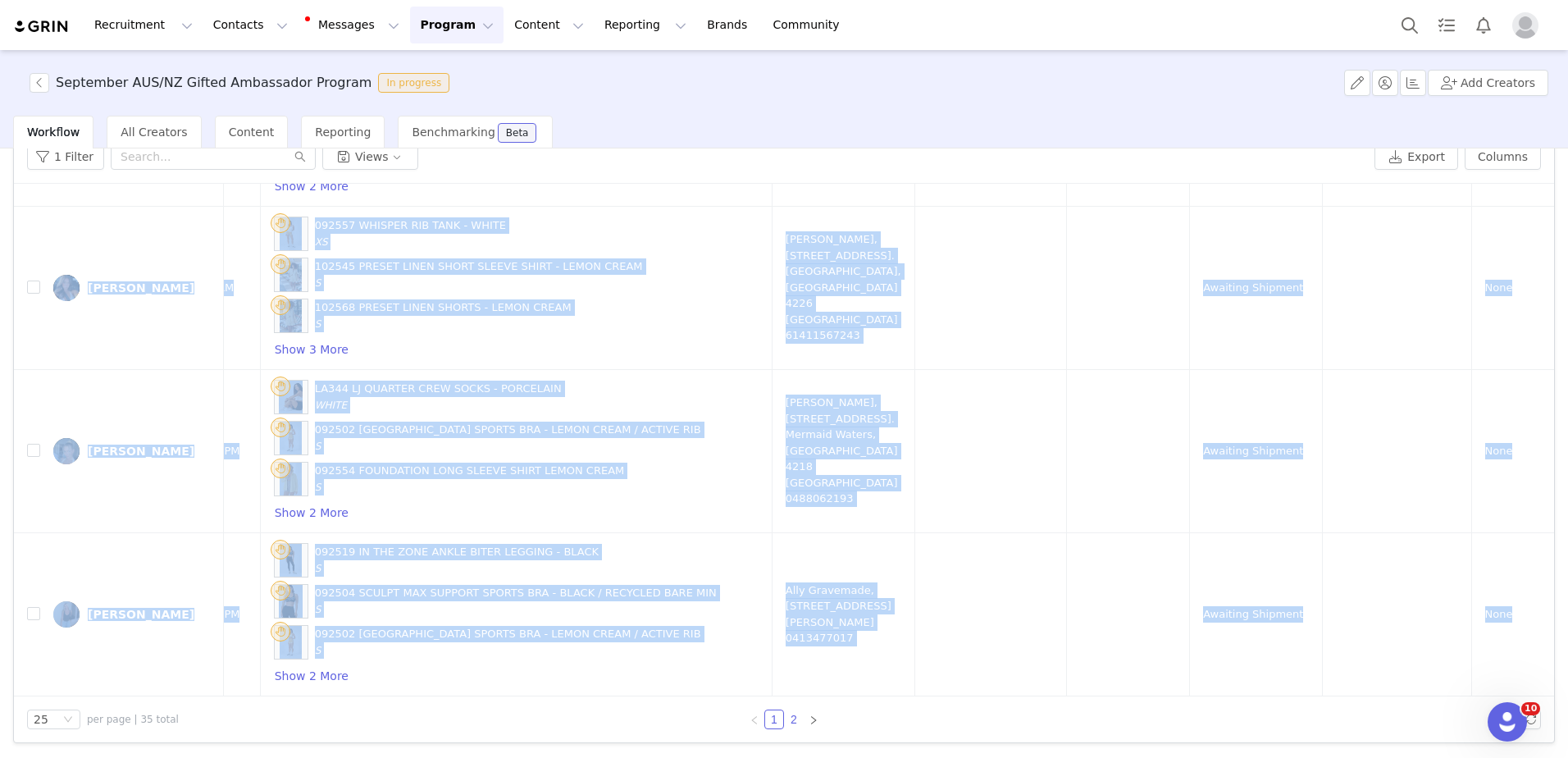
click at [789, 719] on link "2" at bounding box center [794, 719] width 18 height 18
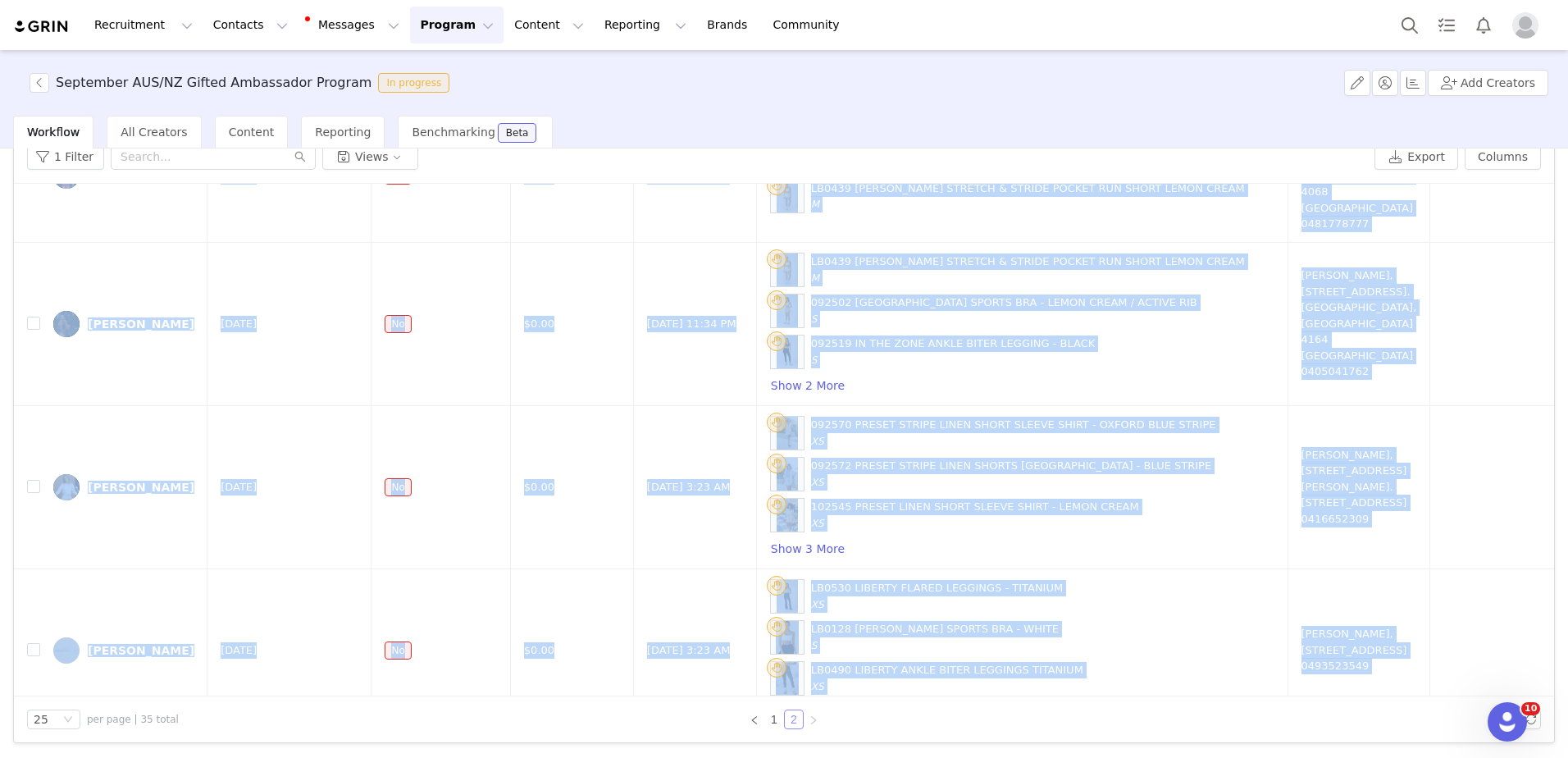
scroll to position [1124, 0]
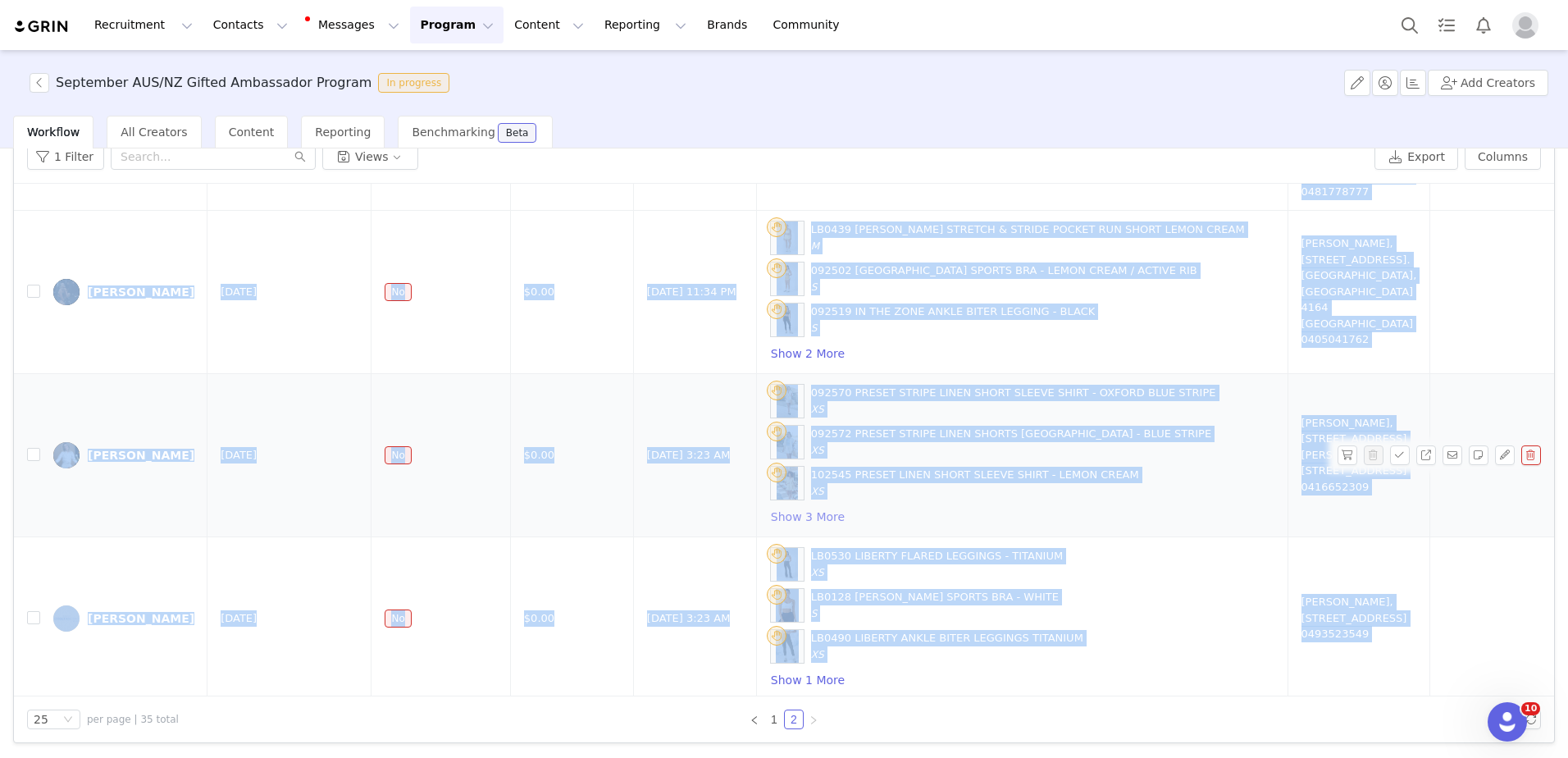
click at [772, 507] on button "Show 3 More" at bounding box center [807, 517] width 75 height 20
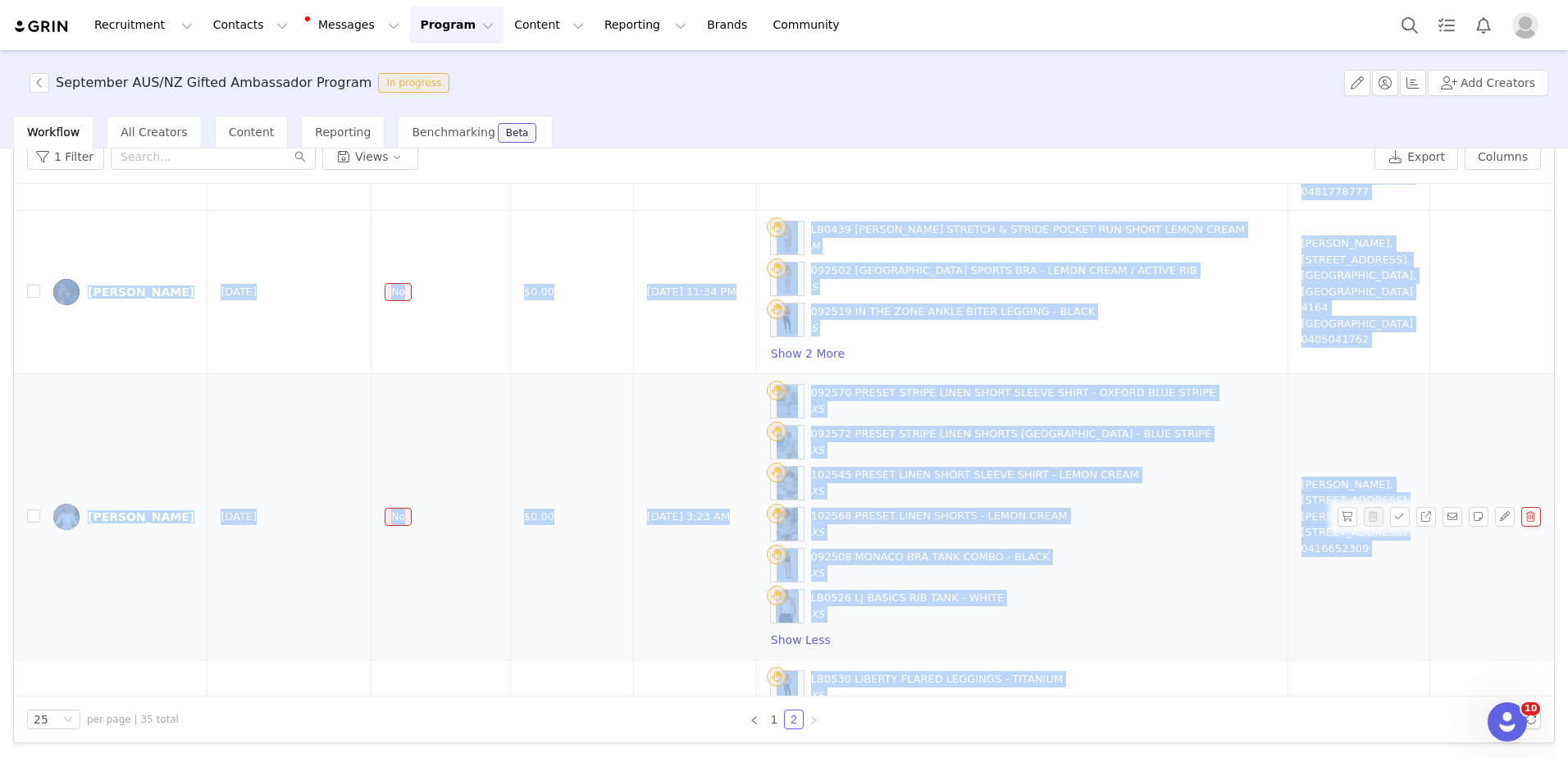
drag, startPoint x: 762, startPoint y: 376, endPoint x: 1125, endPoint y: 378, distance: 363.0
click at [1125, 384] on div "092570 PRESET STRIPE LINEN SHORT SLEEVE SHIRT - OXFORD BLUE STRIPE XS" at bounding box center [1022, 401] width 504 height 34
copy div "092570 PRESET STRIPE LINEN SHORT SLEEVE SHIRT - OXFORD BLUE STRIPE"
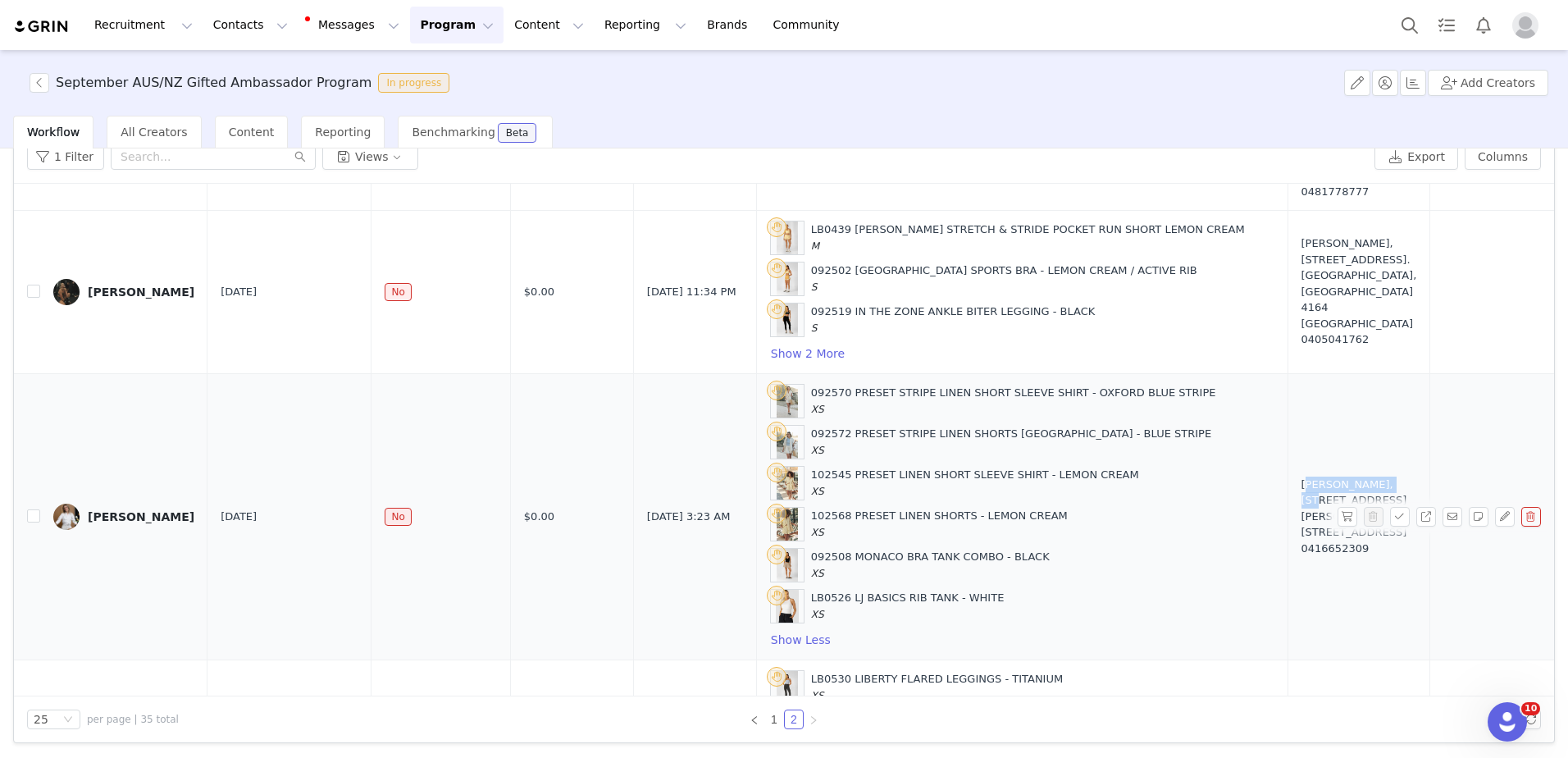
drag, startPoint x: 1202, startPoint y: 459, endPoint x: 1288, endPoint y: 458, distance: 86.0
click at [1301, 476] on div "Oliwia Seweryniak, 60 dorcas street. u1103 southbank, Victoria 3006 Australia 0…" at bounding box center [1359, 516] width 116 height 81
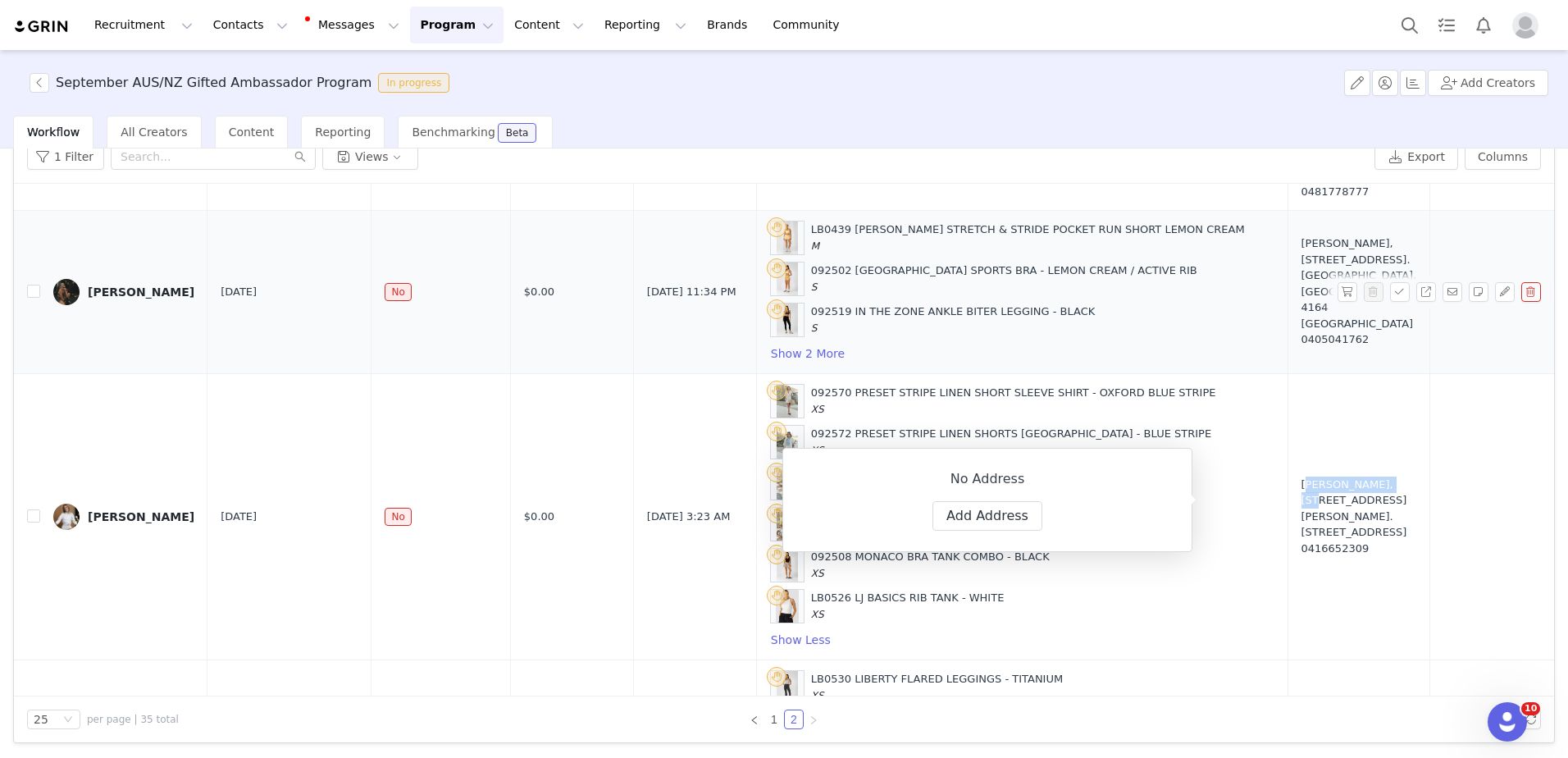
copy div "Oliwia Seweryniak"
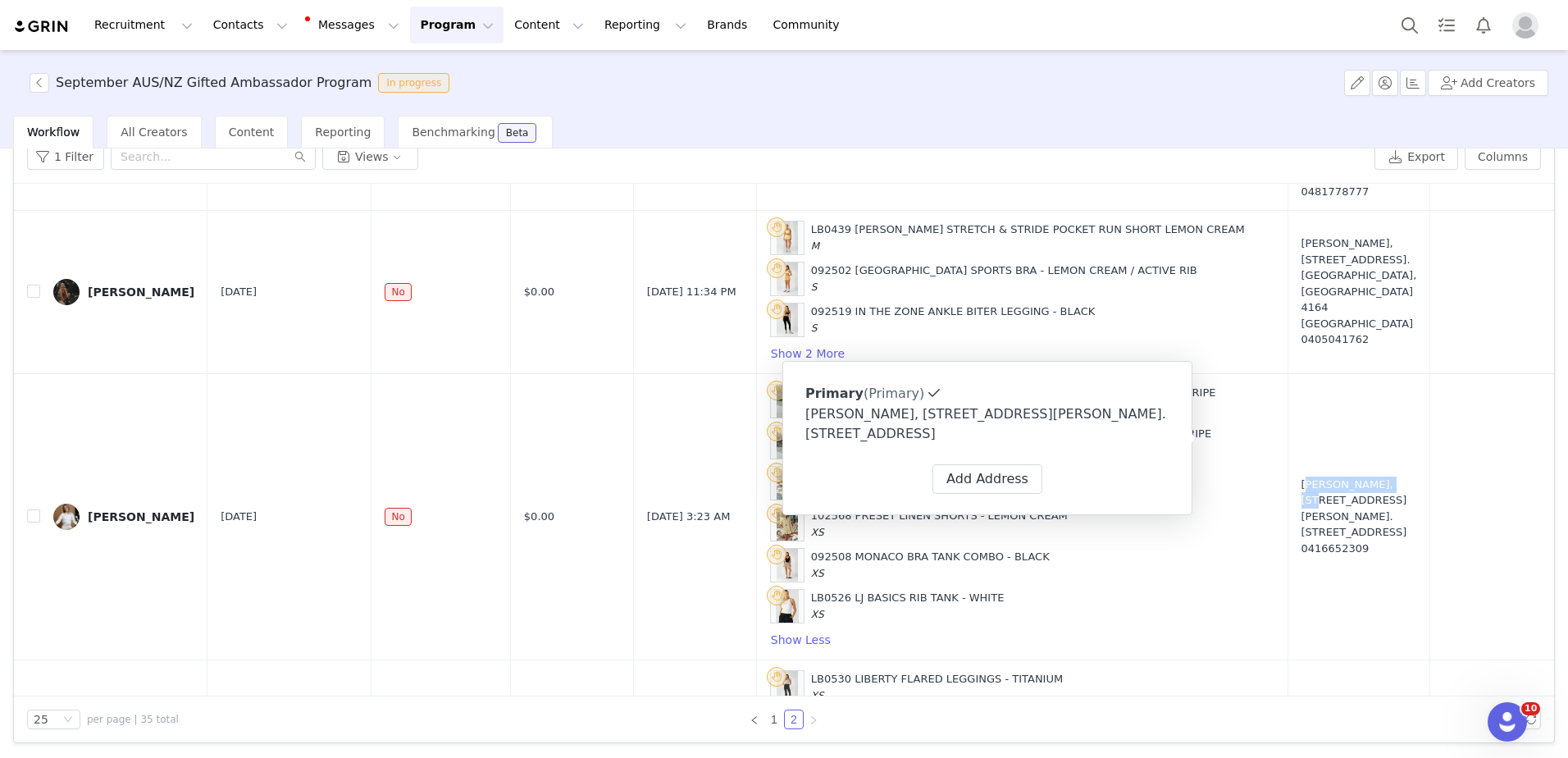
scroll to position [1248, 0]
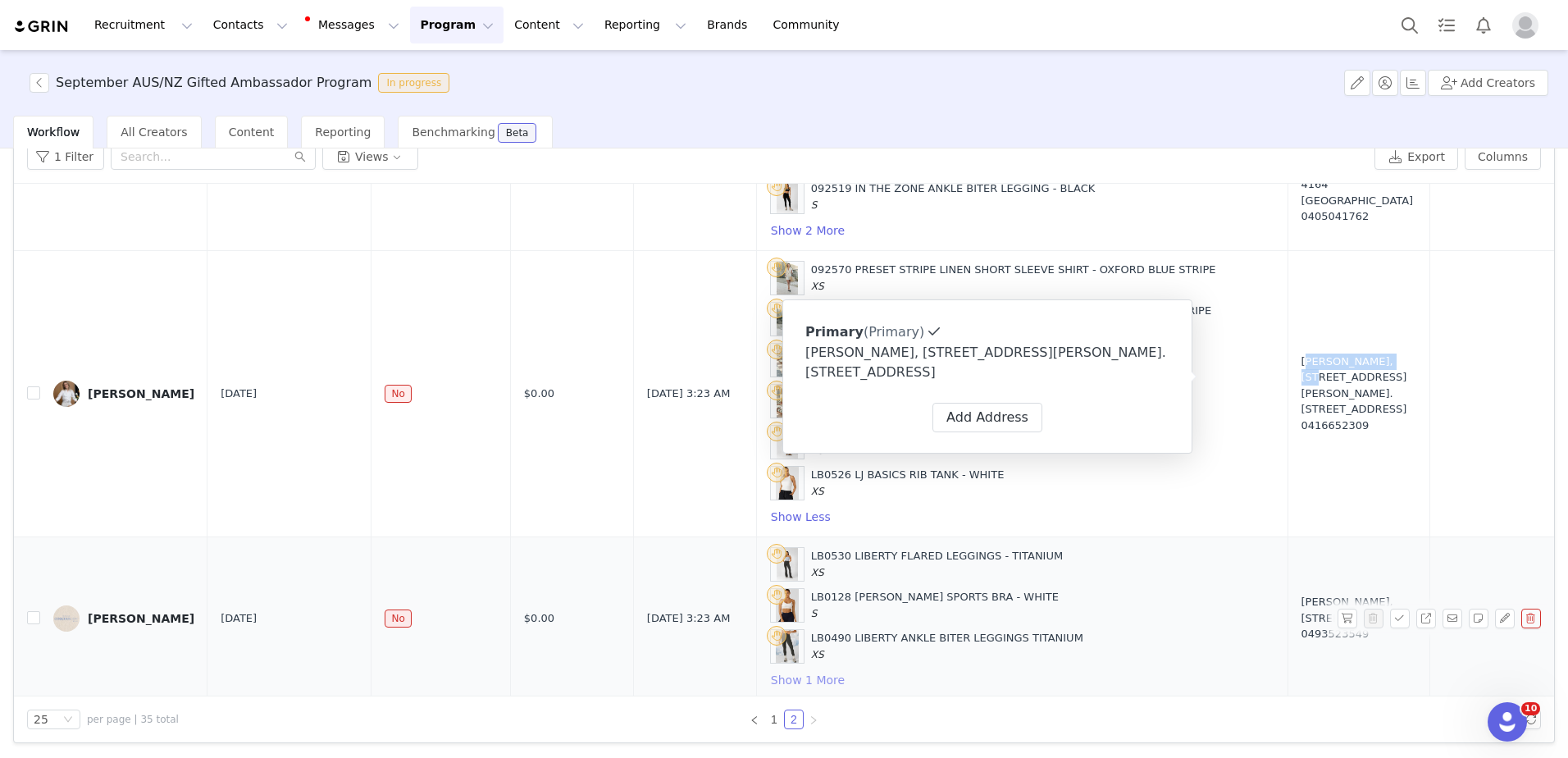
click at [770, 670] on button "Show 1 More" at bounding box center [807, 680] width 75 height 20
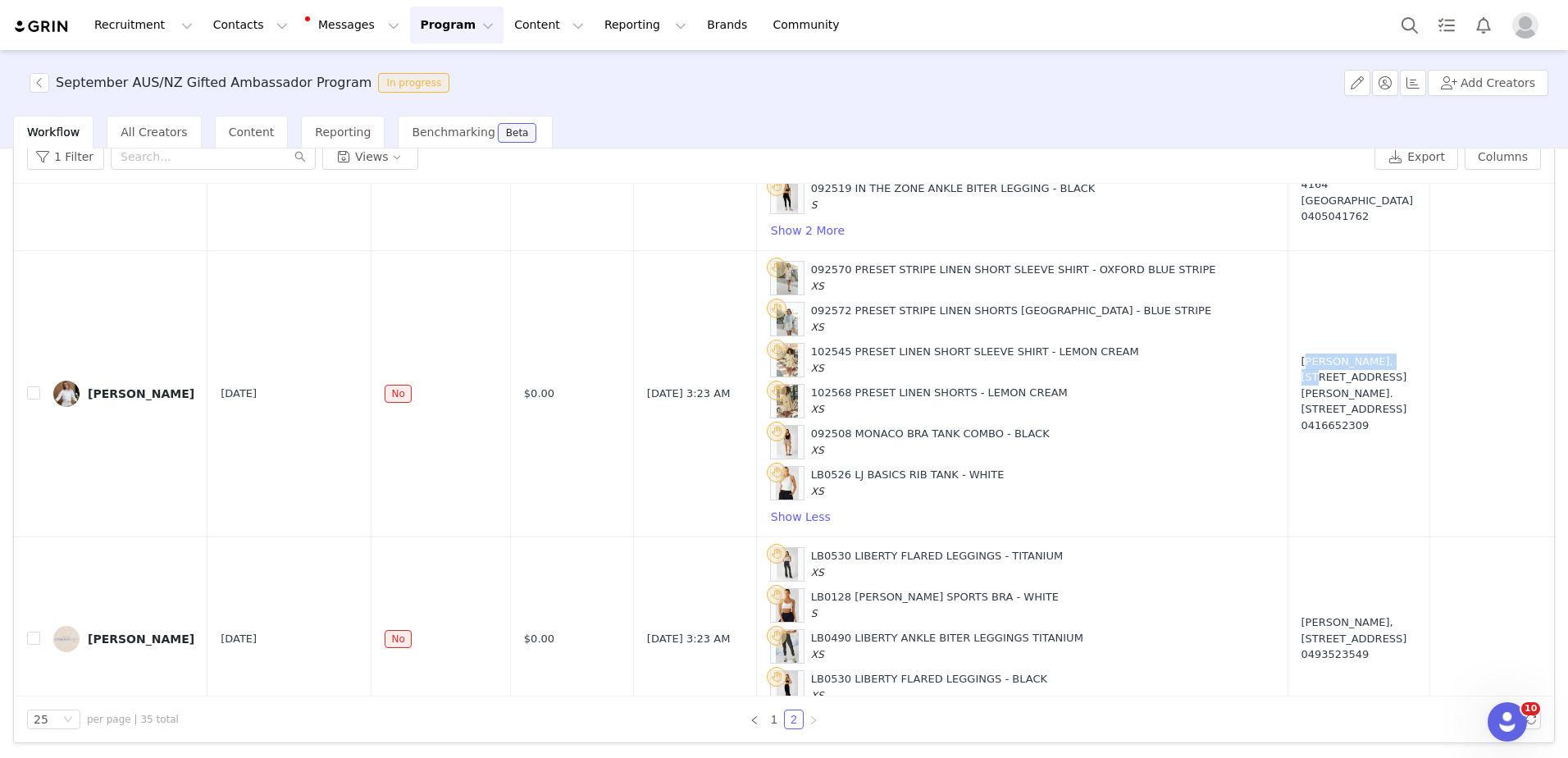
scroll to position [1288, 0]
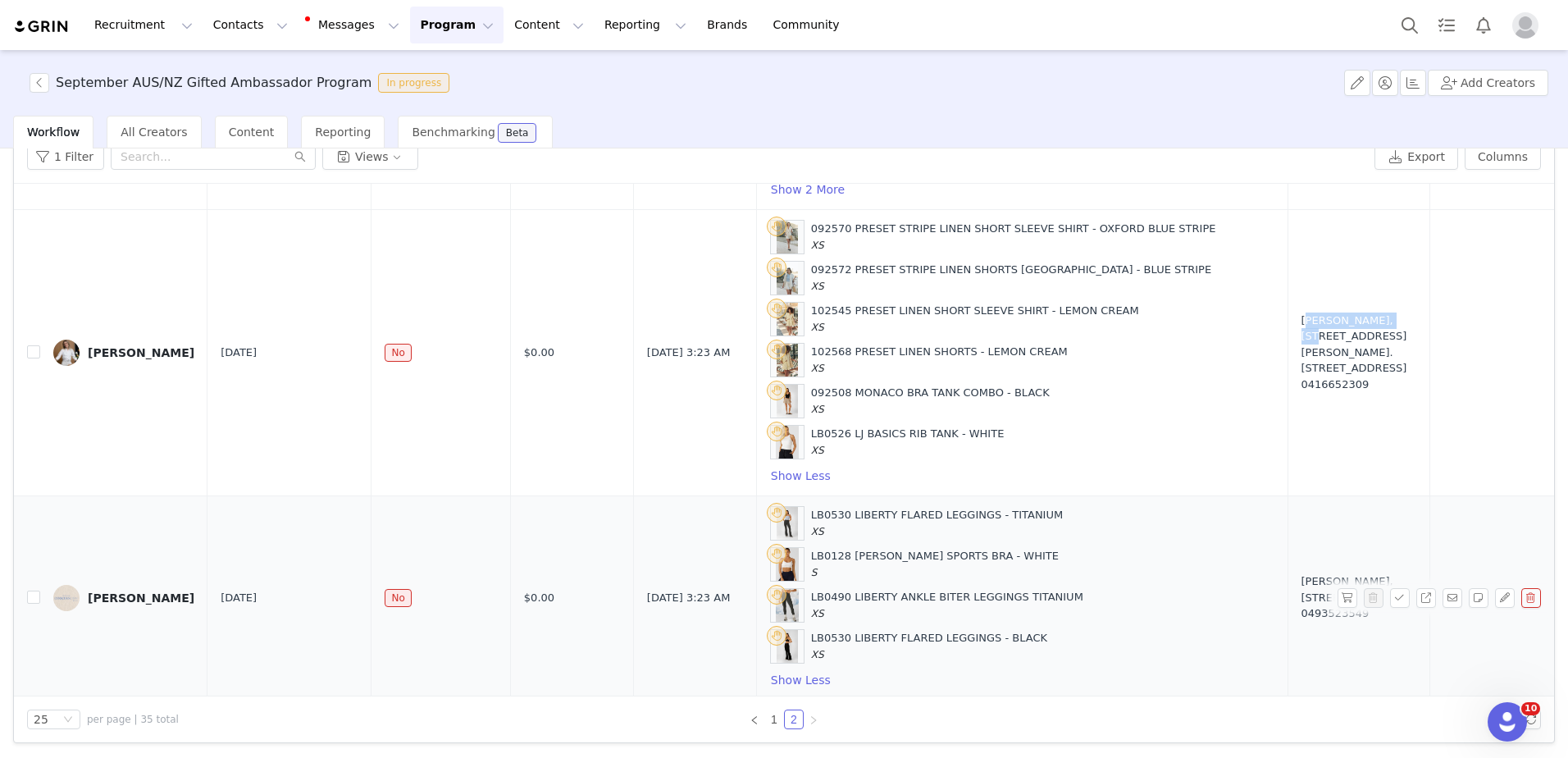
click at [99, 591] on div "[PERSON_NAME]" at bounding box center [141, 598] width 107 height 13
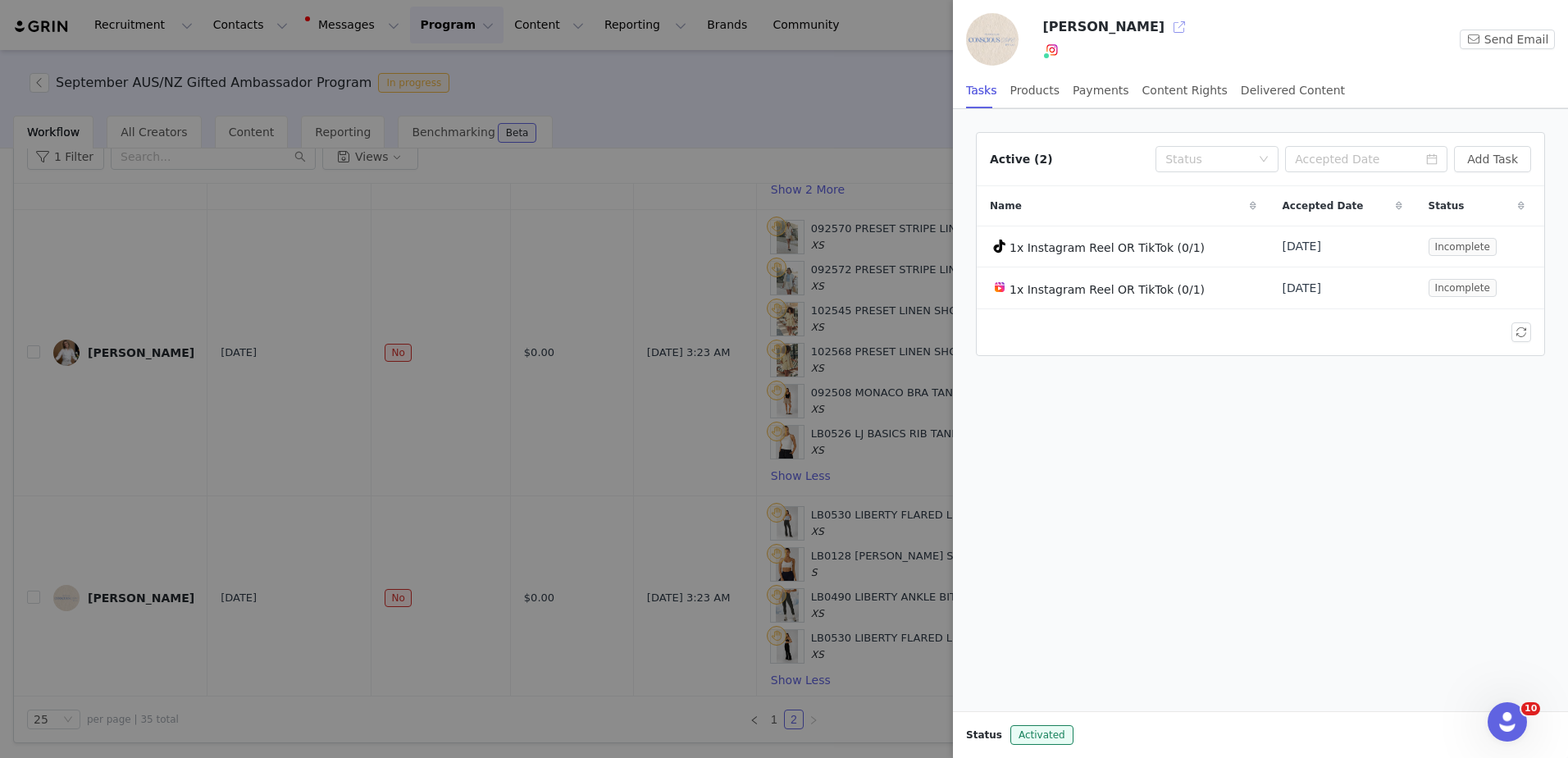
click at [1166, 22] on button "button" at bounding box center [1179, 26] width 26 height 26
click at [1059, 80] on link "@consciouscore.bylu" at bounding box center [1097, 86] width 121 height 13
click at [797, 324] on div at bounding box center [784, 379] width 1568 height 758
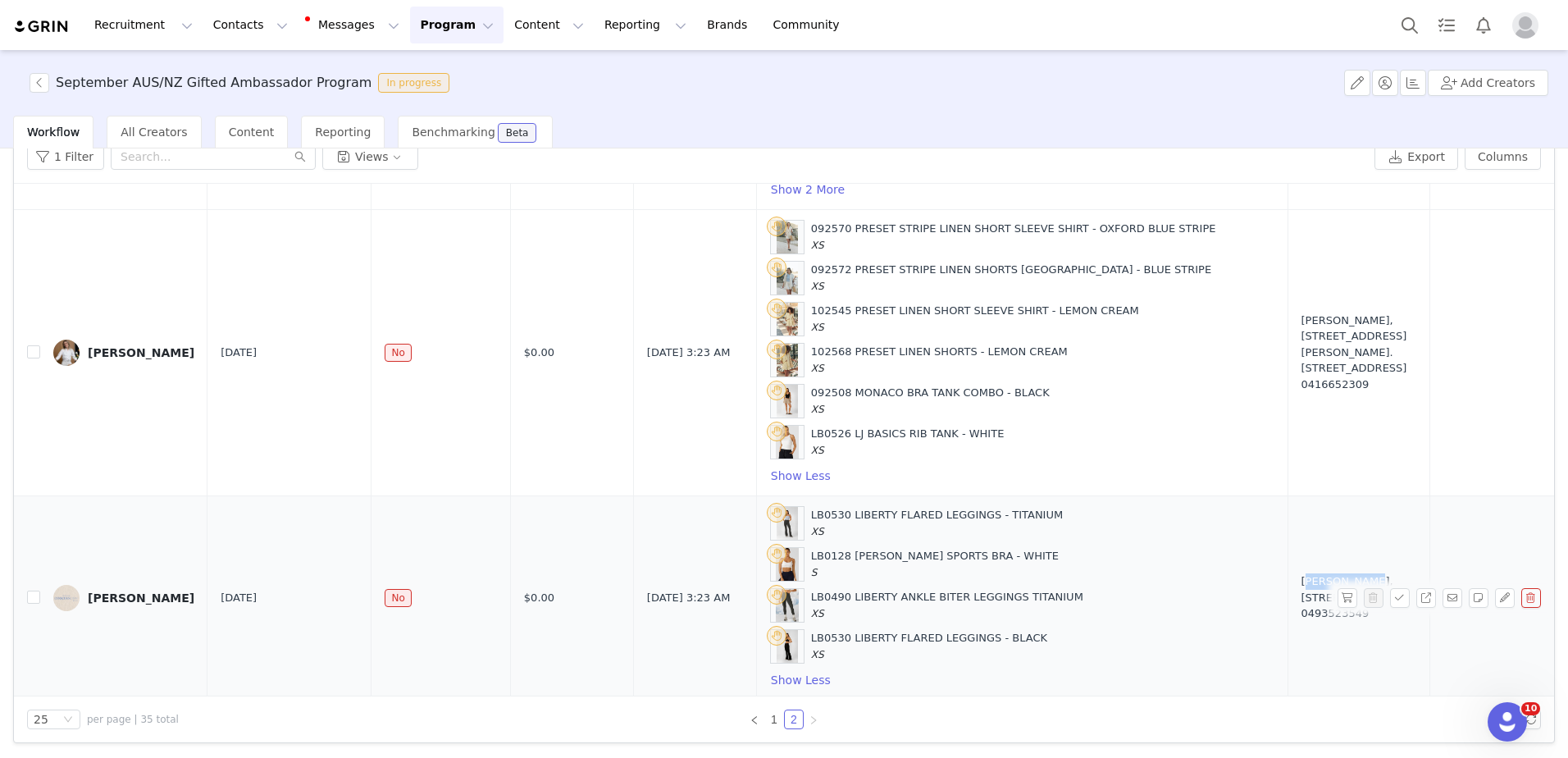
drag, startPoint x: 1199, startPoint y: 537, endPoint x: 1258, endPoint y: 543, distance: 59.3
click at [1288, 543] on td "Luzy Jansen, 5/34 Curlewisstreet. 5 Sydney, New South Wales 2026 Australia 0493…" at bounding box center [1359, 597] width 142 height 204
copy div "Luzy Jansen"
drag, startPoint x: 1261, startPoint y: 540, endPoint x: 1261, endPoint y: 604, distance: 64.0
click at [1301, 604] on div "Luzy Jansen, 5/34 Curlewisstreet. 5 Sydney, New South Wales 2026 Australia 0493…" at bounding box center [1359, 597] width 116 height 48
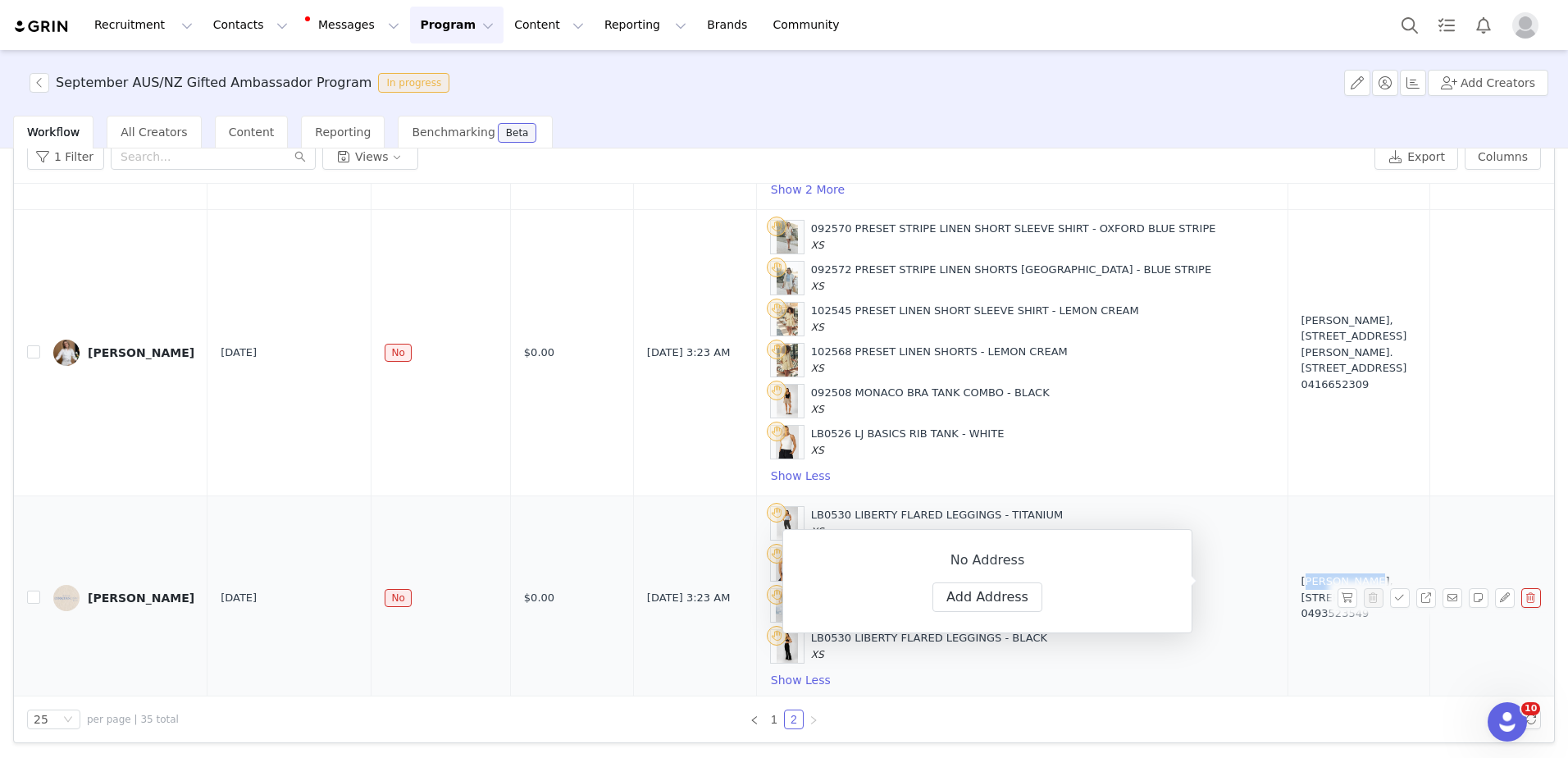
copy div "5/34 Curlewisstreet. 5 Sydney, New South Wales 2026 Australia"
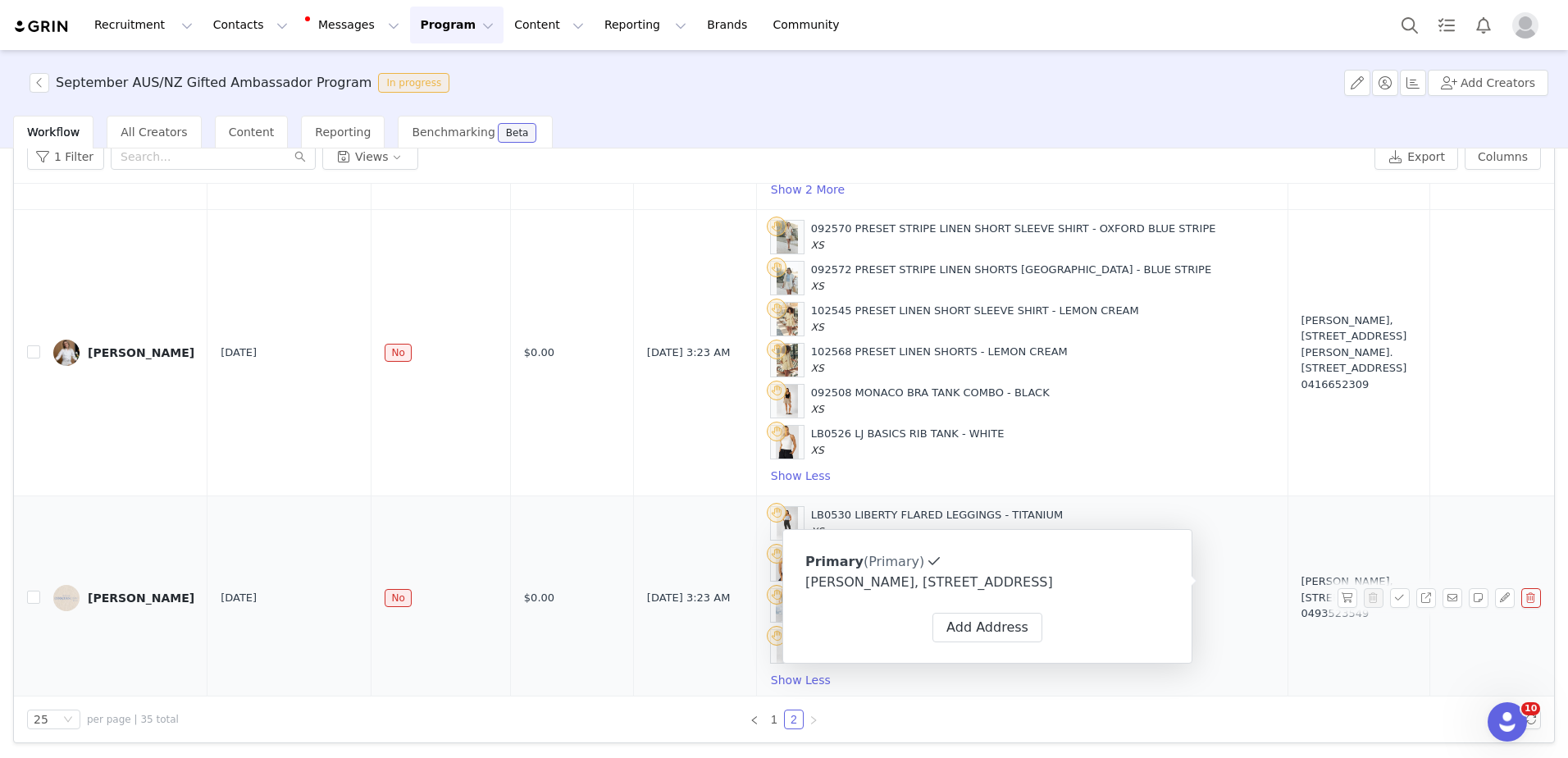
click at [881, 507] on div "LB0530 LIBERTY FLARED LEGGINGS - TITANIUM XS" at bounding box center [937, 522] width 252 height 32
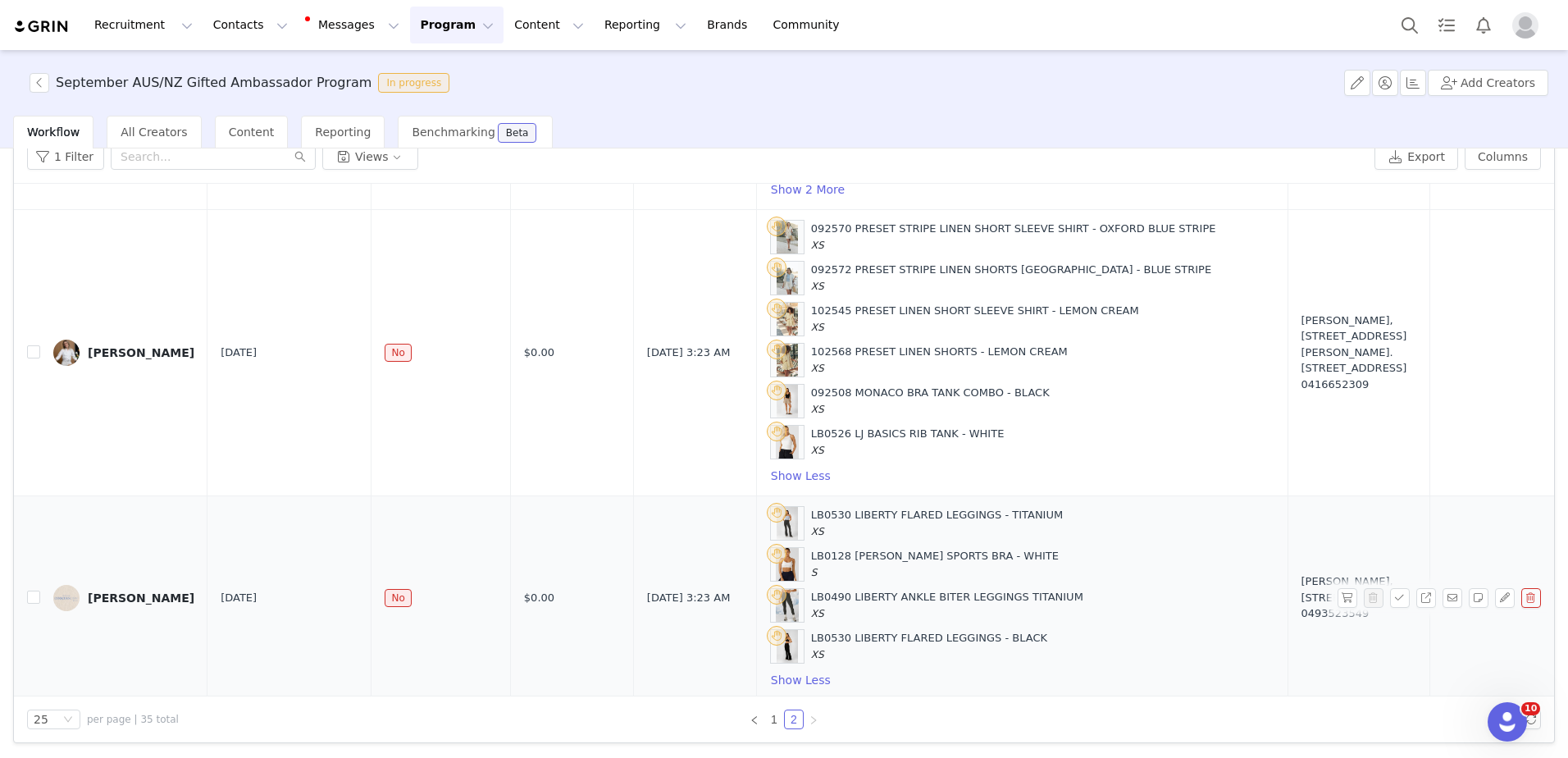
drag, startPoint x: 759, startPoint y: 502, endPoint x: 820, endPoint y: 637, distance: 148.1
click at [820, 637] on div "LB0530 LIBERTY FLARED LEGGINGS - TITANIUM XS LB0128 SAMMY SPORTS BRA - WHITE S …" at bounding box center [1022, 598] width 504 height 184
copy div "LB0530 LIBERTY FLARED LEGGINGS - TITANIUM XS LB0128 SAMMY SPORTS BRA - WHITE S …"
click at [1390, 588] on button "button" at bounding box center [1400, 598] width 20 height 20
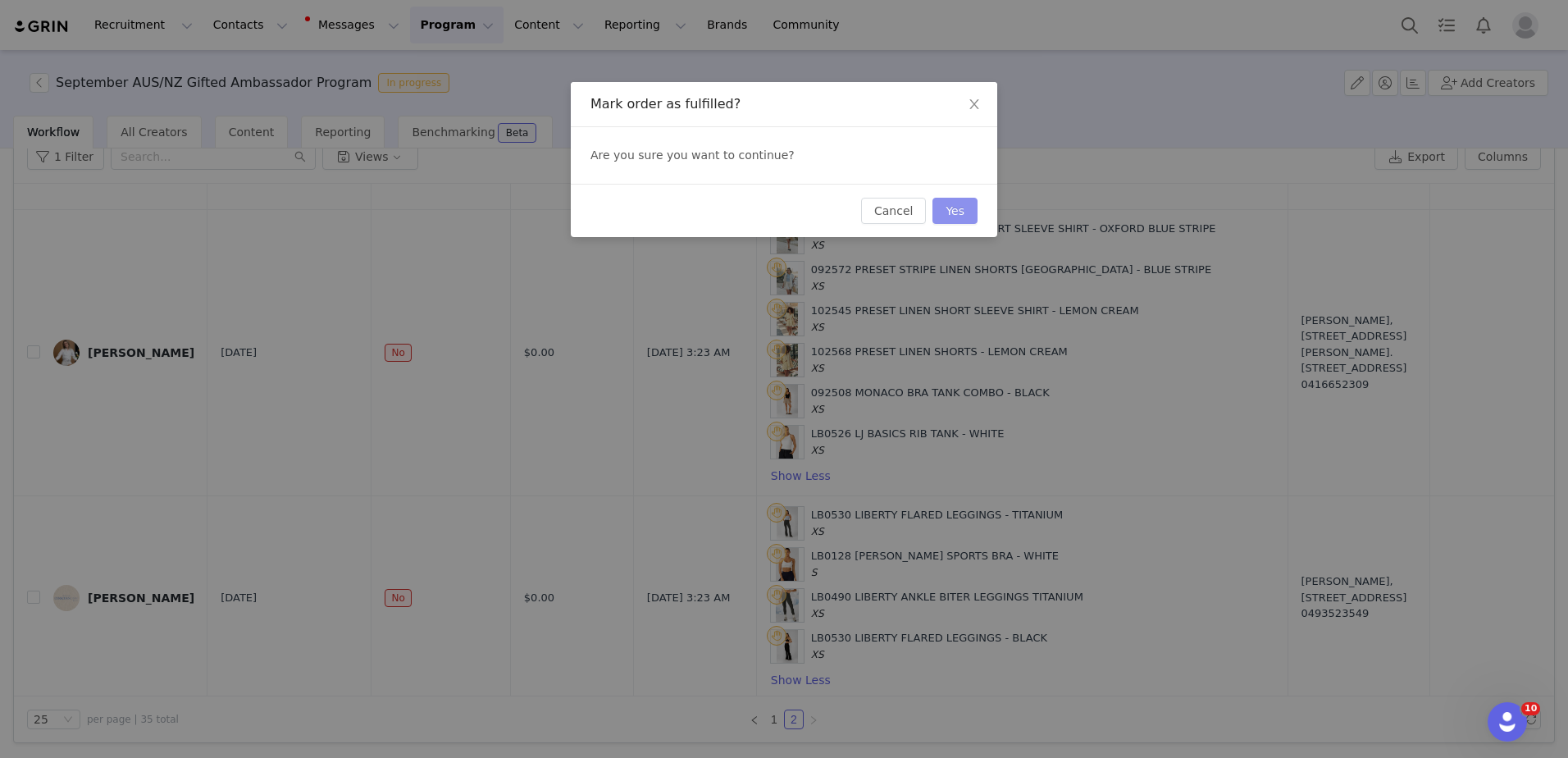
click at [941, 215] on button "Yes" at bounding box center [955, 210] width 45 height 26
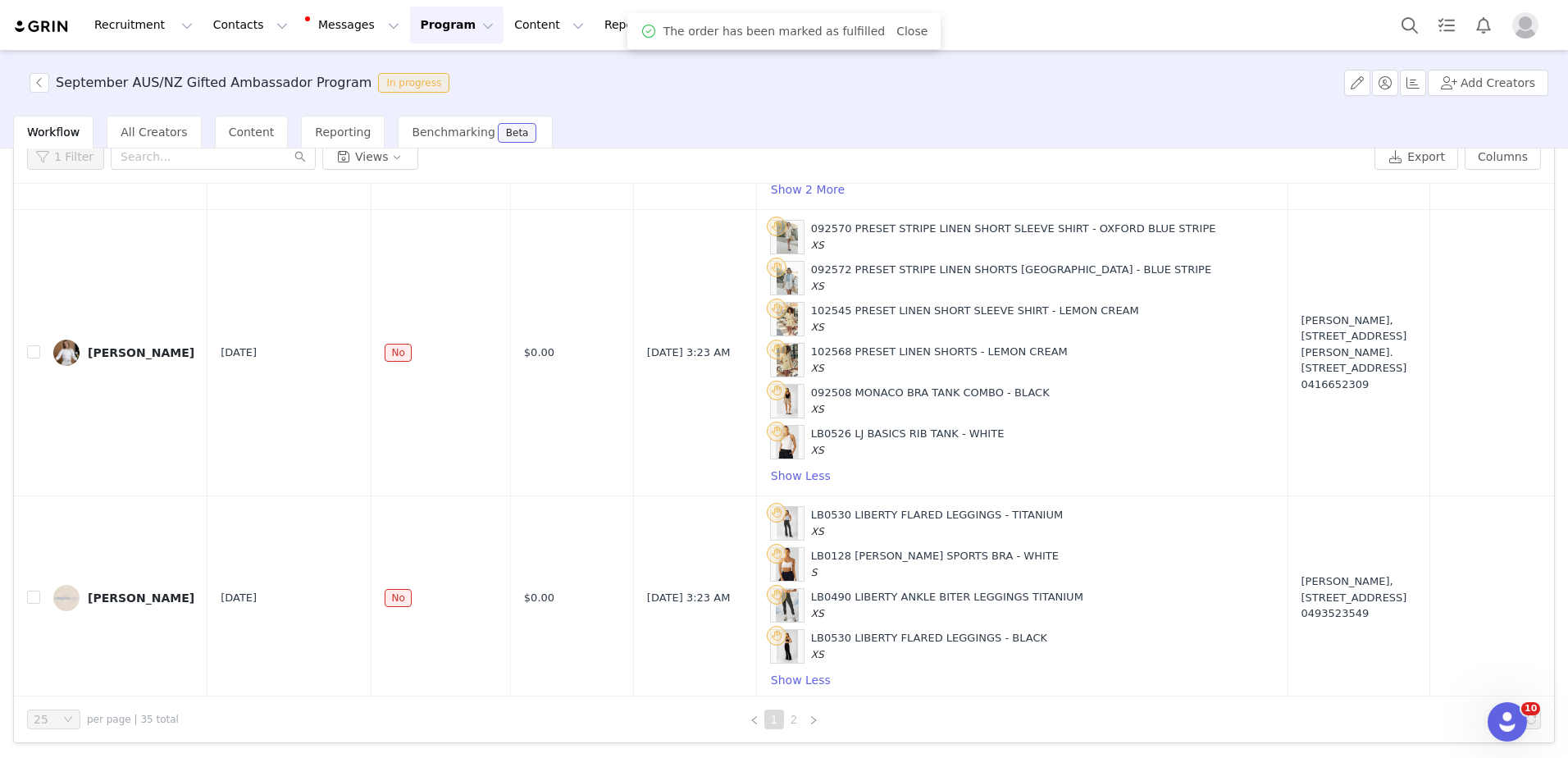
scroll to position [0, 0]
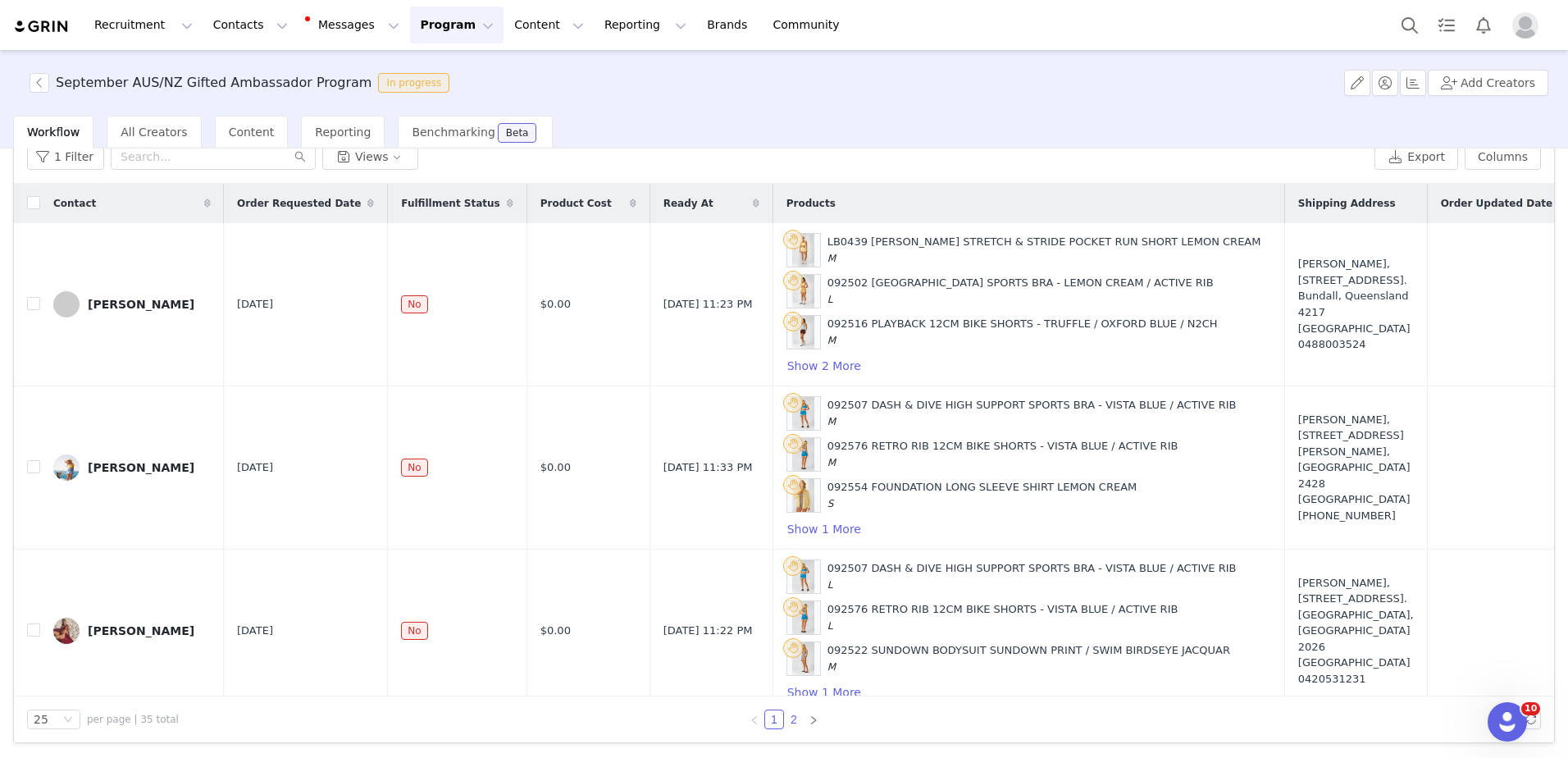
click at [785, 714] on link "2" at bounding box center [794, 719] width 18 height 18
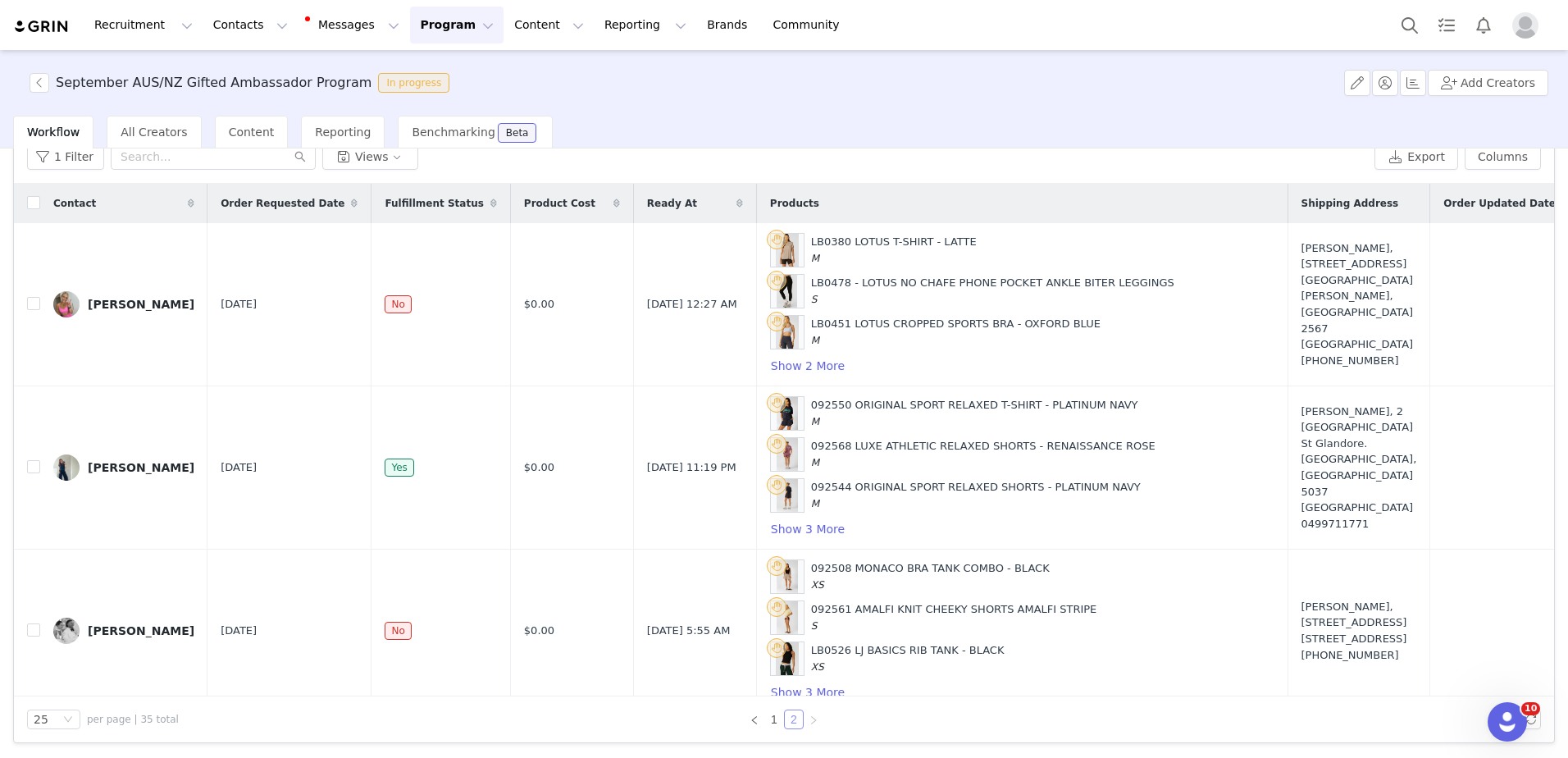
scroll to position [1288, 0]
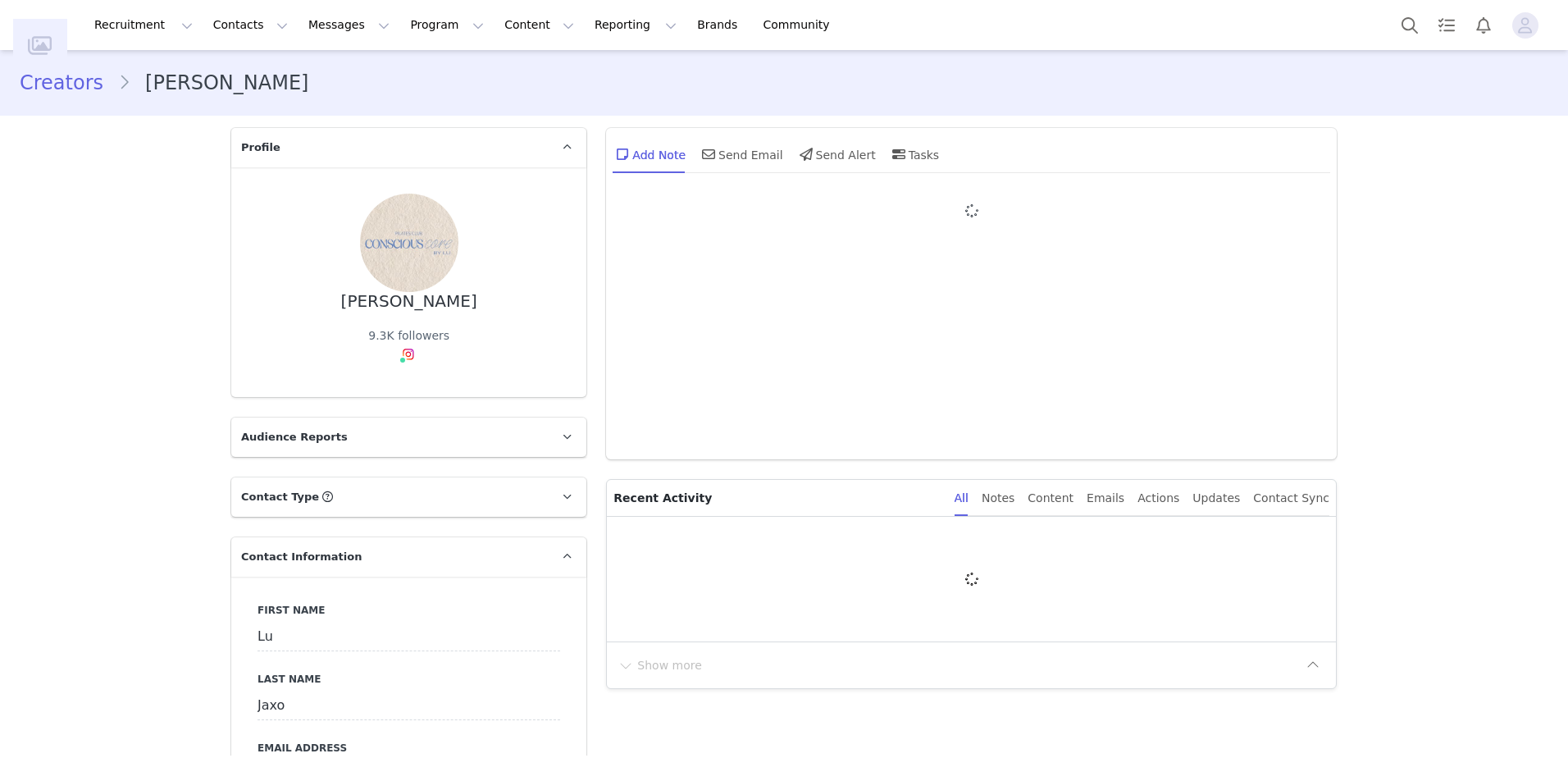
type input "+1 ([GEOGRAPHIC_DATA])"
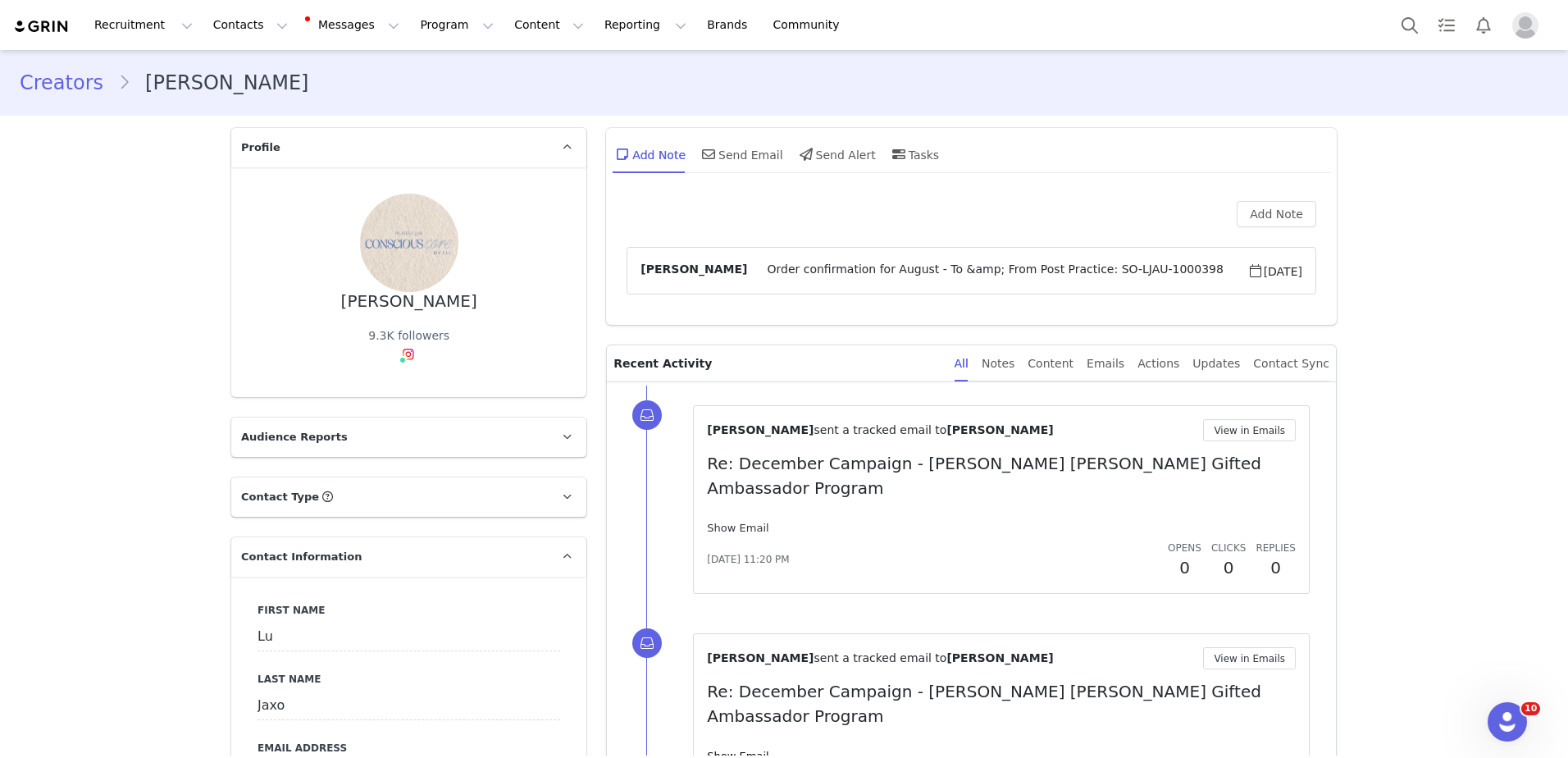
click at [740, 521] on link "Show Email" at bounding box center [738, 528] width 62 height 13
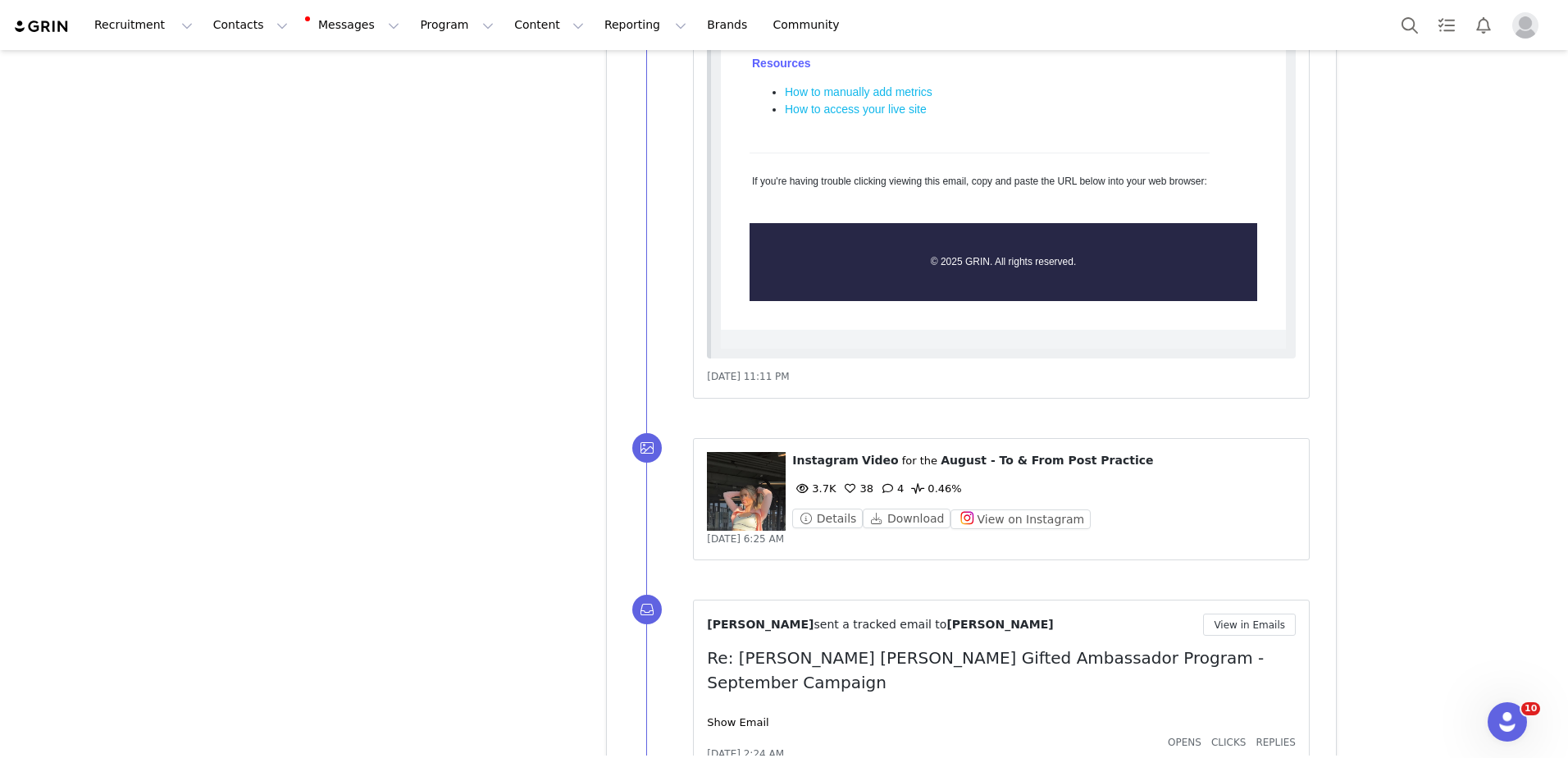
scroll to position [2656, 0]
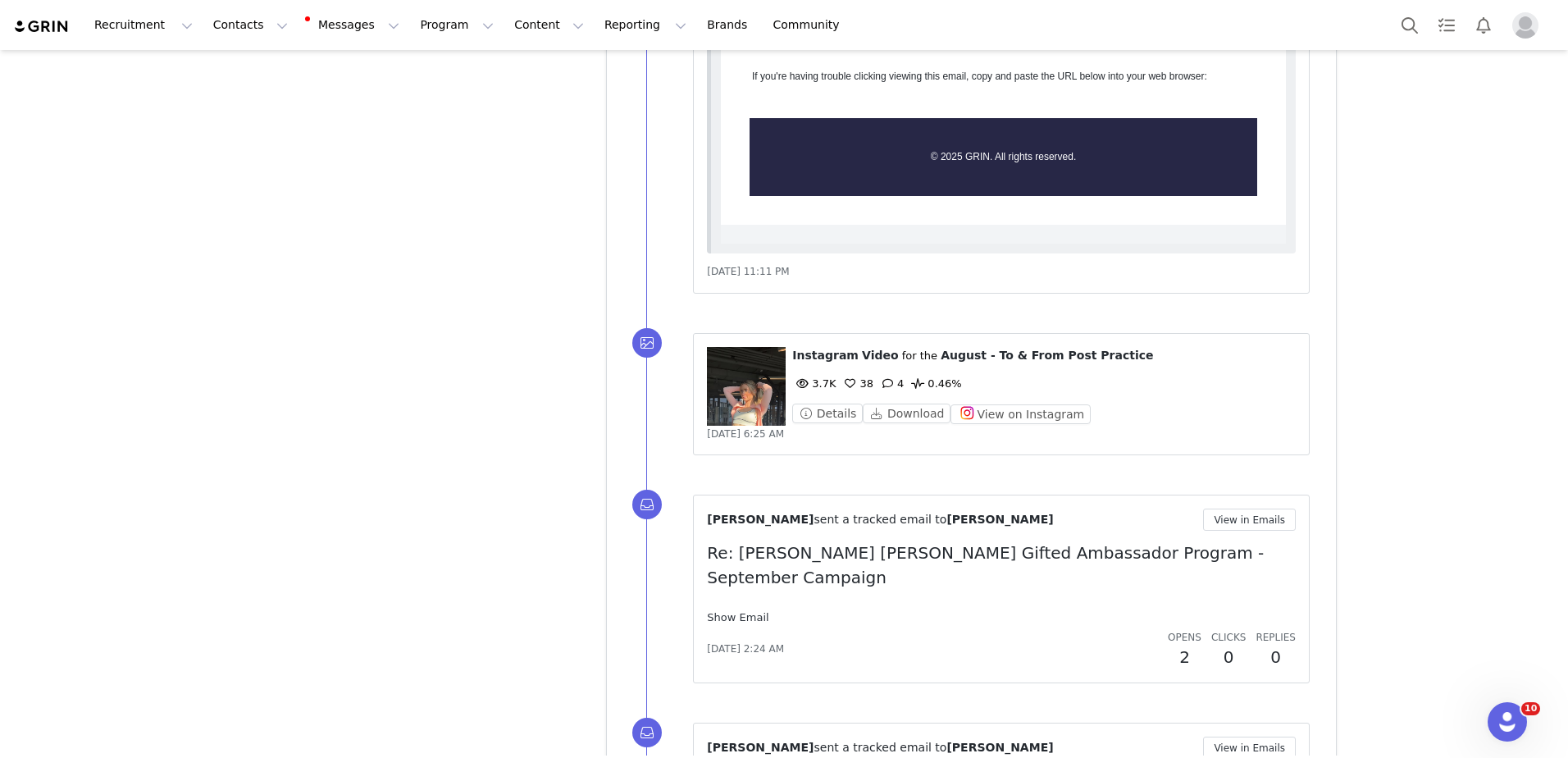
click at [745, 611] on link "Show Email" at bounding box center [738, 617] width 62 height 13
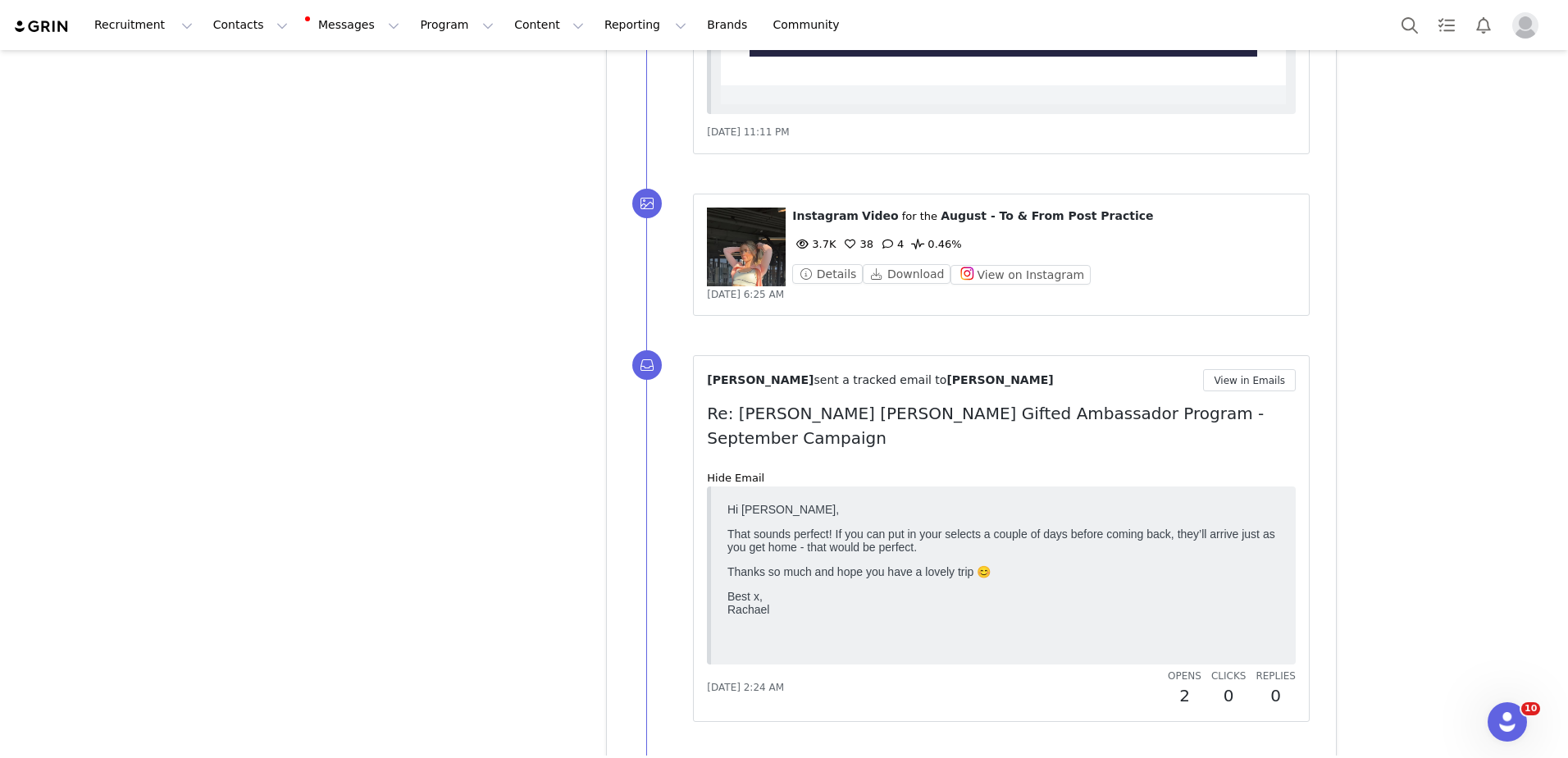
scroll to position [2876, 0]
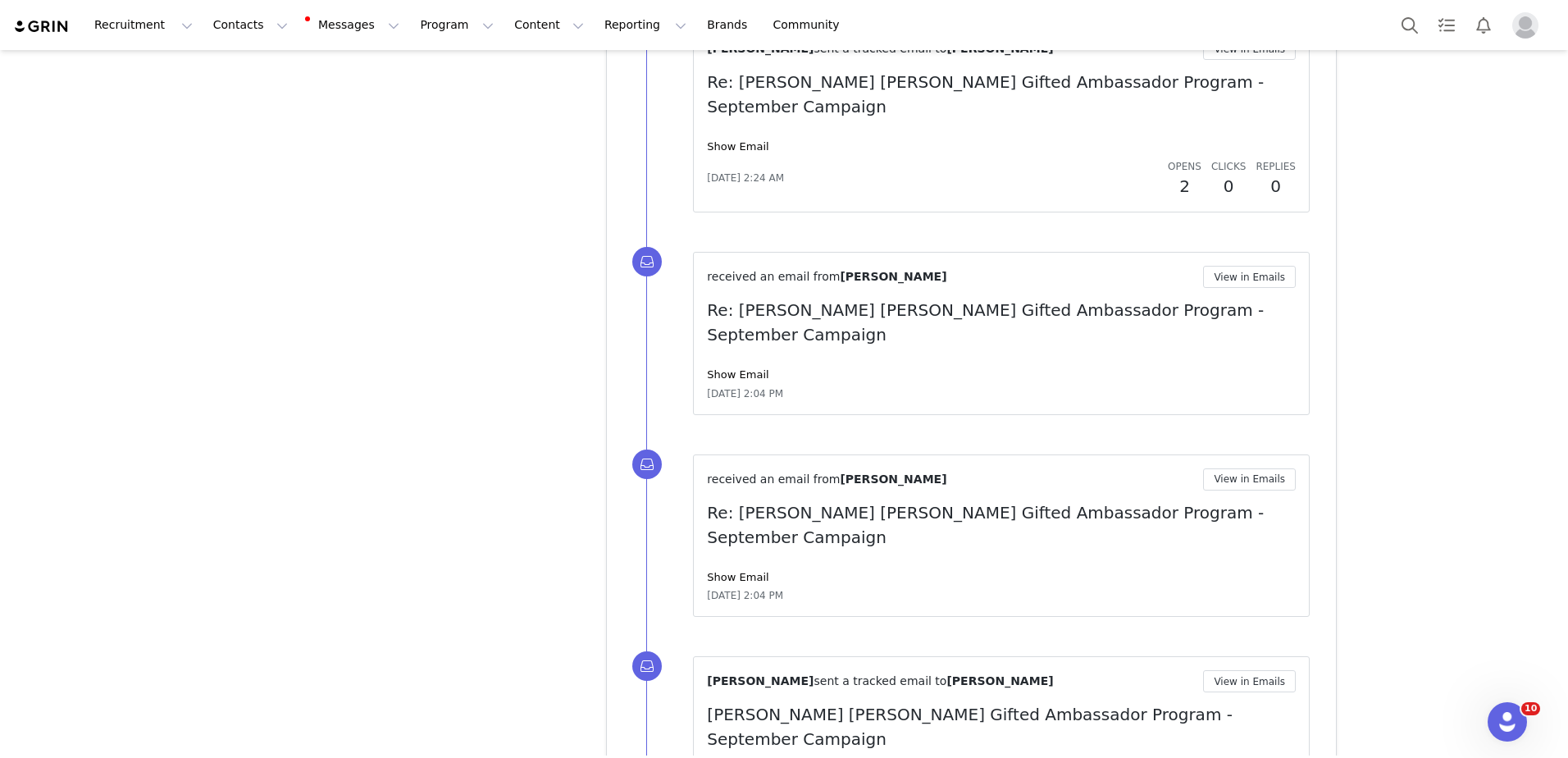
scroll to position [3539, 0]
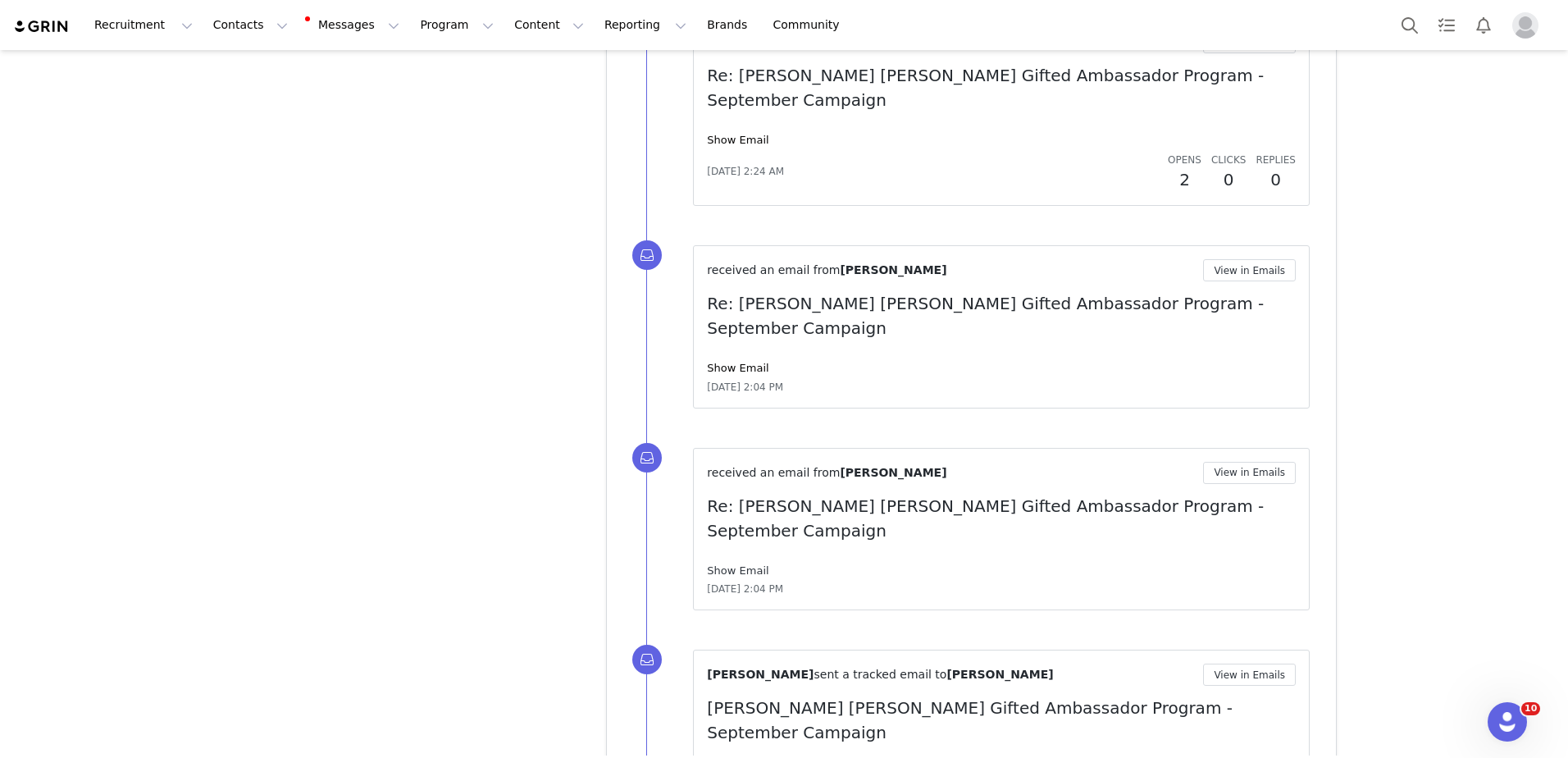
click at [745, 564] on link "Show Email" at bounding box center [738, 570] width 62 height 13
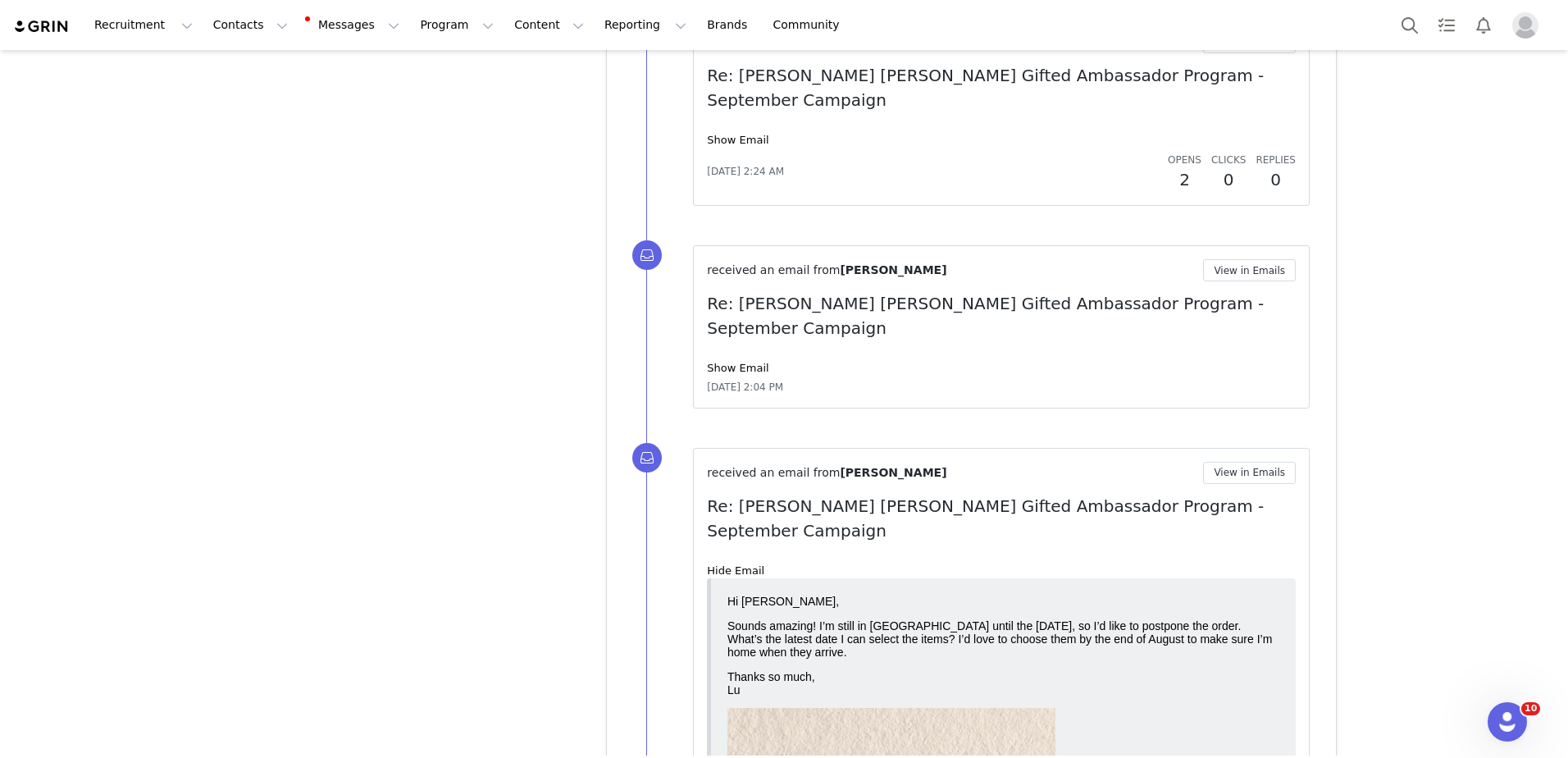
scroll to position [0, 0]
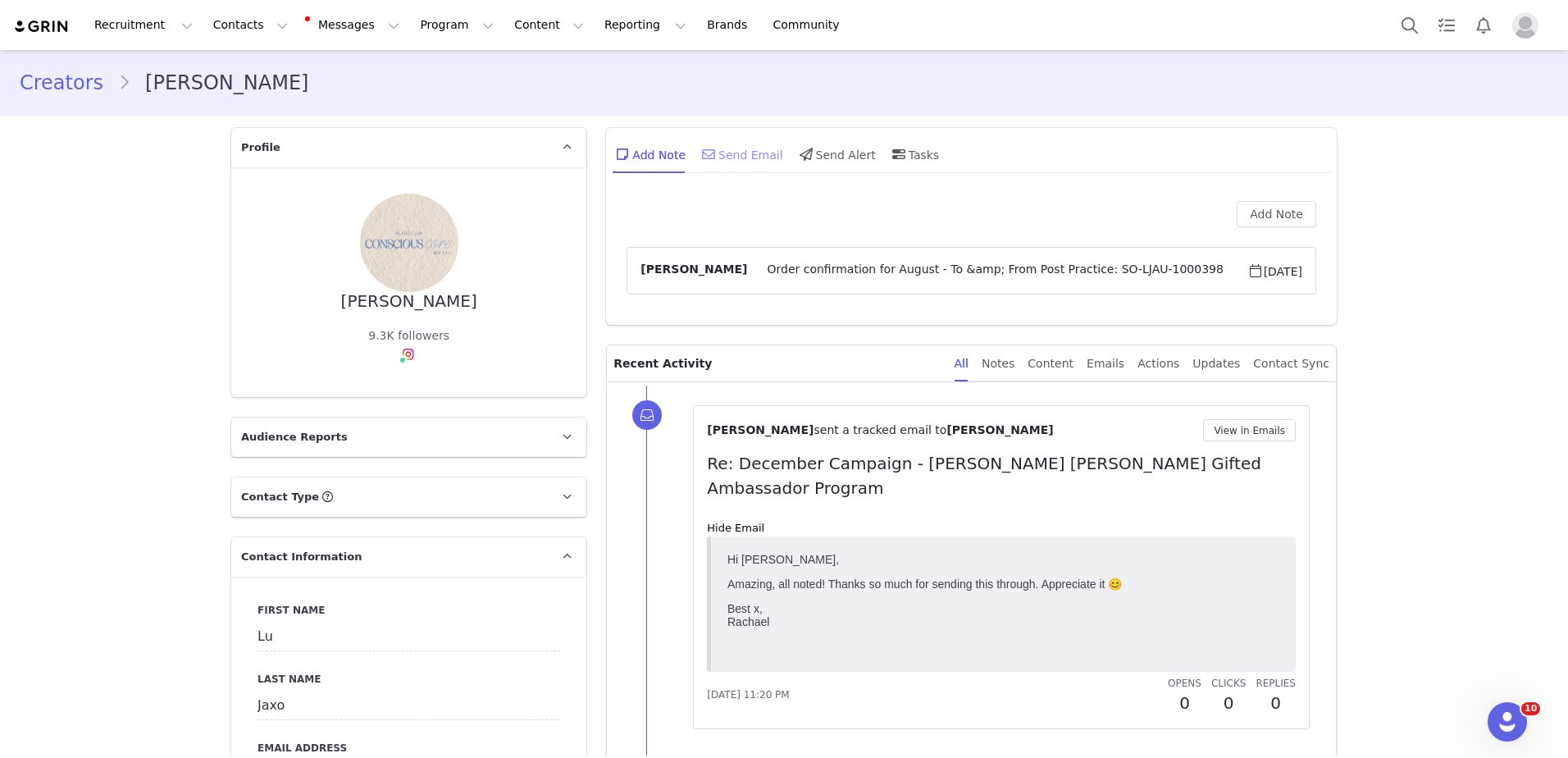
click at [745, 151] on div "Send Email" at bounding box center [741, 153] width 84 height 39
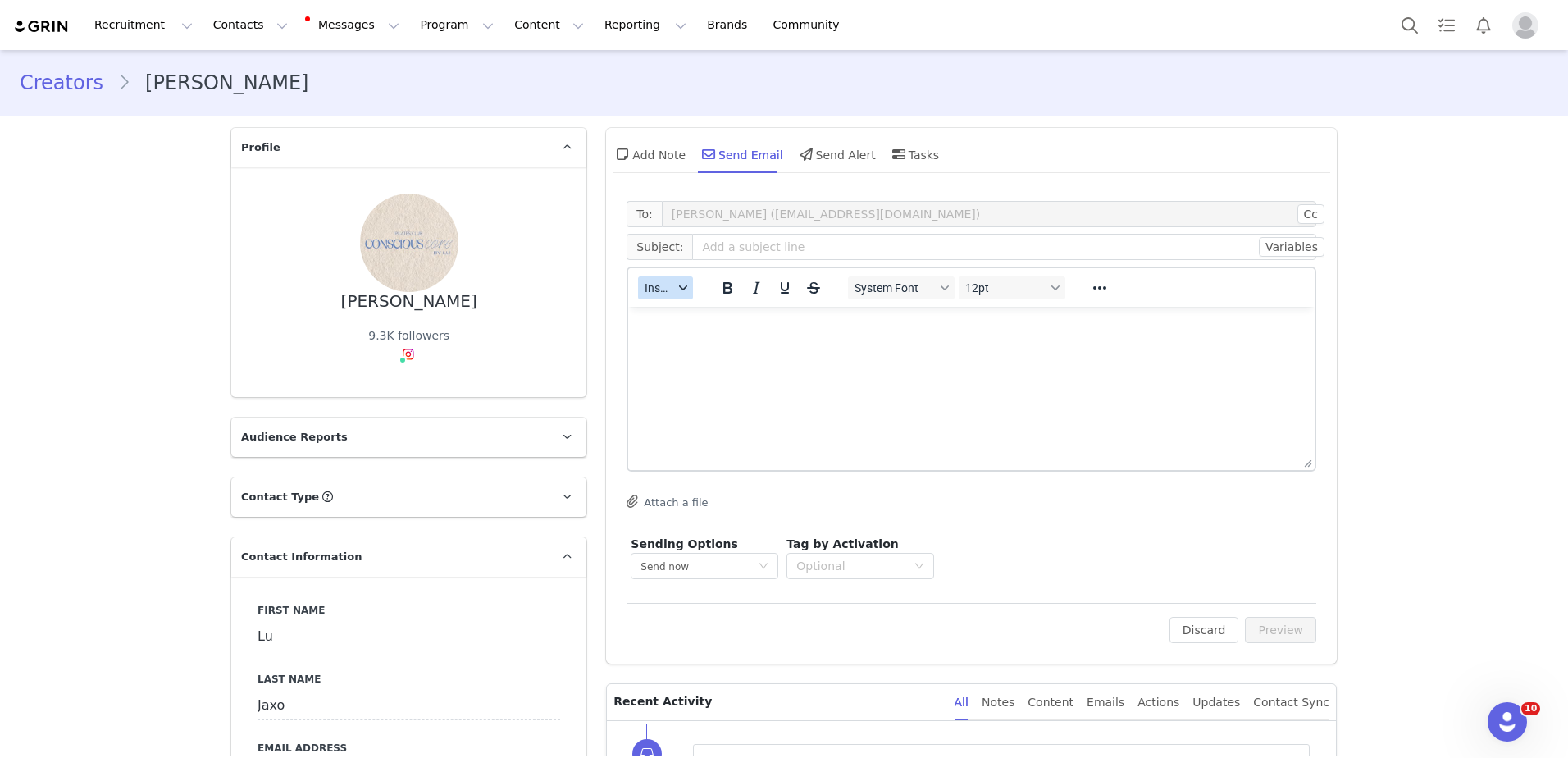
click at [651, 286] on span "Insert" at bounding box center [659, 287] width 29 height 13
click at [679, 313] on div "Insert Template" at bounding box center [720, 316] width 148 height 20
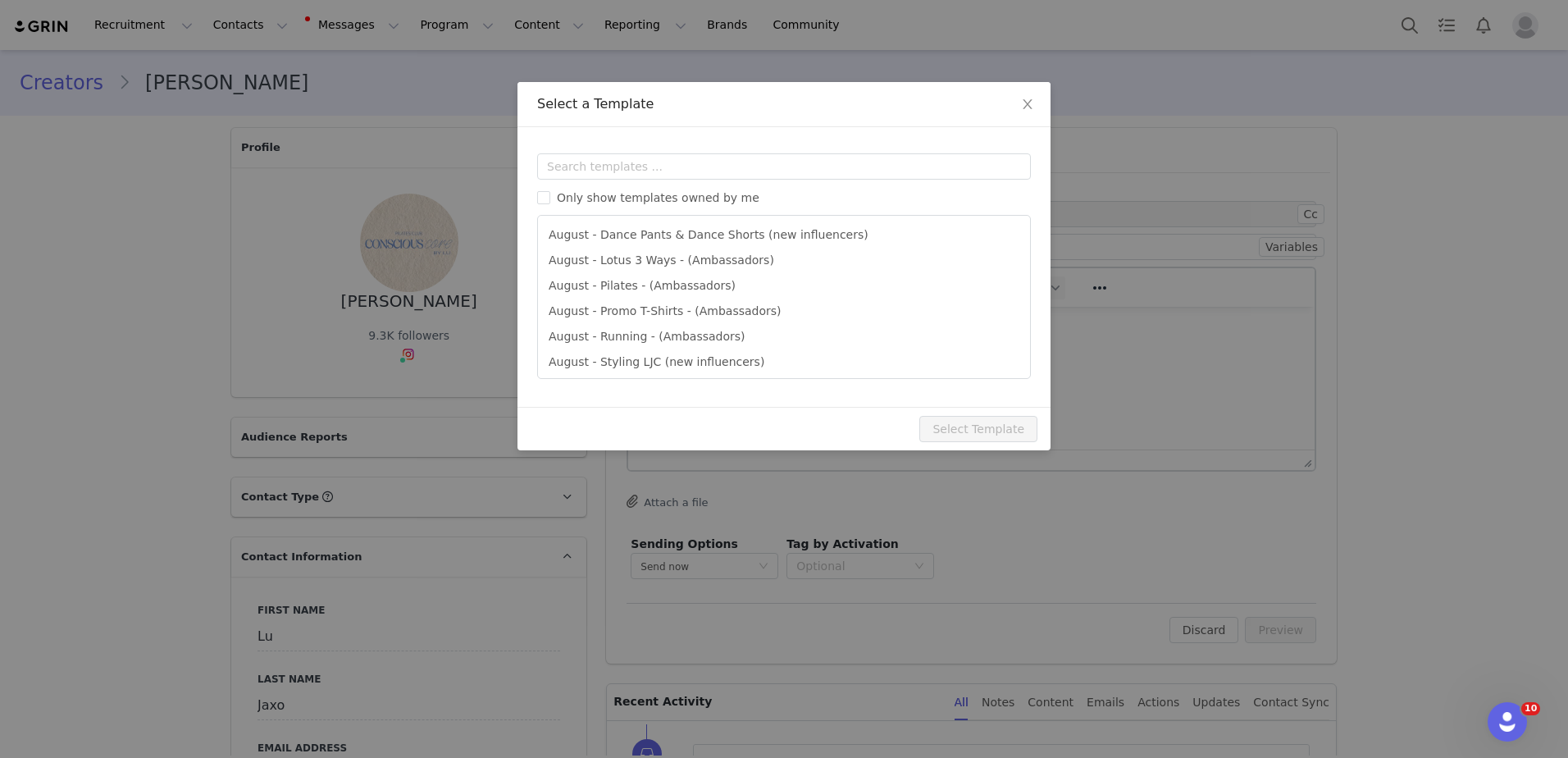
click at [704, 180] on div "Only show templates owned by me August - Dance Pants & Dance Shorts (new influe…" at bounding box center [784, 266] width 493 height 226
click at [692, 171] on input "text" at bounding box center [784, 166] width 493 height 26
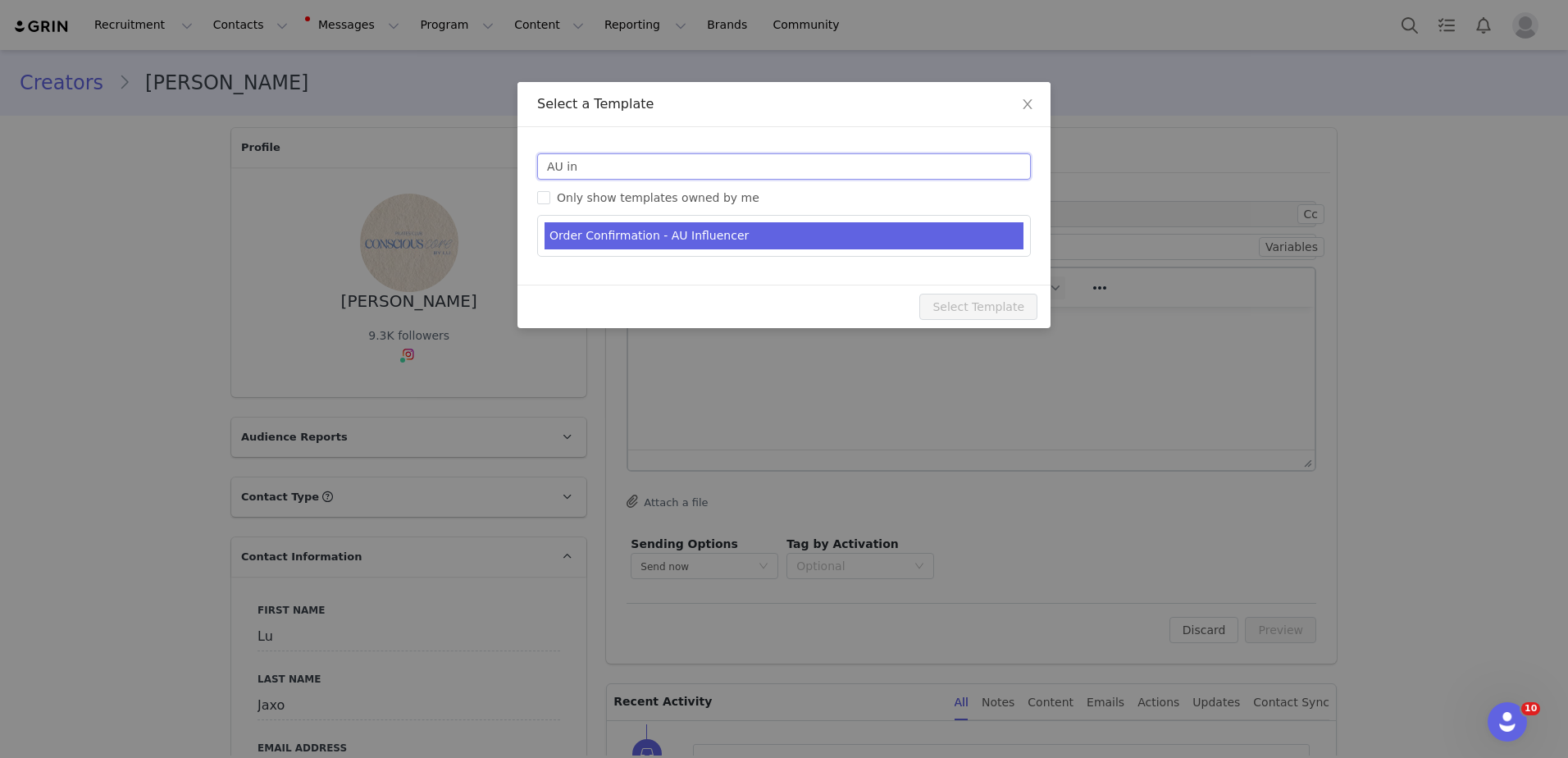
type input "AU in"
type input "[PERSON_NAME] [PERSON_NAME] Order Confirmation"
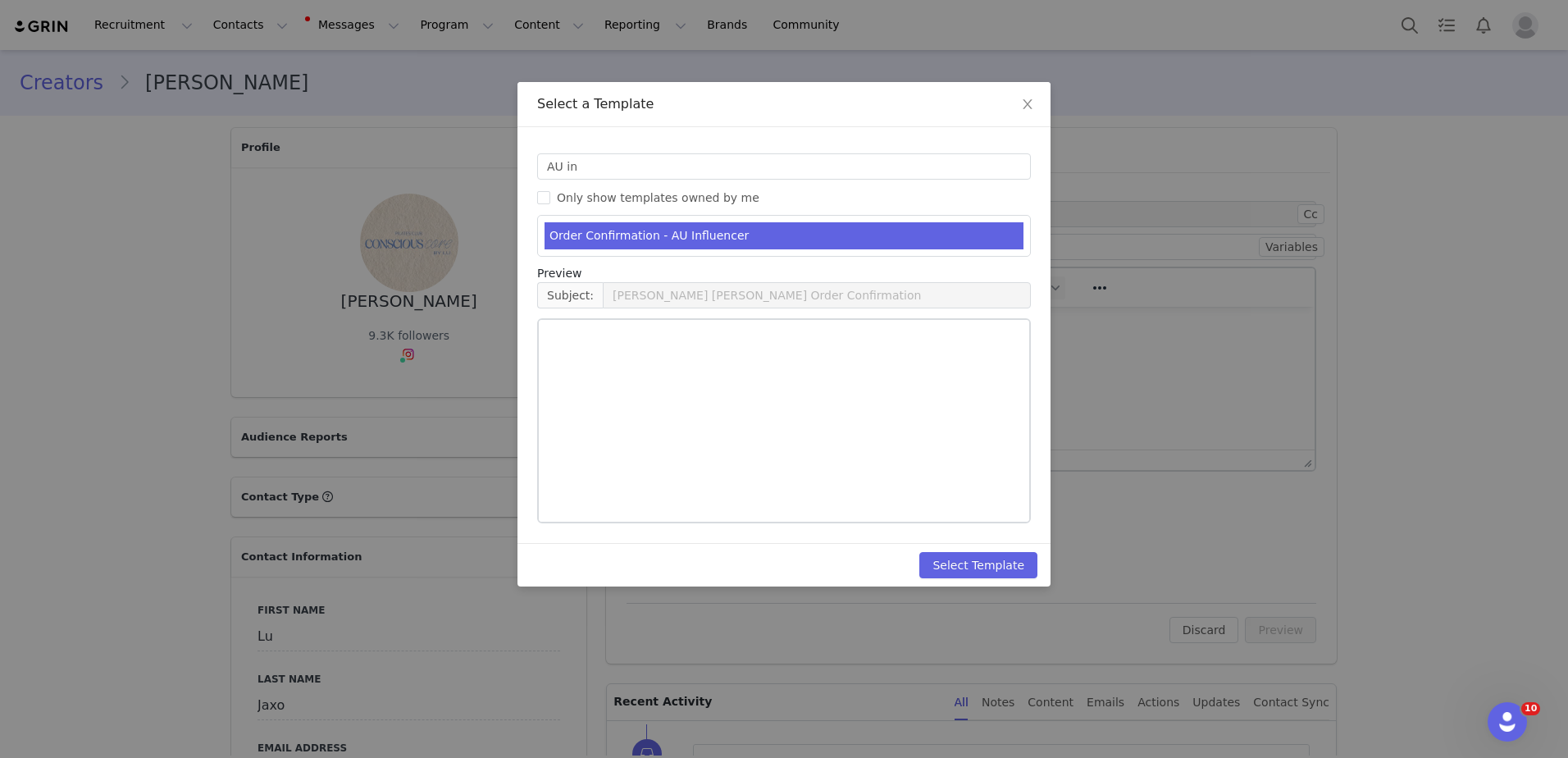
click at [707, 236] on li "Order Confirmation - AU Influencer" at bounding box center [784, 236] width 479 height 27
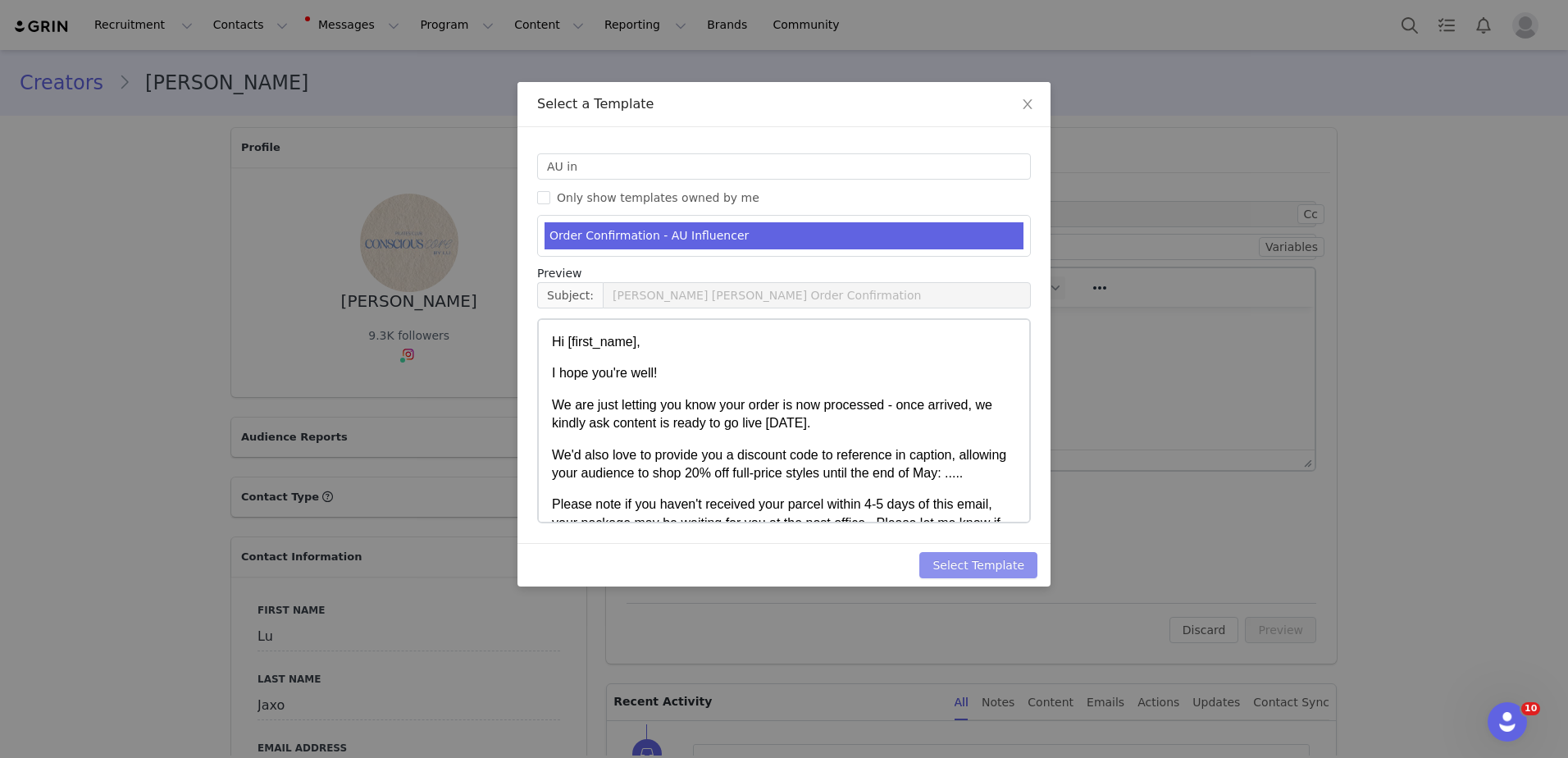
click at [969, 571] on button "Select Template" at bounding box center [979, 565] width 118 height 26
type input "[PERSON_NAME] [PERSON_NAME] Order Confirmation"
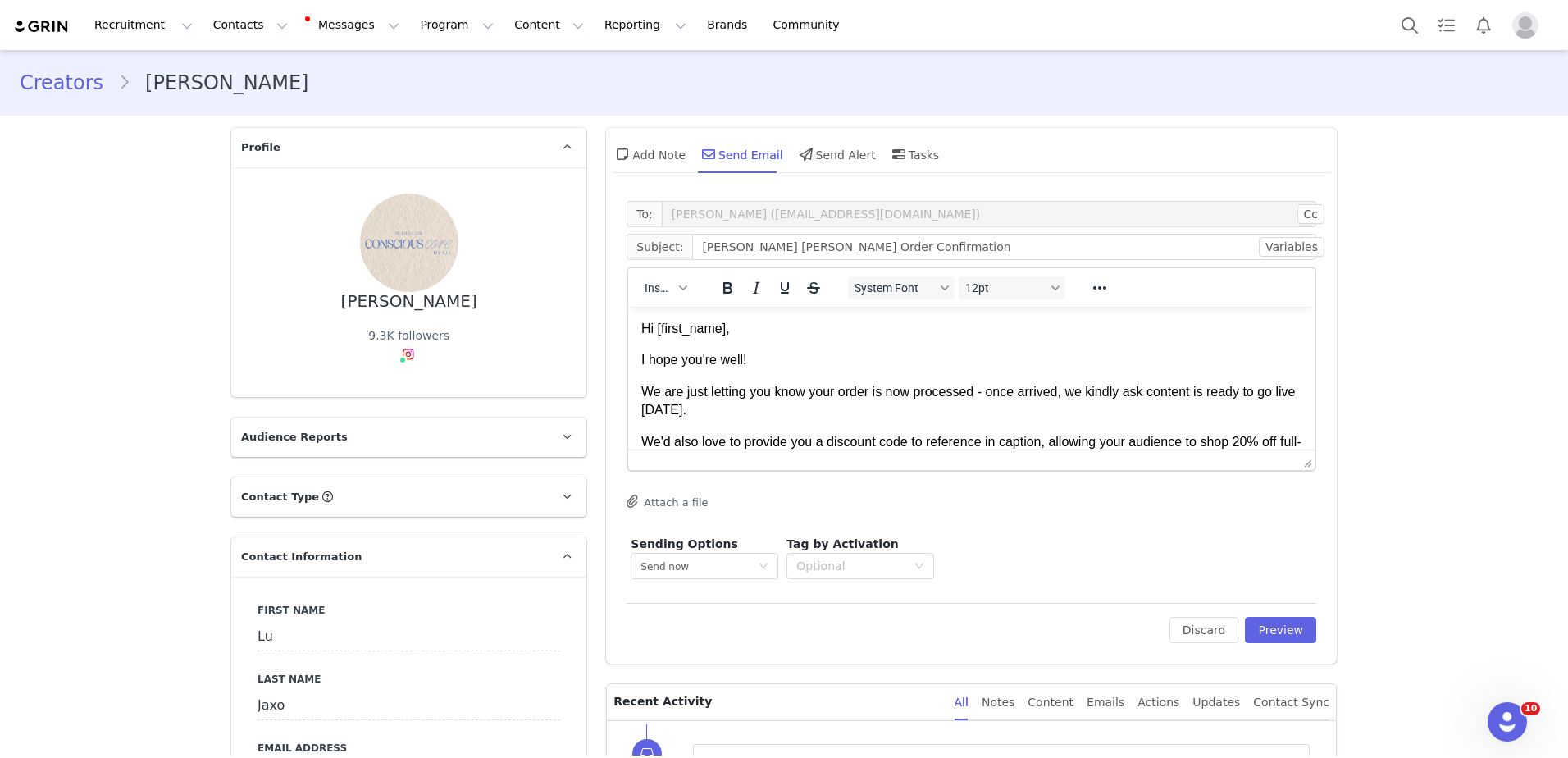
click at [783, 362] on p "I hope you're well!" at bounding box center [971, 360] width 660 height 18
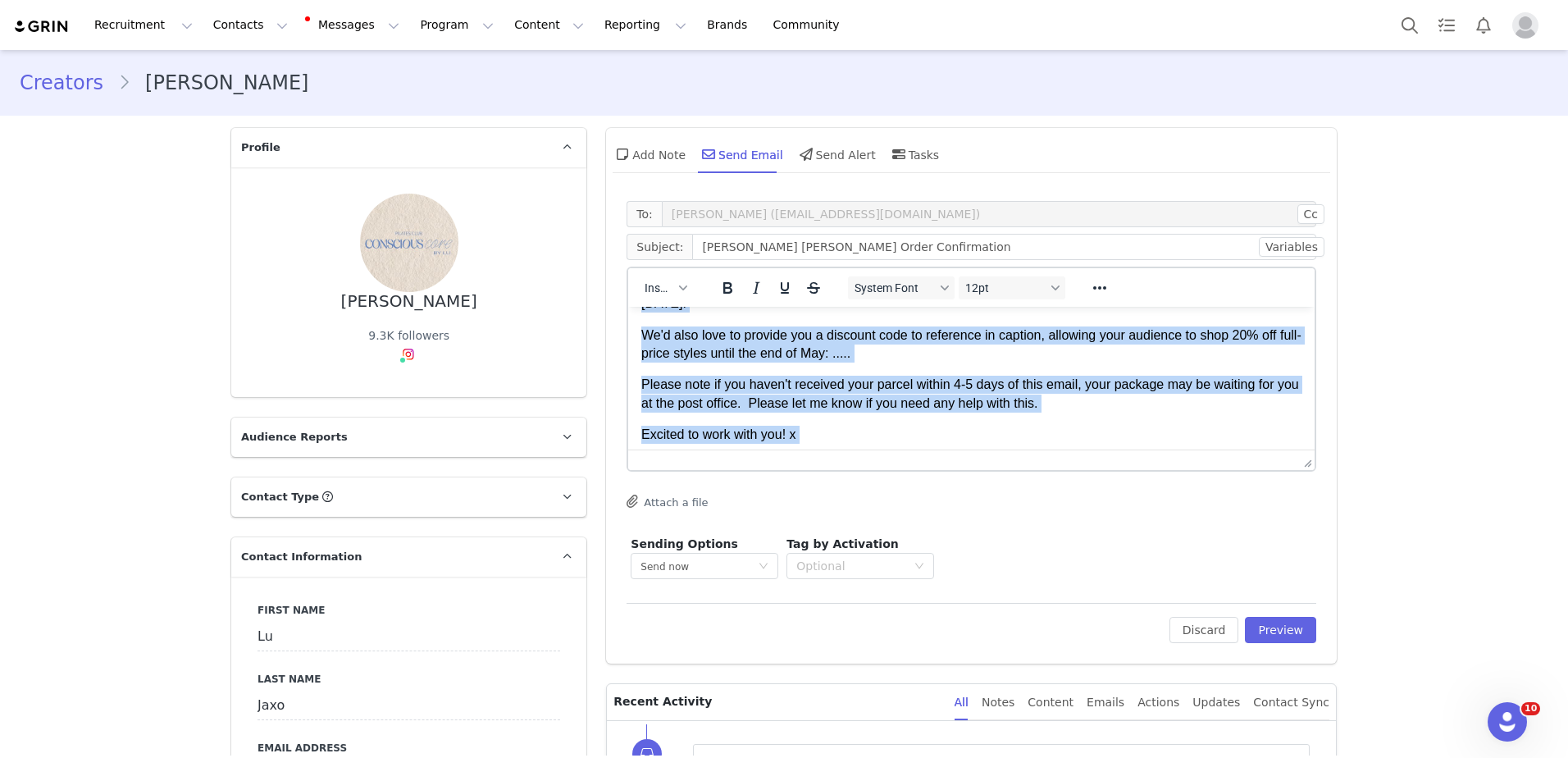
scroll to position [177, 0]
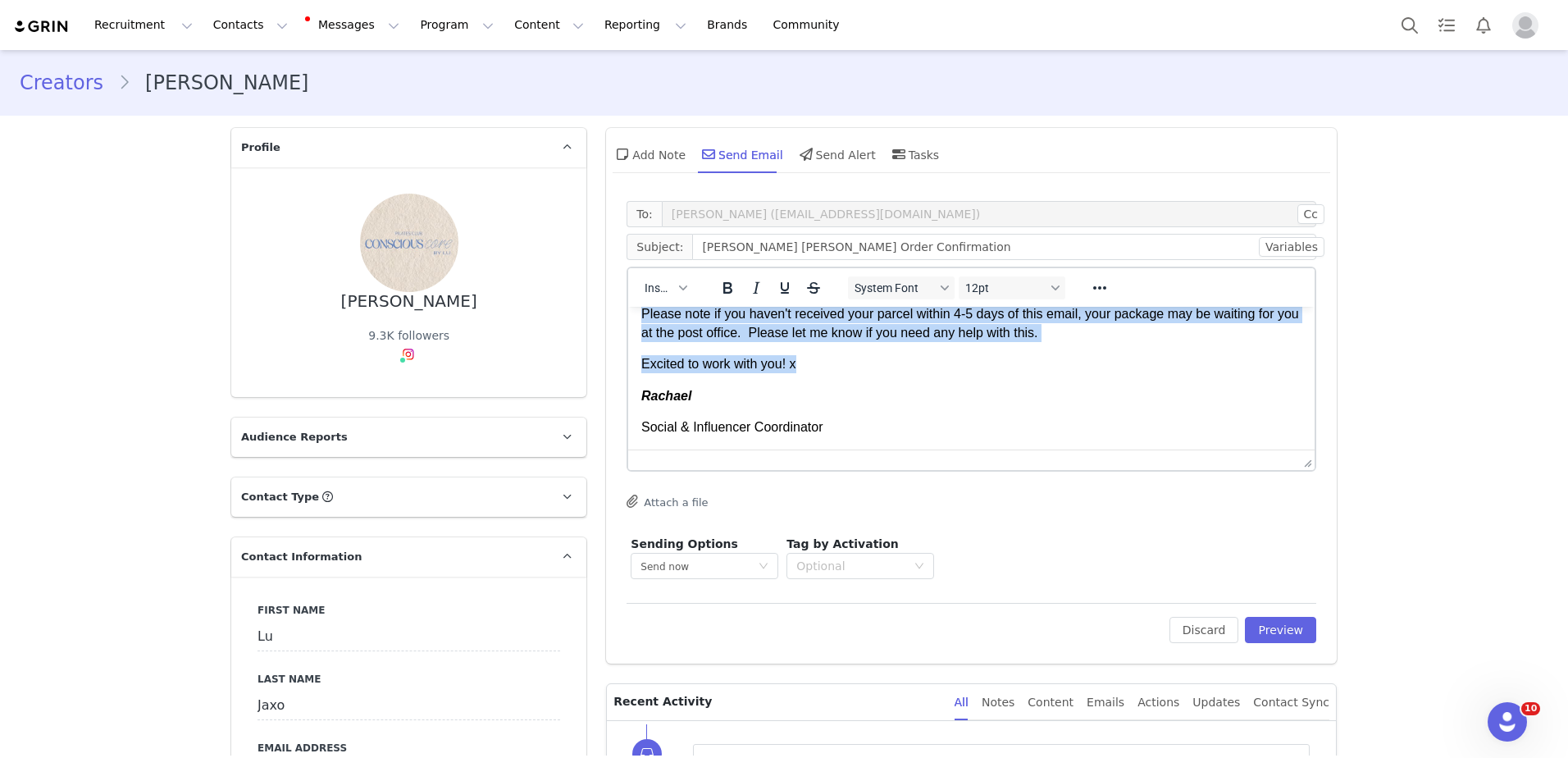
drag, startPoint x: 640, startPoint y: 364, endPoint x: 934, endPoint y: 351, distance: 294.3
click at [934, 351] on body "Hi First Name , I hope you're well! We are just letting you know your order is …" at bounding box center [971, 289] width 660 height 294
paste body "Rich Text Area. Press ALT-0 for help."
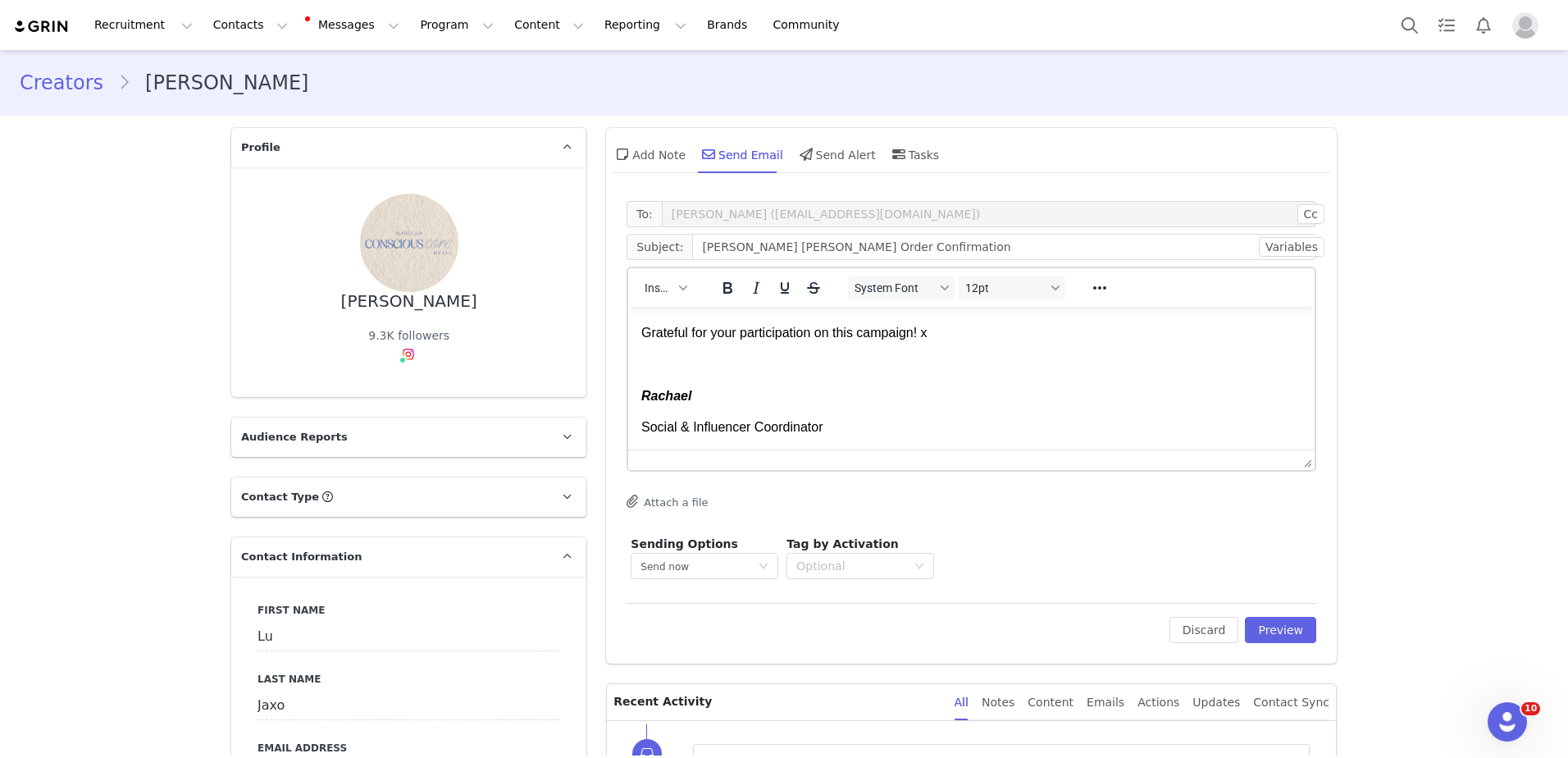
scroll to position [0, 0]
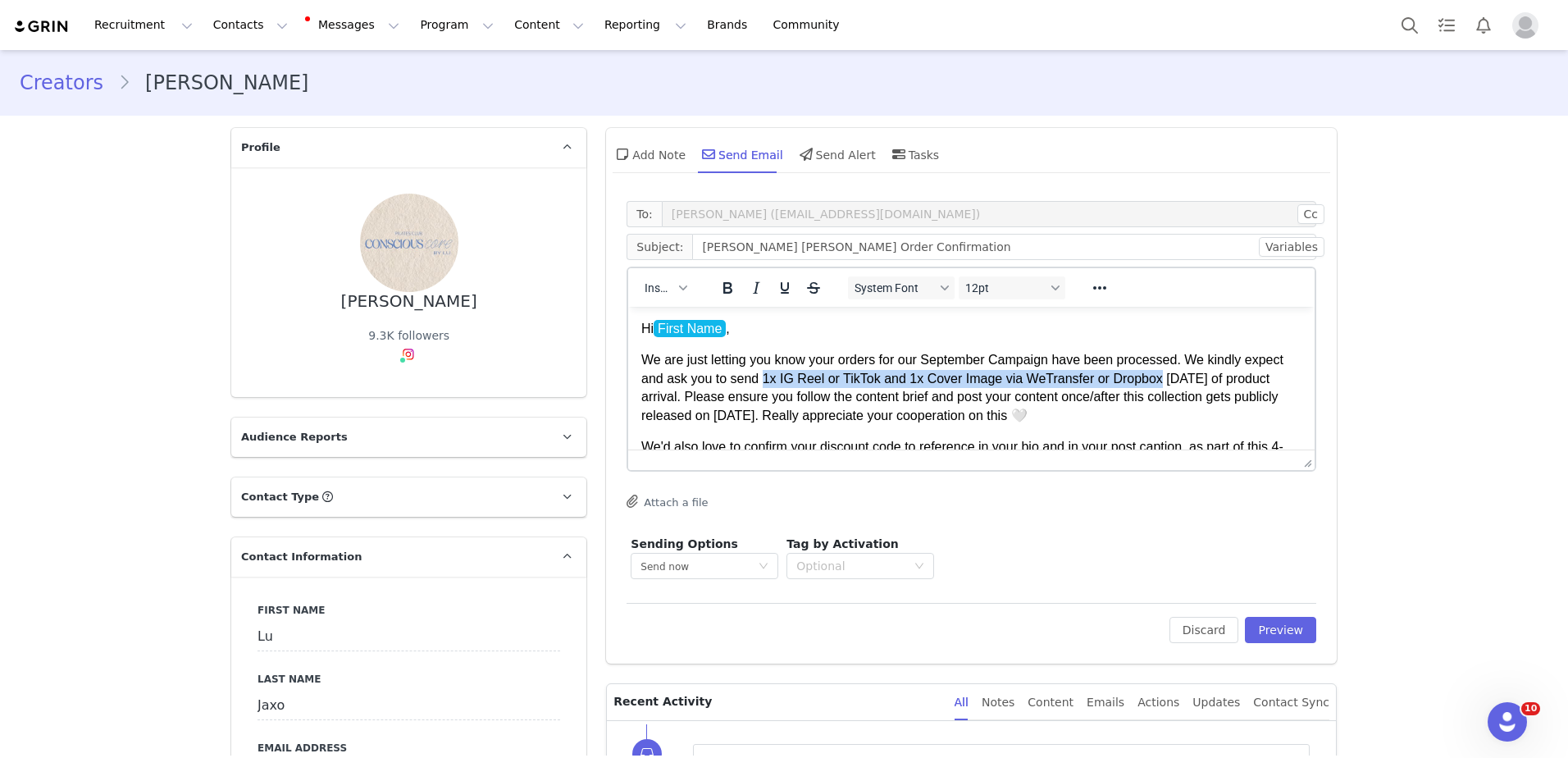
drag, startPoint x: 762, startPoint y: 377, endPoint x: 1150, endPoint y: 386, distance: 388.1
click at [1150, 386] on p "We are just letting you know your orders for our September Campaign have been p…" at bounding box center [971, 387] width 660 height 73
click at [1150, 385] on strong "1x IG Reel or TikTok and 1x Cover Image via WeTransfer or Dropbox" at bounding box center [971, 378] width 424 height 14
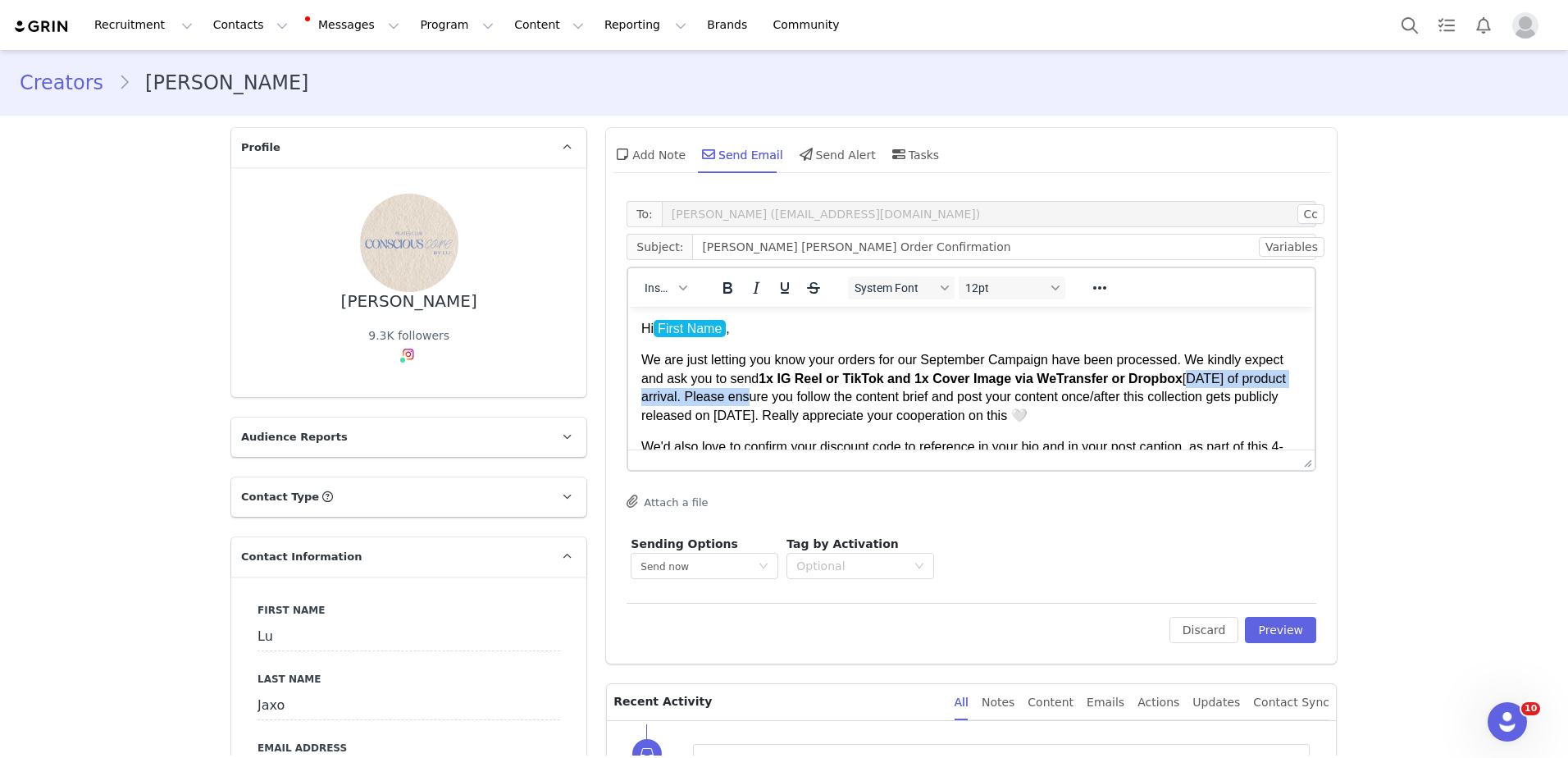
drag, startPoint x: 1186, startPoint y: 378, endPoint x: 741, endPoint y: 399, distance: 445.5
click at [741, 399] on p "We are just letting you know your orders for our September Campaign have been p…" at bounding box center [971, 387] width 660 height 73
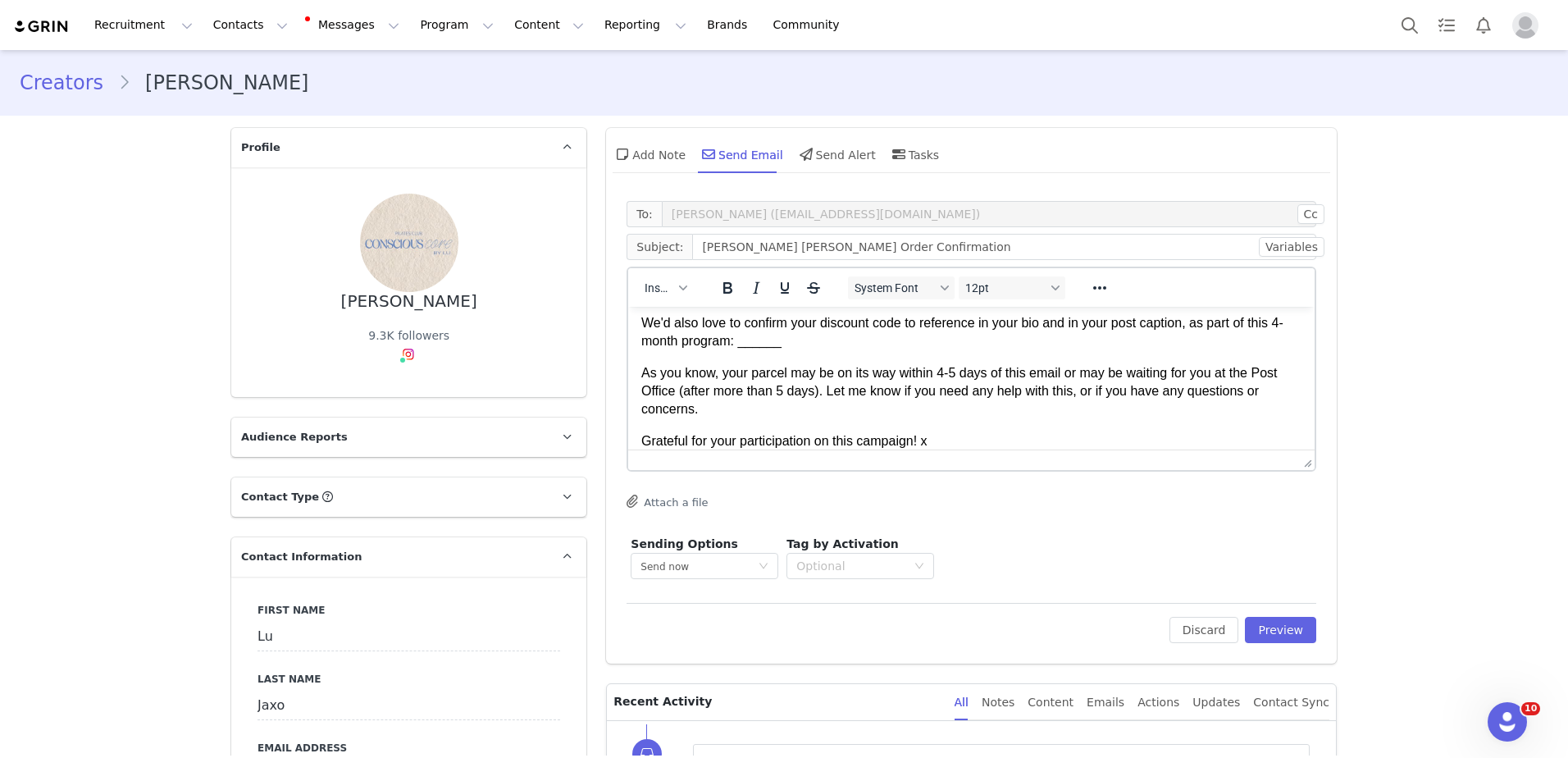
scroll to position [63, 0]
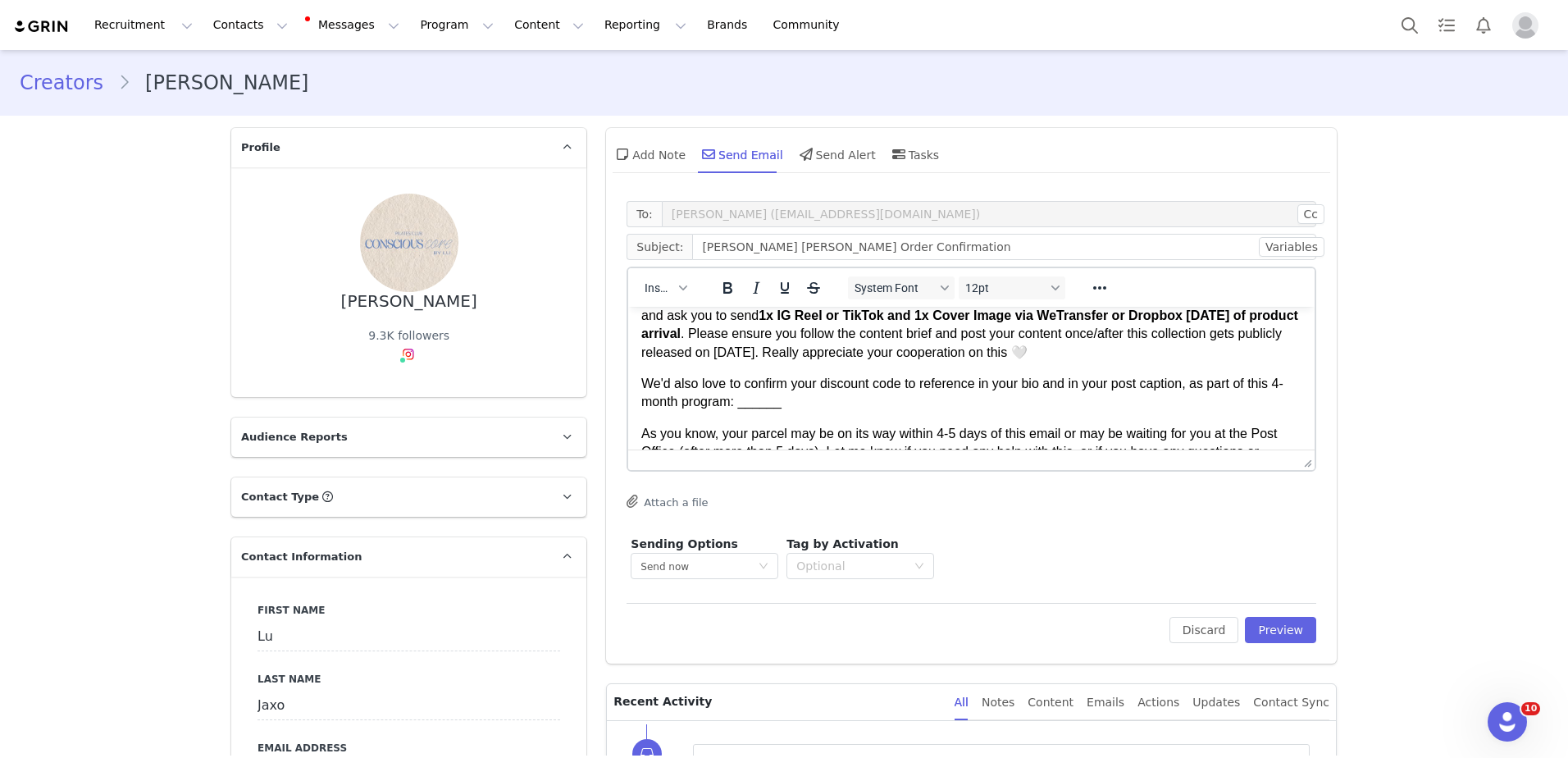
click at [843, 340] on p "We are just letting you know your orders for our September Campaign have been p…" at bounding box center [971, 324] width 660 height 73
drag, startPoint x: 911, startPoint y: 362, endPoint x: 974, endPoint y: 364, distance: 63.0
click at [974, 364] on body "Hi First Name , We are just letting you know your orders for our September Camp…" at bounding box center [971, 431] width 660 height 348
click at [1049, 345] on p "We are just letting you know your orders for our September Campaign have been p…" at bounding box center [971, 324] width 660 height 73
drag, startPoint x: 1165, startPoint y: 336, endPoint x: 921, endPoint y: 354, distance: 244.7
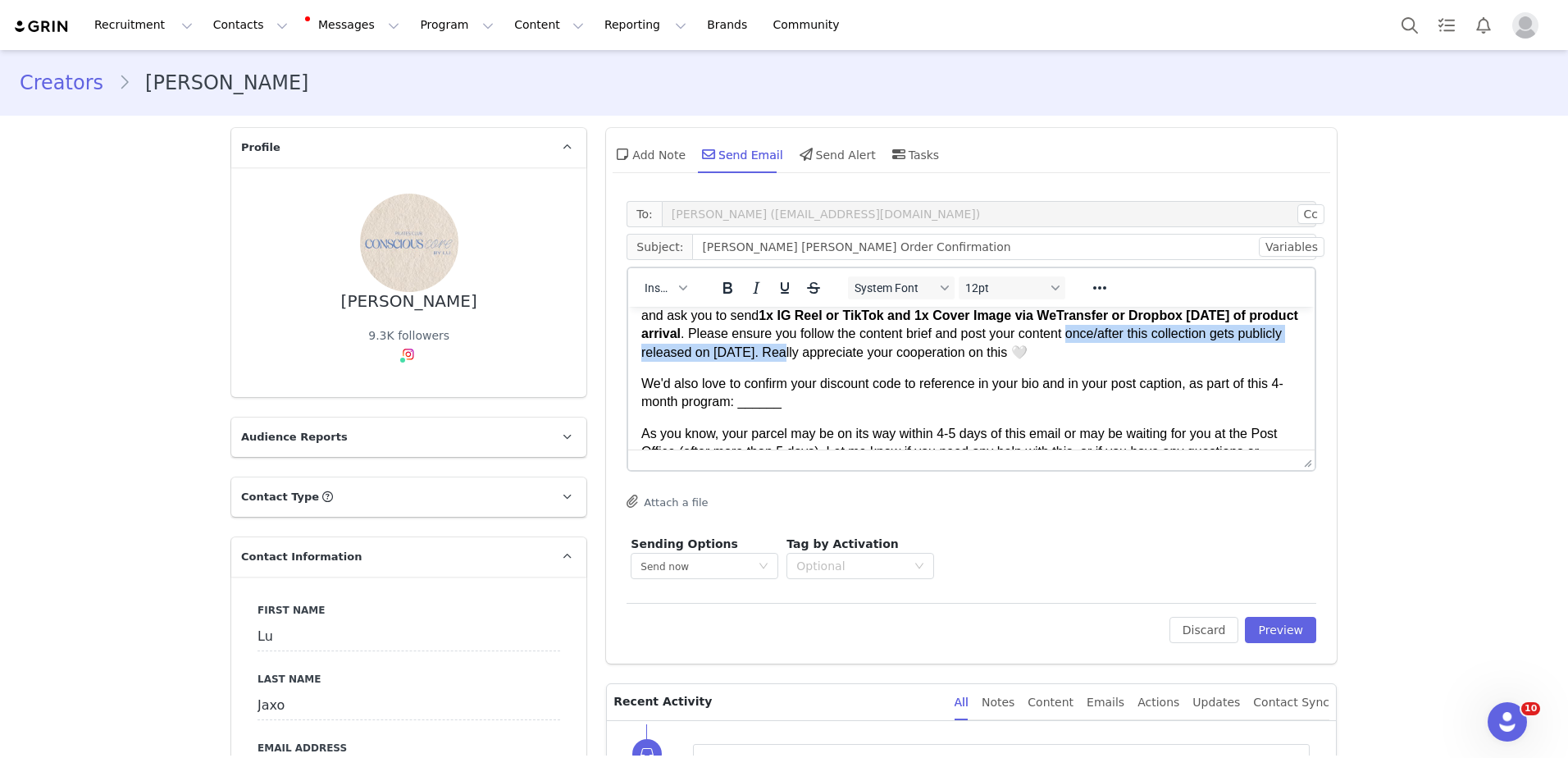
click at [921, 354] on p "We are just letting you know your orders for our September Campaign have been p…" at bounding box center [971, 324] width 660 height 73
click at [890, 354] on p "We are just letting you know your orders for our September Campaign have been p…" at bounding box center [971, 324] width 660 height 73
click at [868, 412] on p "We'd also love to confirm your discount code to reference in your bio and in yo…" at bounding box center [971, 393] width 660 height 37
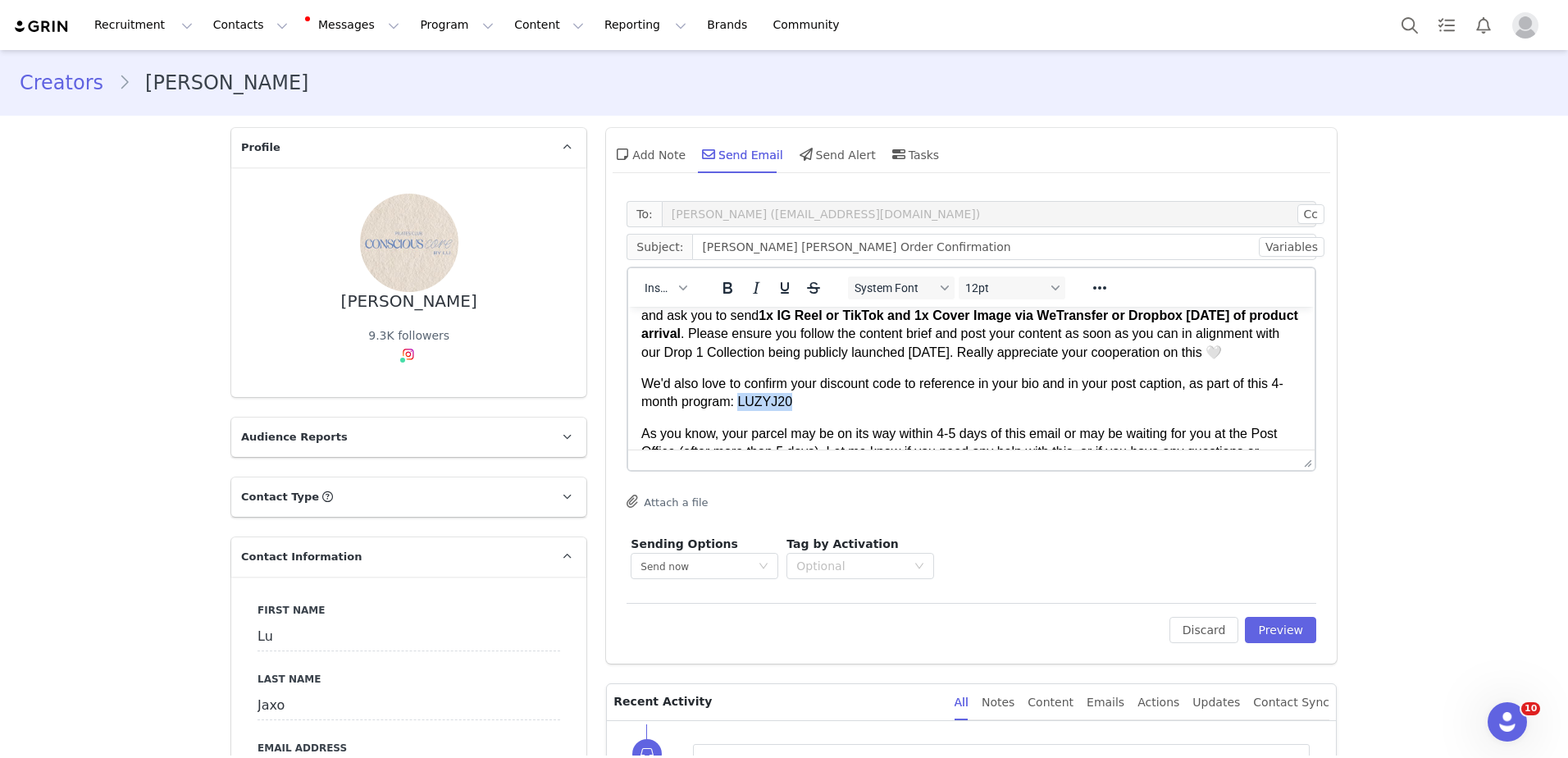
drag, startPoint x: 742, startPoint y: 424, endPoint x: 799, endPoint y: 414, distance: 57.9
click at [799, 412] on p "We'd also love to confirm your discount code to reference in your bio and in yo…" at bounding box center [971, 393] width 660 height 37
click at [872, 362] on p "We are just letting you know your orders for our September Campaign have been p…" at bounding box center [971, 324] width 660 height 73
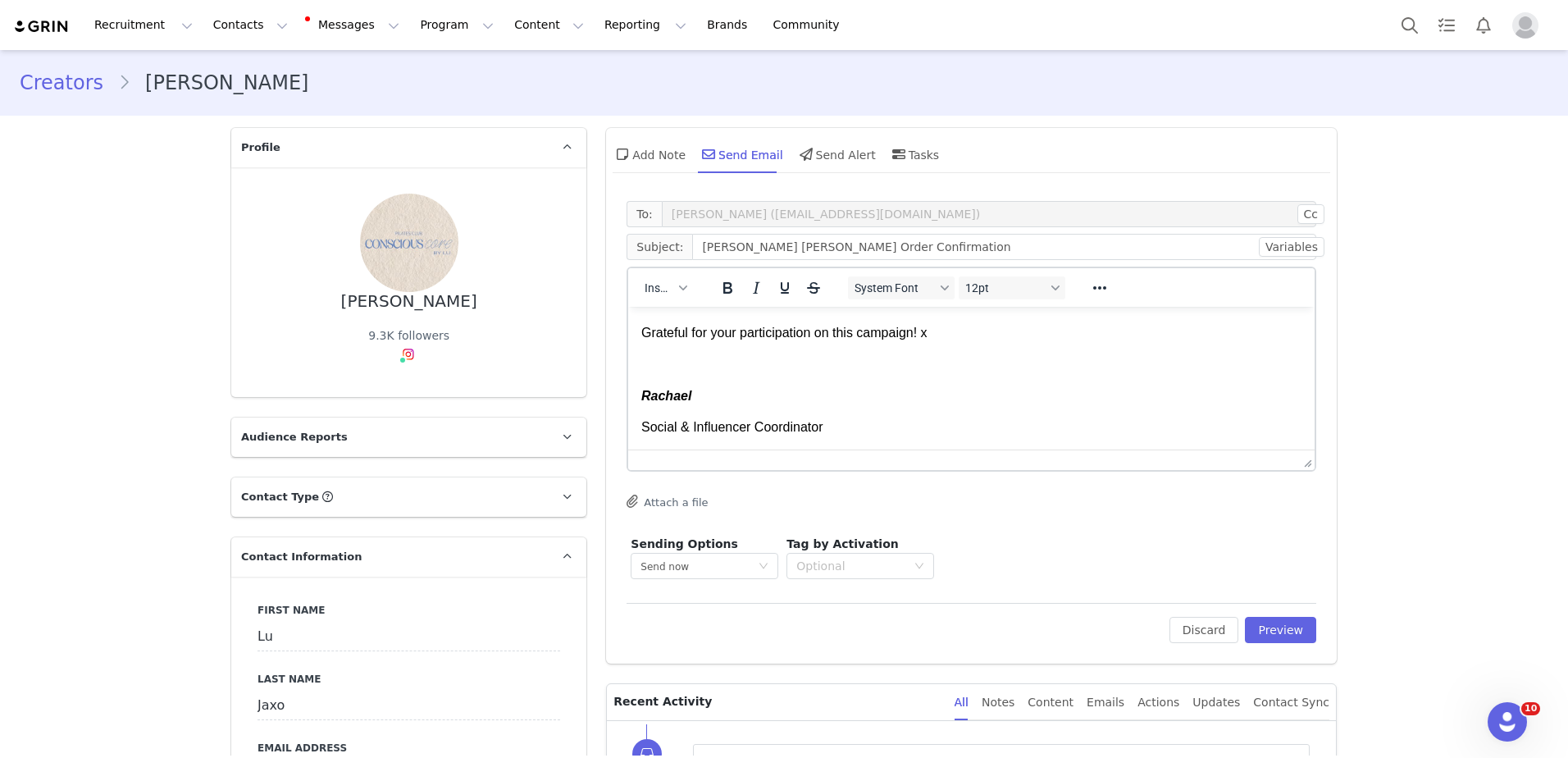
scroll to position [251, 0]
click at [927, 330] on p "Grateful for your participation on this campaign! x" at bounding box center [971, 333] width 660 height 18
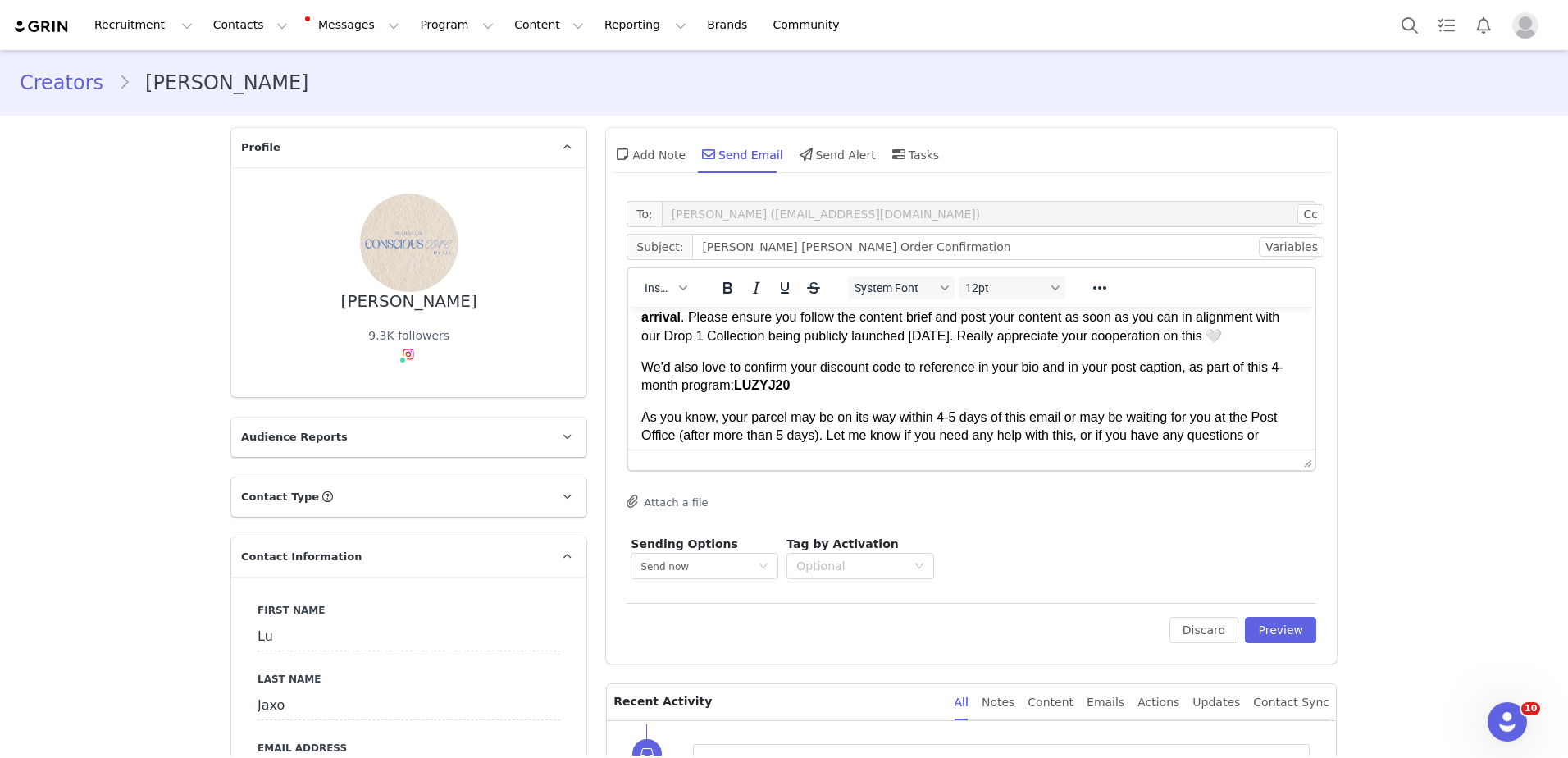
scroll to position [0, 0]
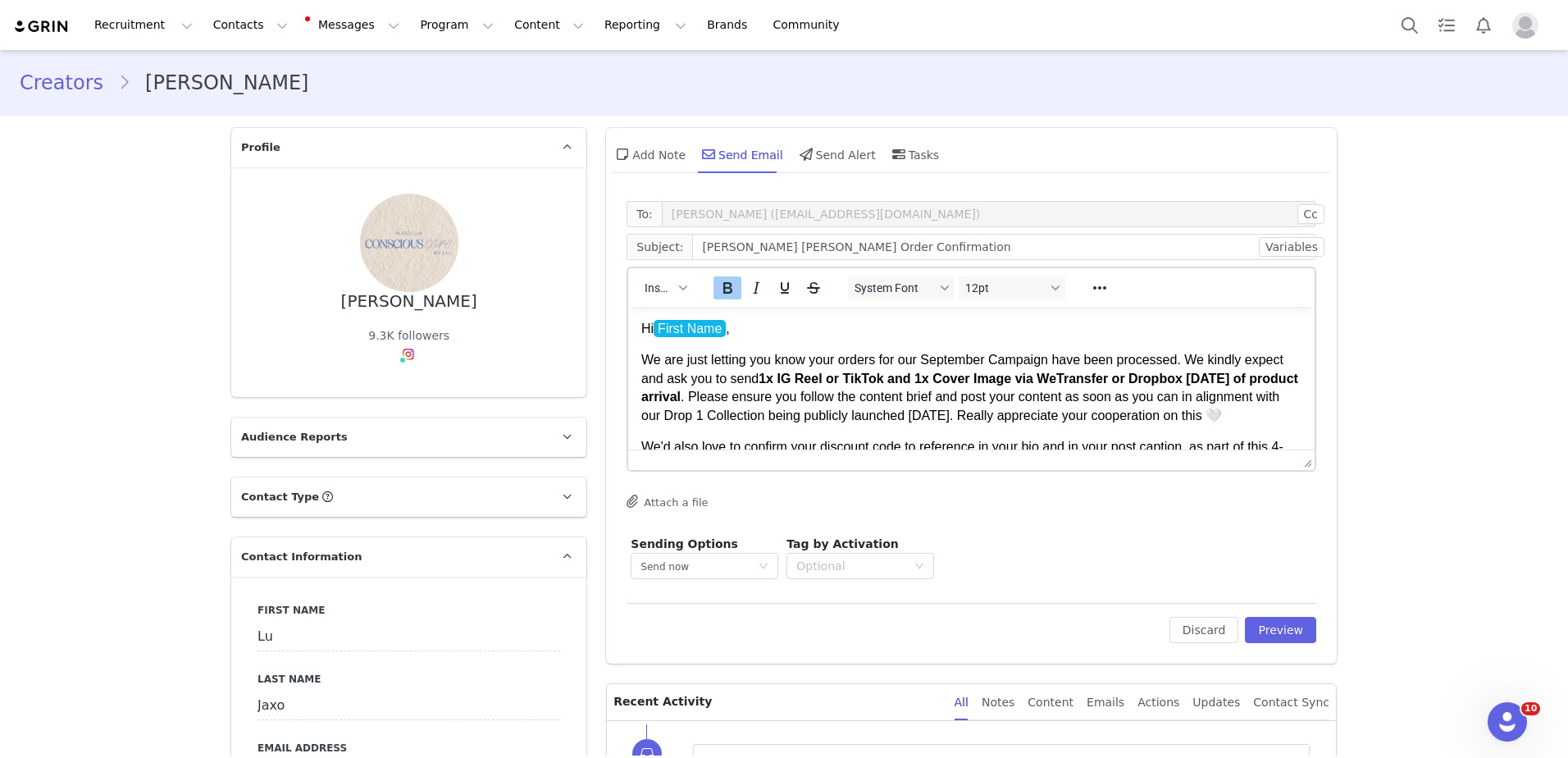
drag, startPoint x: 1183, startPoint y: 381, endPoint x: 779, endPoint y: 394, distance: 404.2
click at [779, 394] on strong "[DATE] of product arrival" at bounding box center [969, 387] width 657 height 32
click at [848, 402] on p "We are just letting you know your orders for our September Campaign have been p…" at bounding box center [971, 387] width 660 height 73
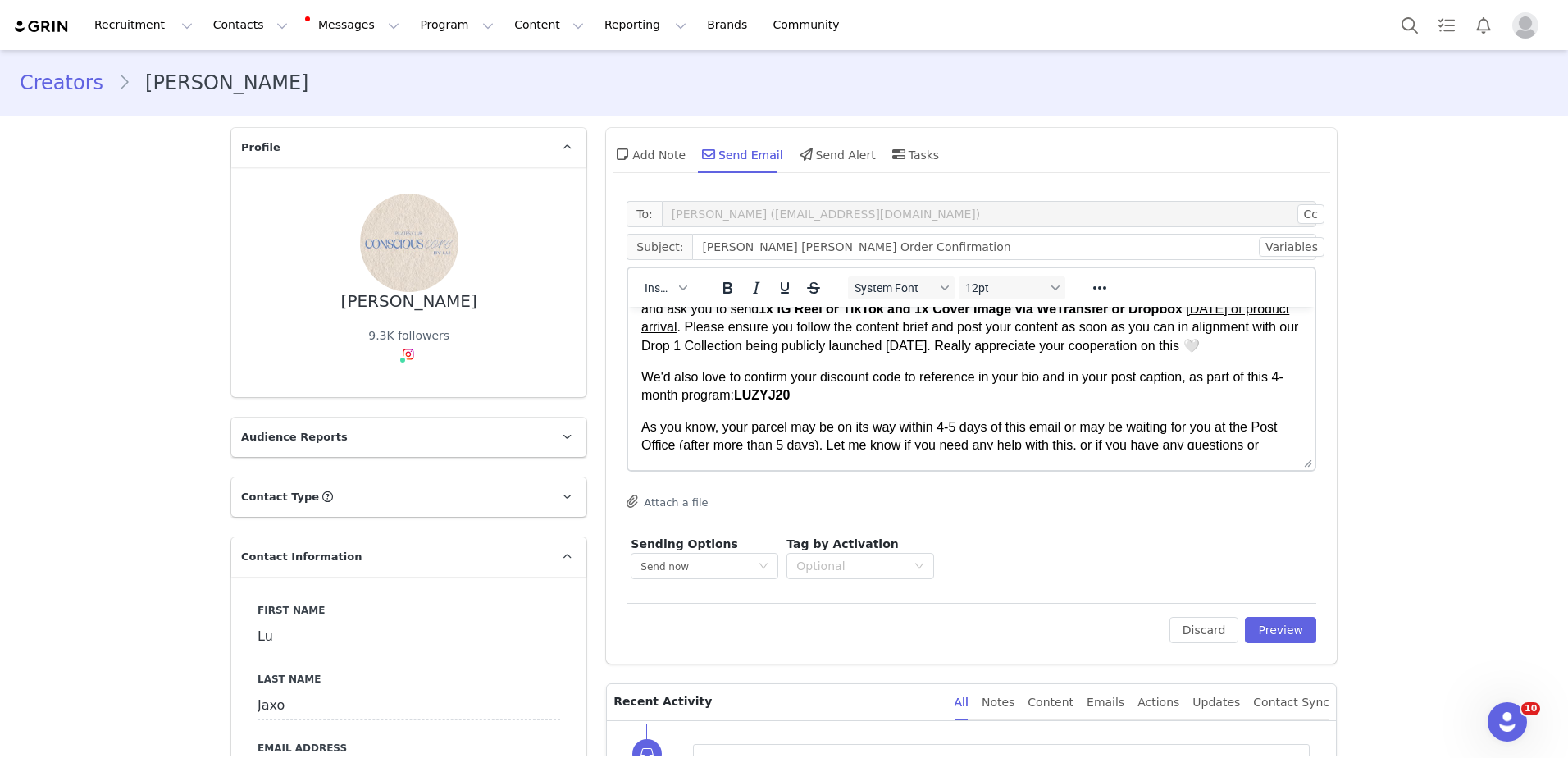
scroll to position [83, 0]
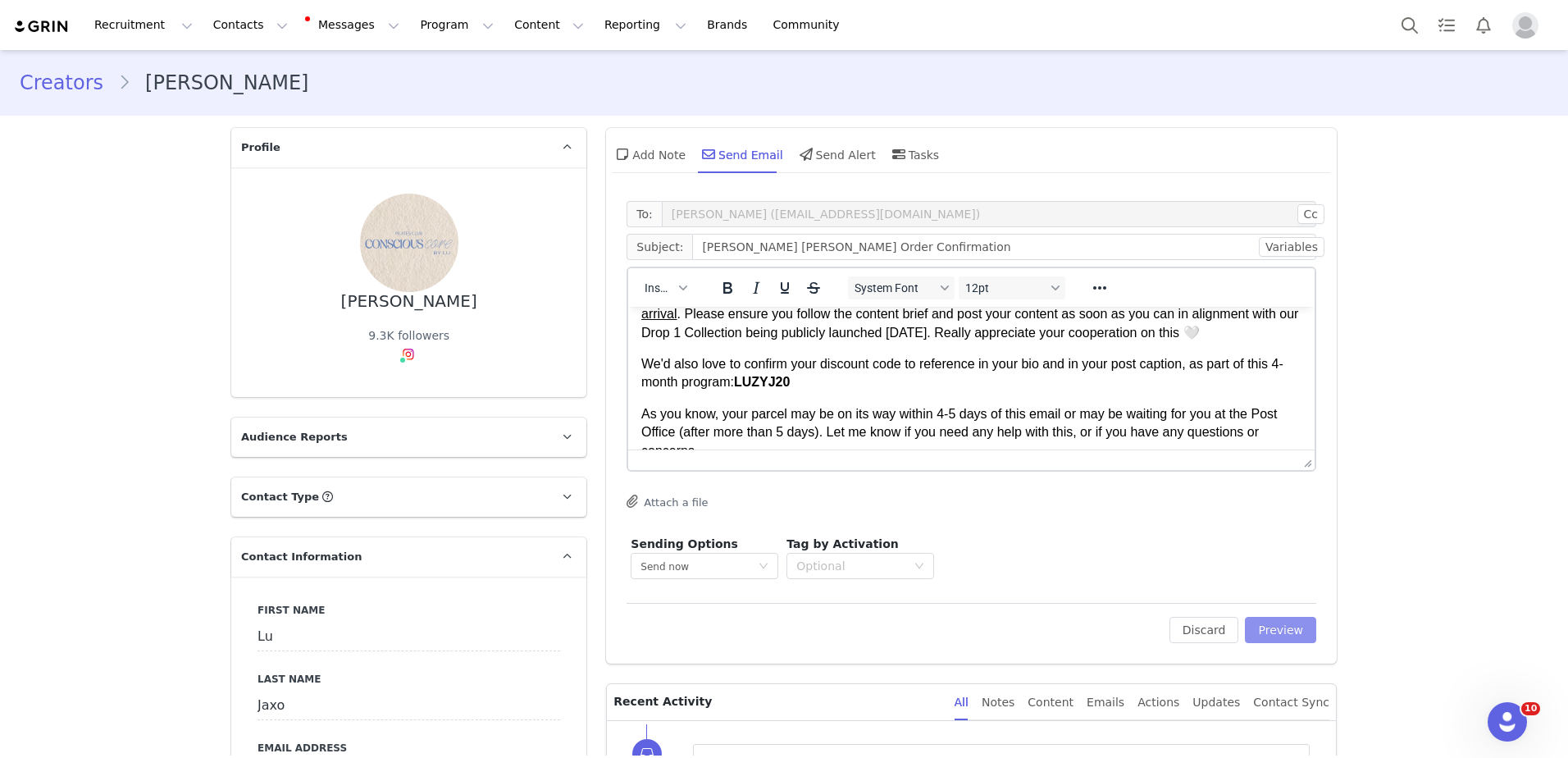
click at [1278, 623] on button "Preview" at bounding box center [1281, 629] width 72 height 26
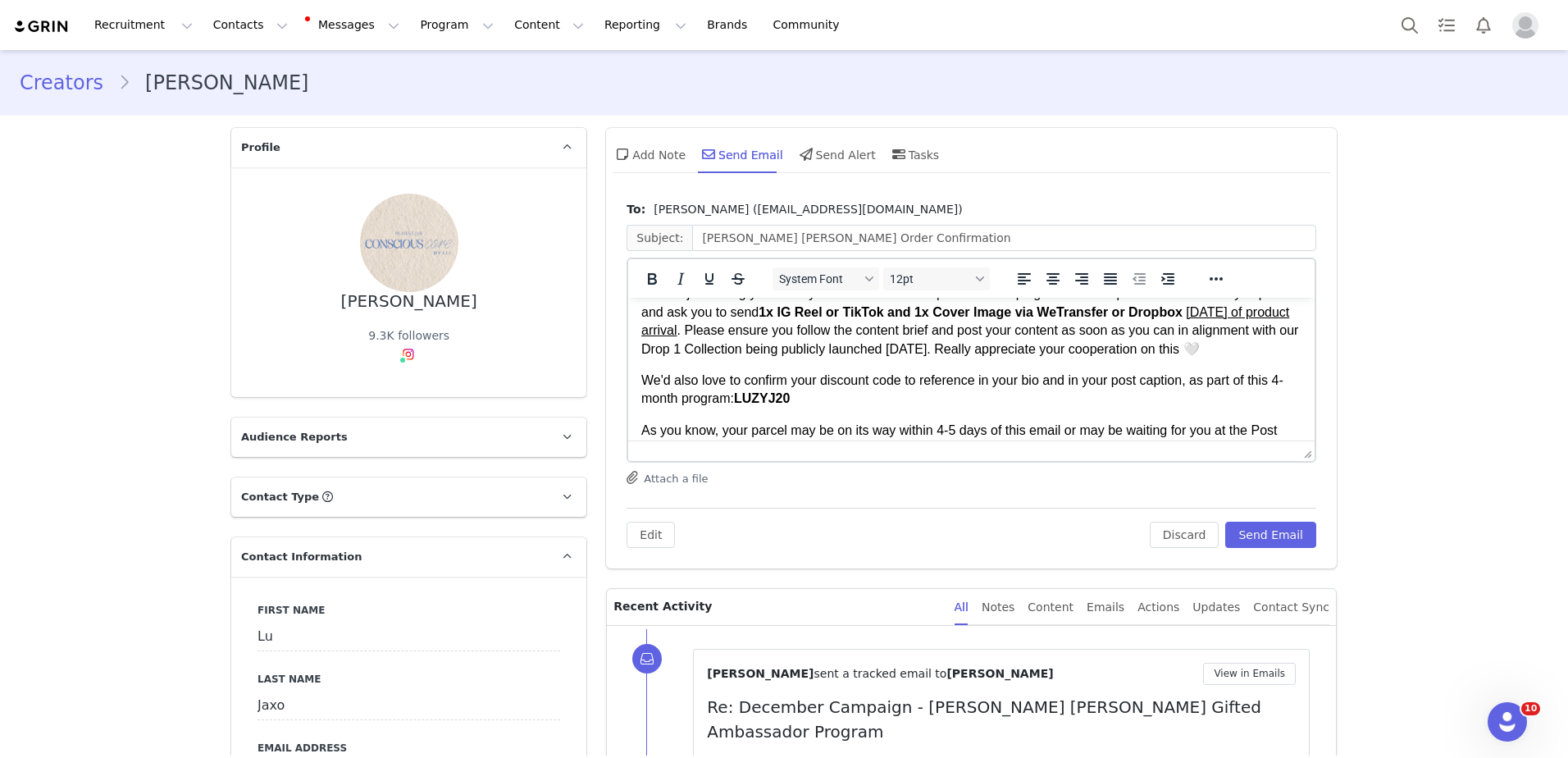
scroll to position [0, 0]
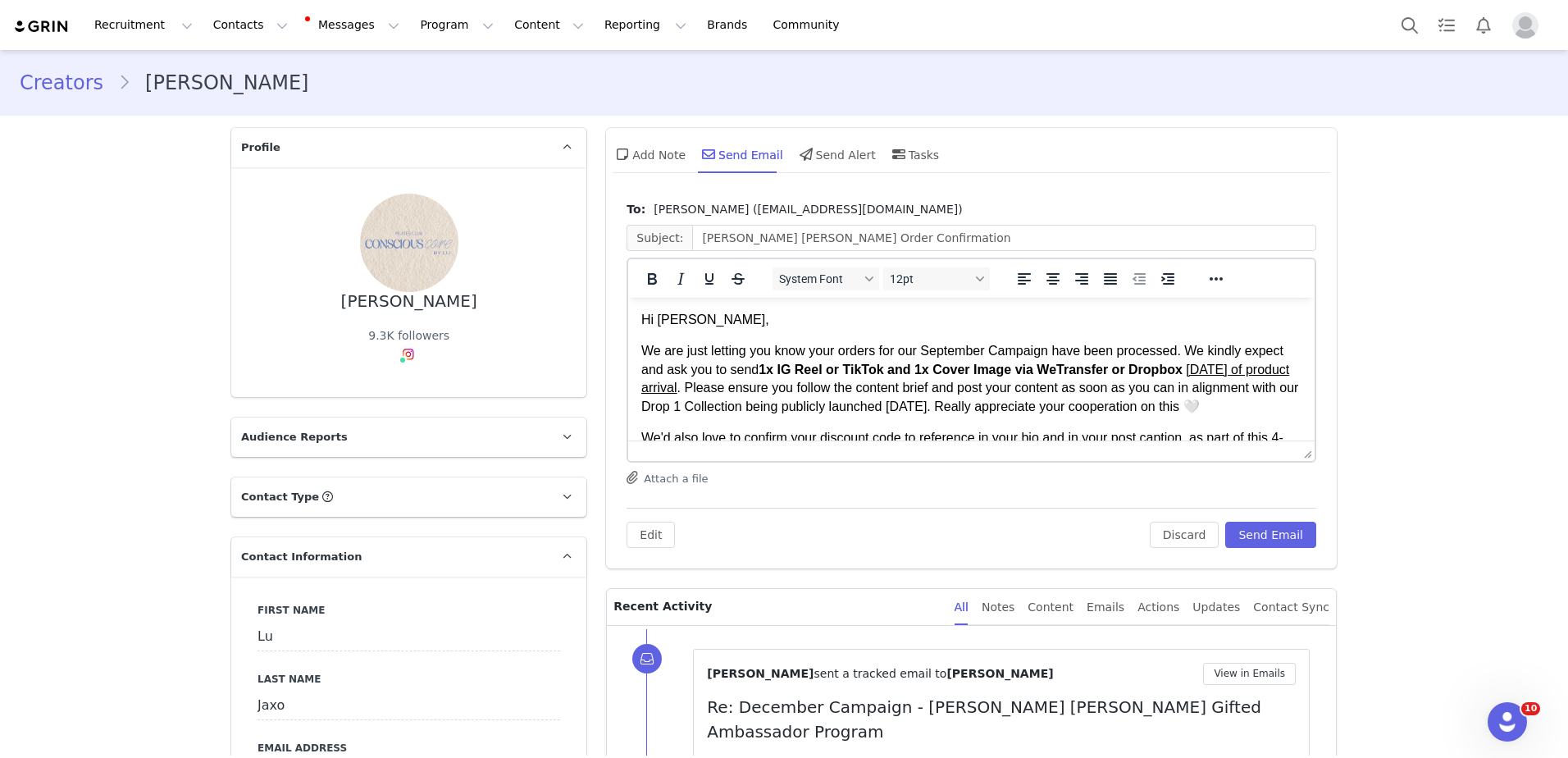
drag, startPoint x: 1312, startPoint y: 331, endPoint x: 1939, endPoint y: 619, distance: 690.0
click at [1279, 528] on button "Send Email" at bounding box center [1271, 534] width 91 height 26
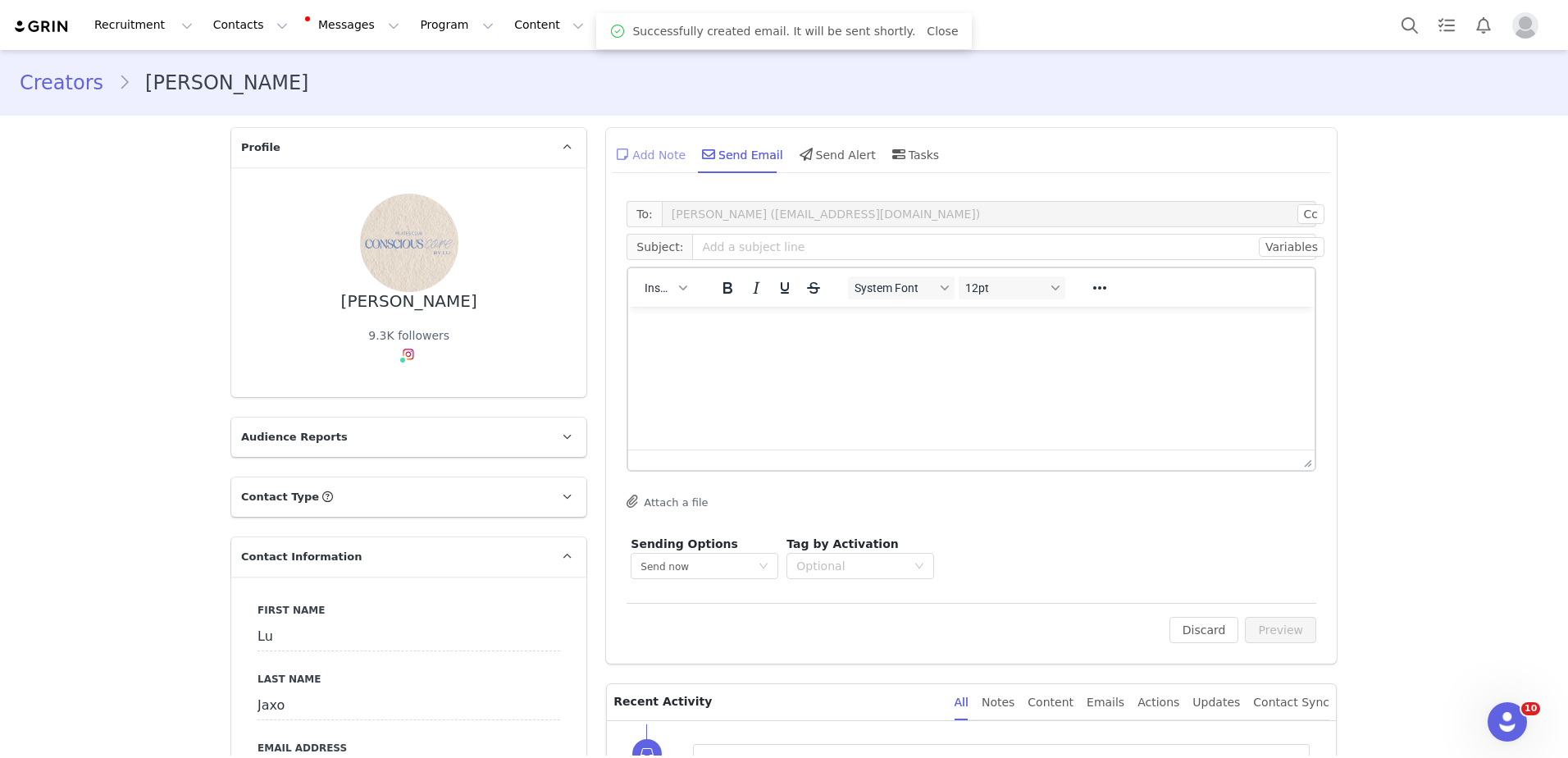
click at [657, 157] on div "Add Note" at bounding box center [649, 153] width 73 height 39
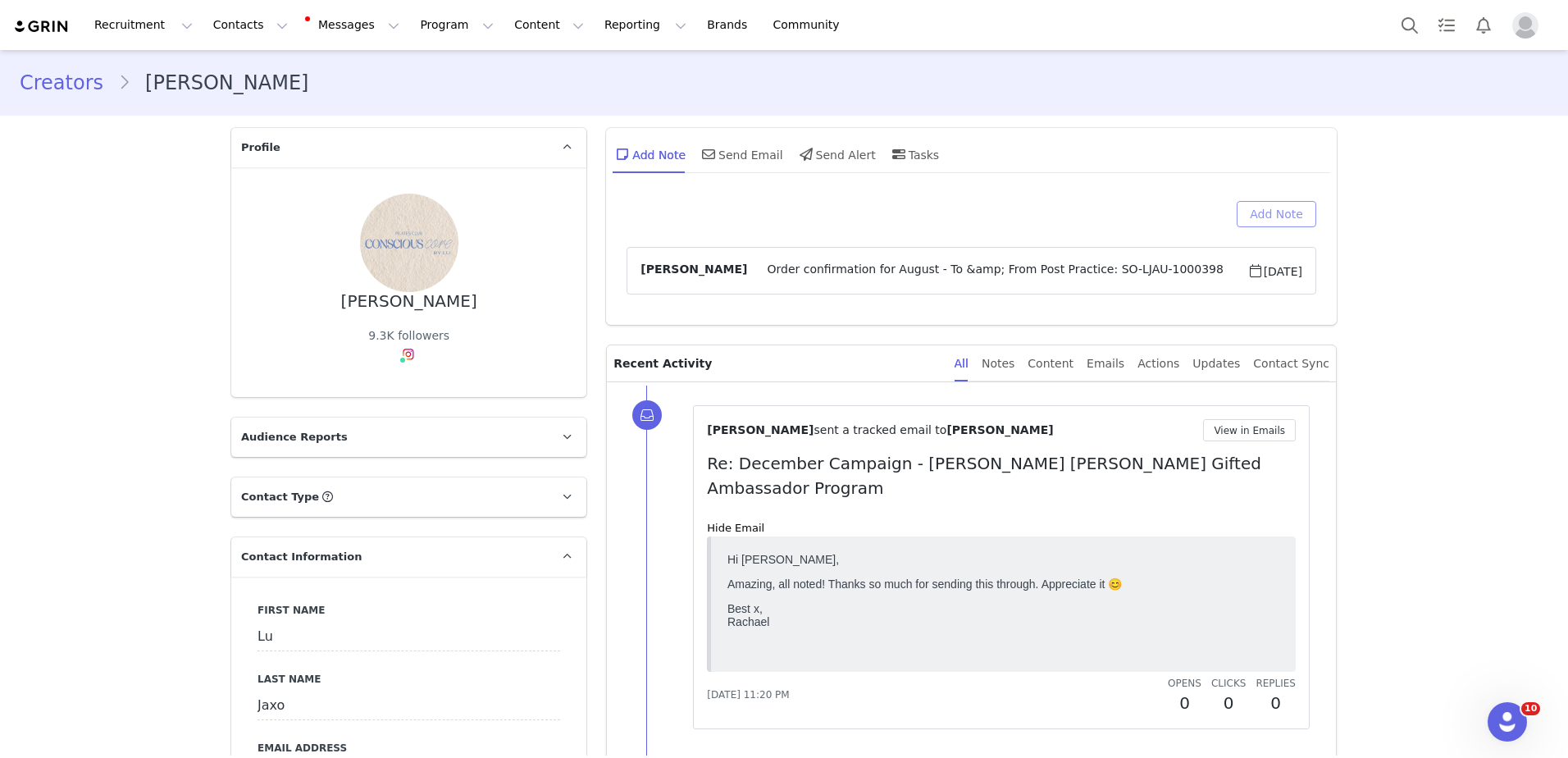
click at [1281, 219] on button "Add Note" at bounding box center [1277, 214] width 80 height 26
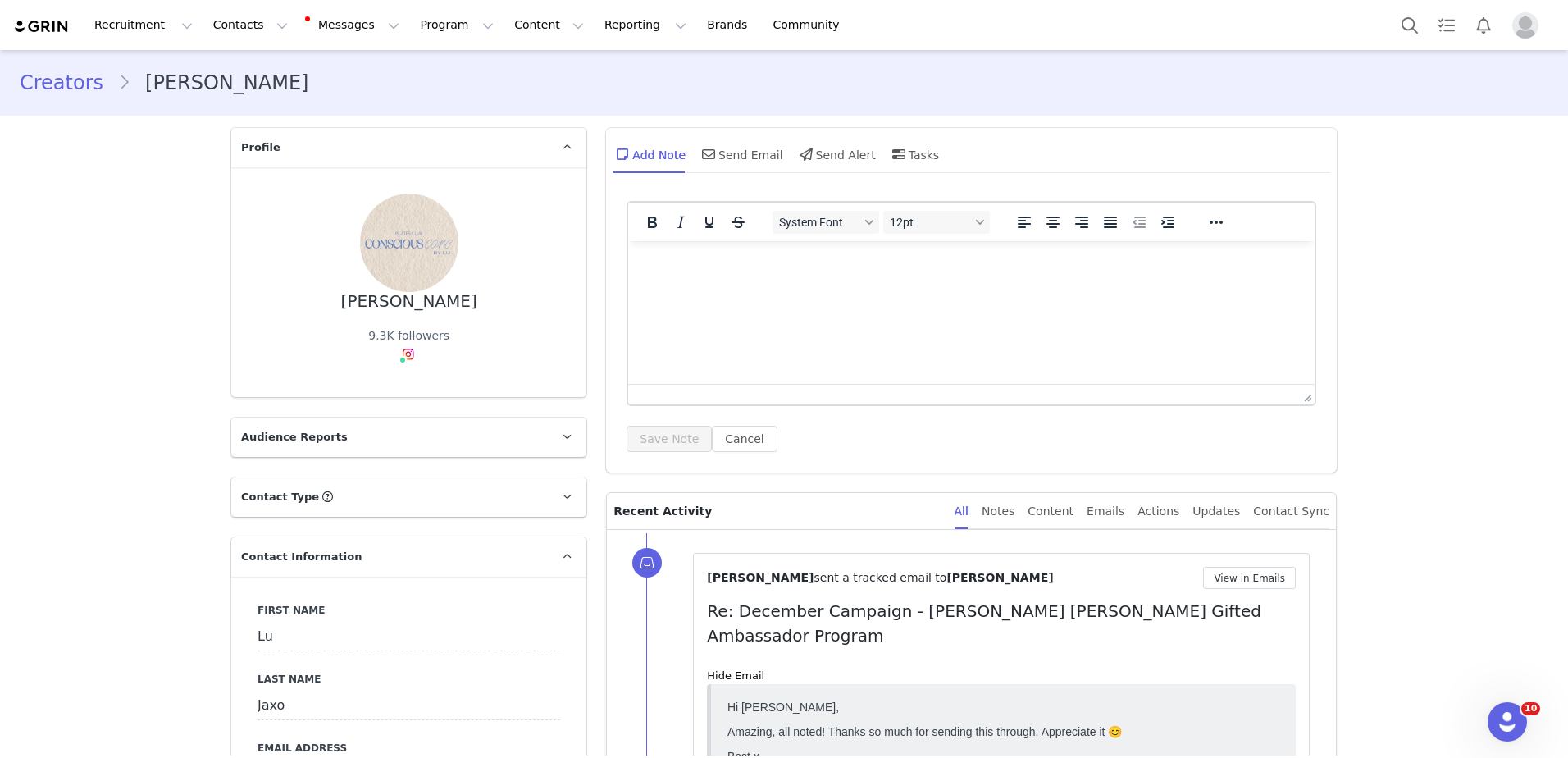
click at [1042, 286] on html at bounding box center [971, 263] width 687 height 44
click at [680, 434] on button "Save Note" at bounding box center [669, 438] width 85 height 26
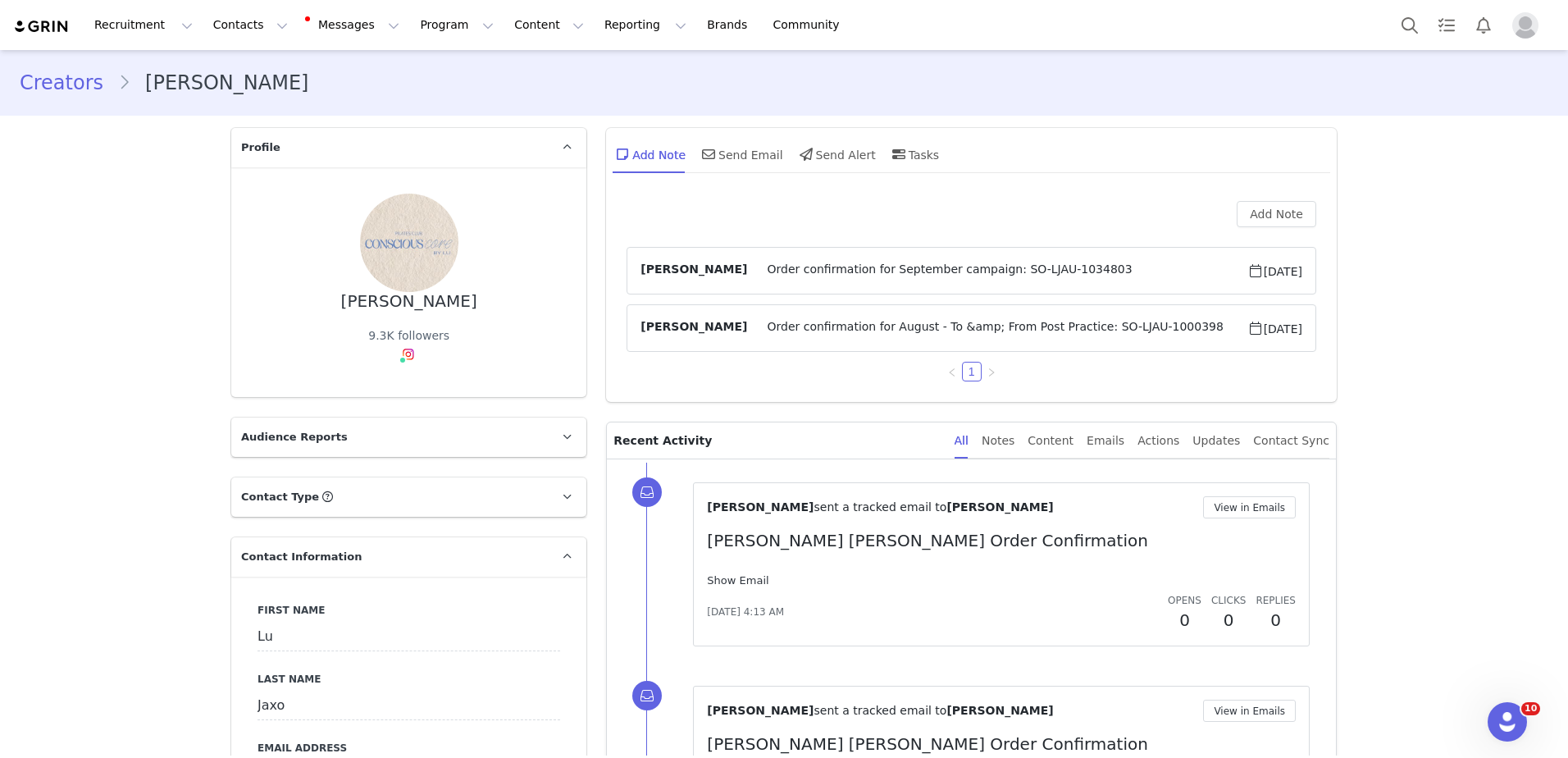
click at [738, 586] on link "Show Email" at bounding box center [738, 580] width 62 height 13
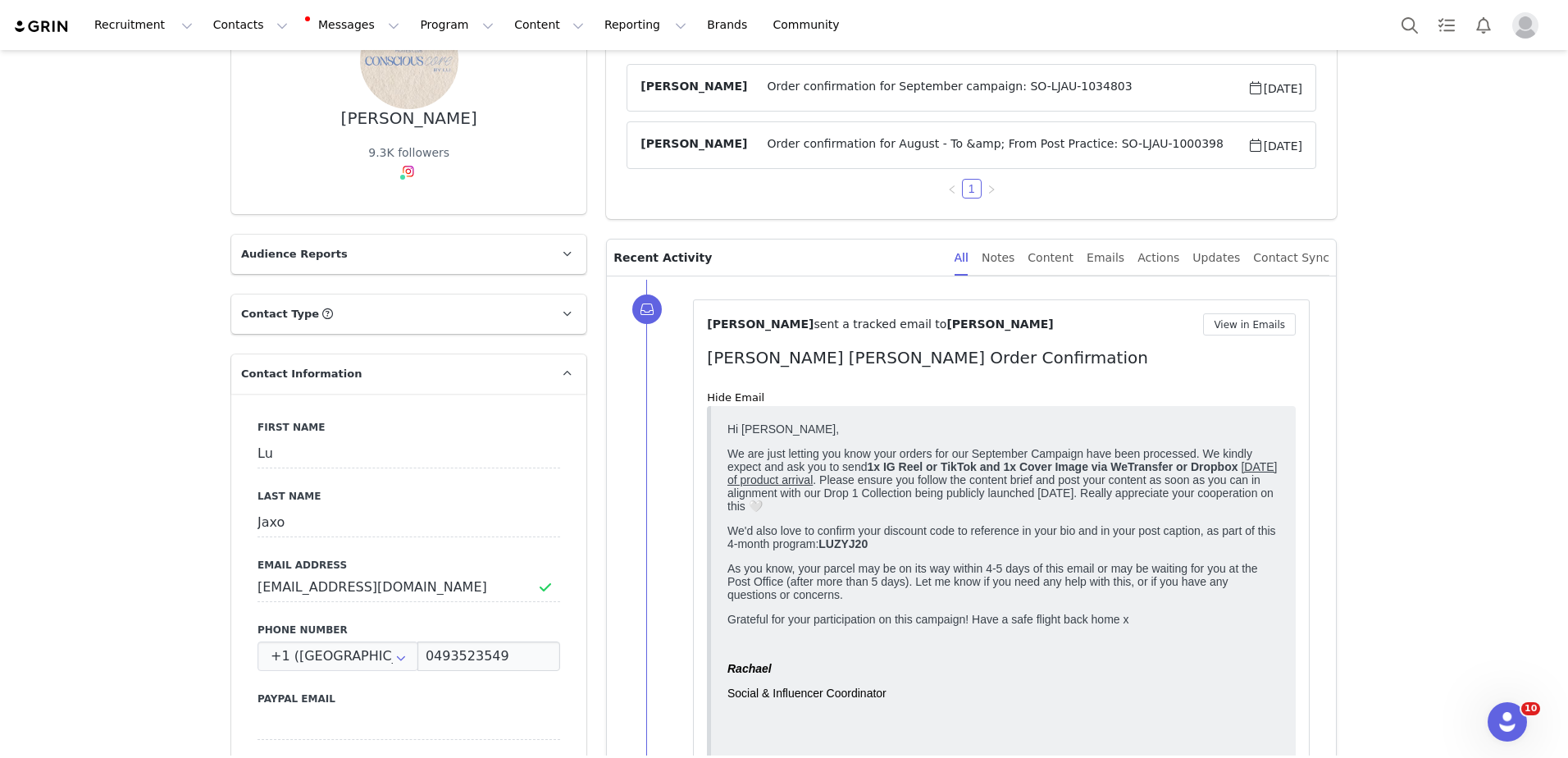
scroll to position [187, 0]
